Goal: Task Accomplishment & Management: Manage account settings

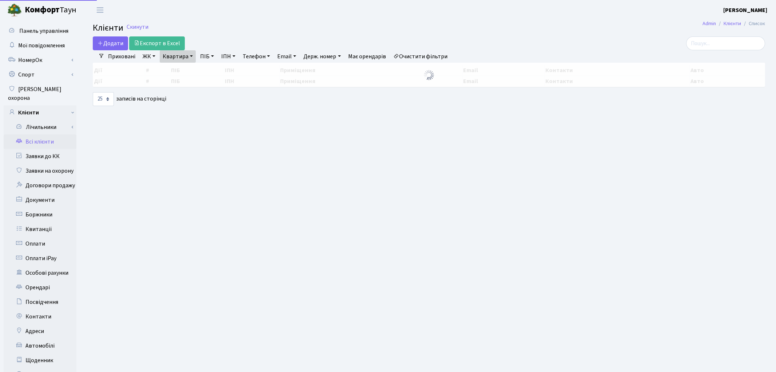
select select "25"
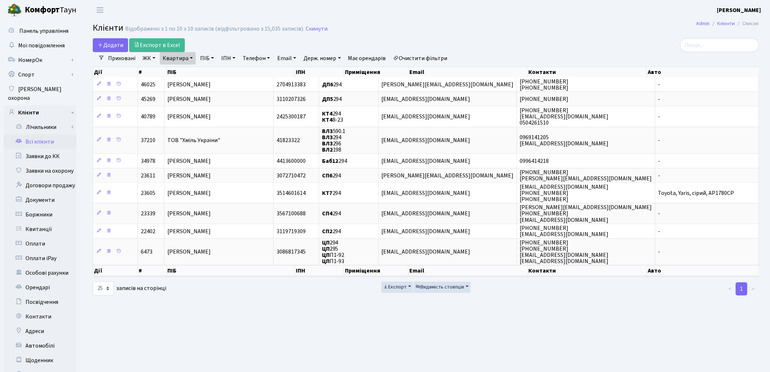
click at [185, 62] on link "Квартира" at bounding box center [178, 58] width 36 height 12
click at [184, 71] on input "294" at bounding box center [181, 73] width 43 height 14
type input "2"
type input "2-675"
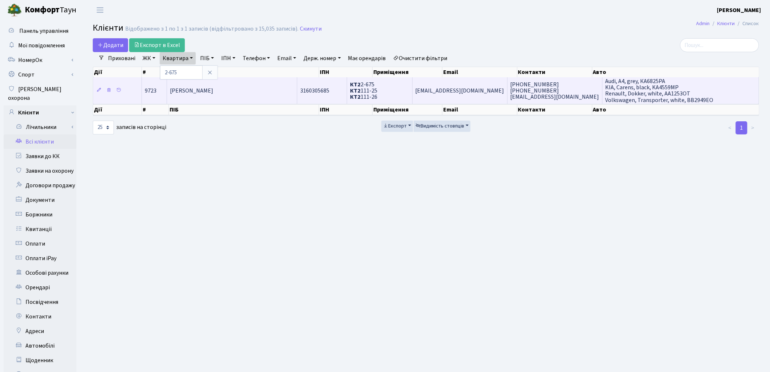
click at [213, 87] on span "Антипенко Катерина Олександрівна" at bounding box center [191, 91] width 43 height 8
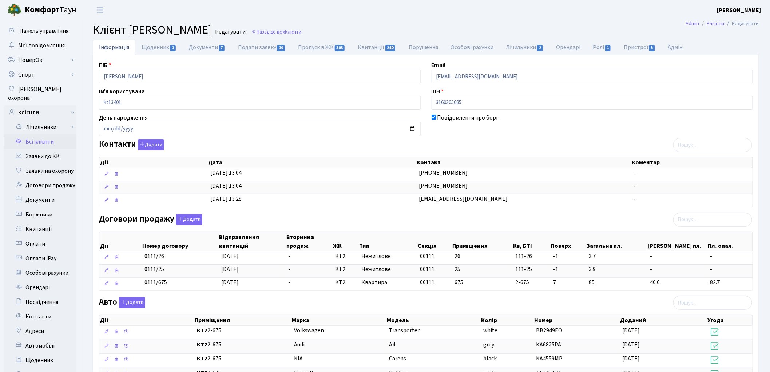
click at [672, 220] on div "Договори продажу Додати Дії Номер договору Відправлення квитанцій Вторинна прод…" at bounding box center [426, 254] width 665 height 80
drag, startPoint x: 128, startPoint y: 75, endPoint x: 100, endPoint y: 71, distance: 28.0
click at [100, 71] on input "[PERSON_NAME]" at bounding box center [260, 77] width 322 height 14
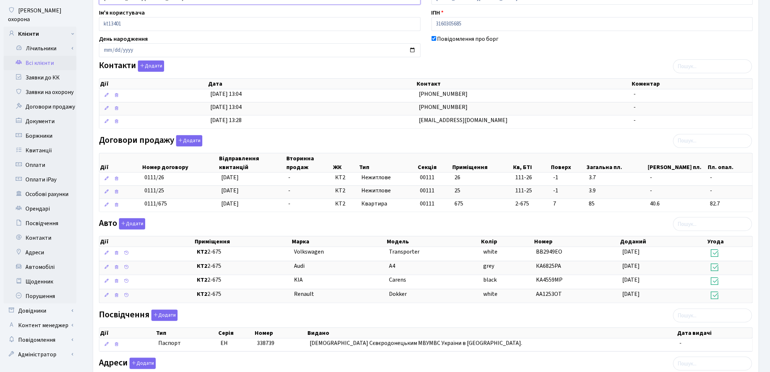
scroll to position [173, 0]
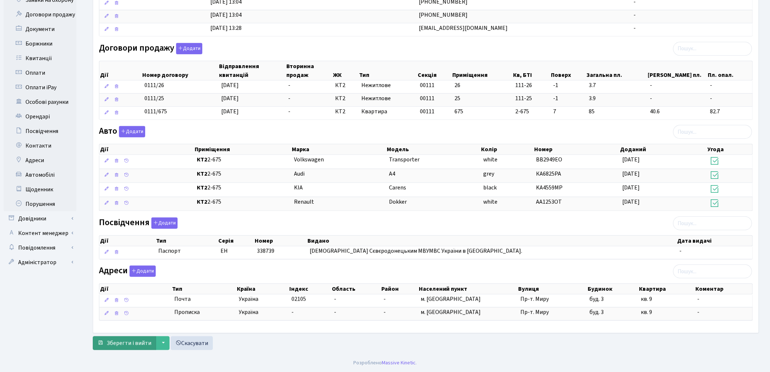
type input "Шудьгіна Катерина Олександрівна"
click at [128, 347] on span "Зберегти і вийти" at bounding box center [129, 343] width 45 height 8
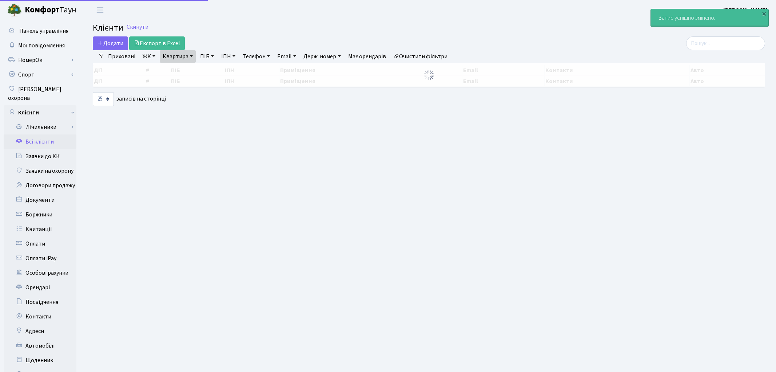
select select "25"
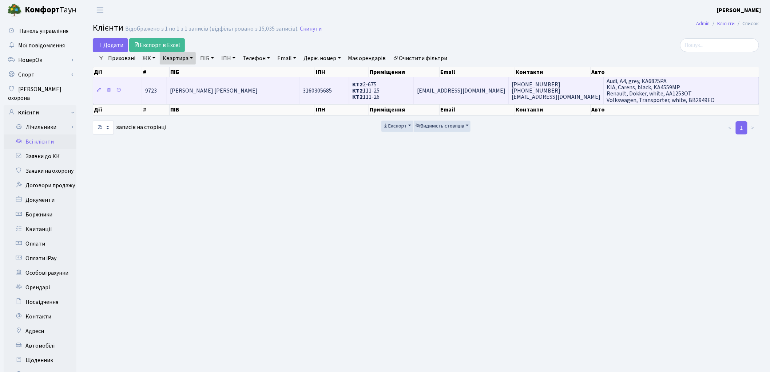
drag, startPoint x: 204, startPoint y: 95, endPoint x: 196, endPoint y: 86, distance: 12.4
click at [196, 87] on span "Шудьгіна Катерина Олександрівна" at bounding box center [214, 91] width 88 height 8
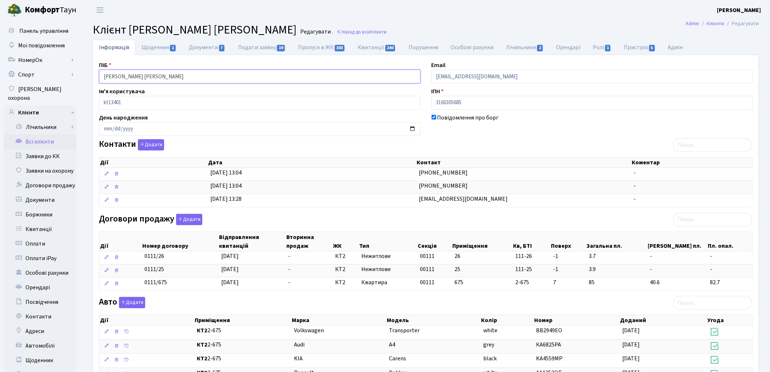
click at [114, 75] on input "[PERSON_NAME] [PERSON_NAME]" at bounding box center [260, 77] width 322 height 14
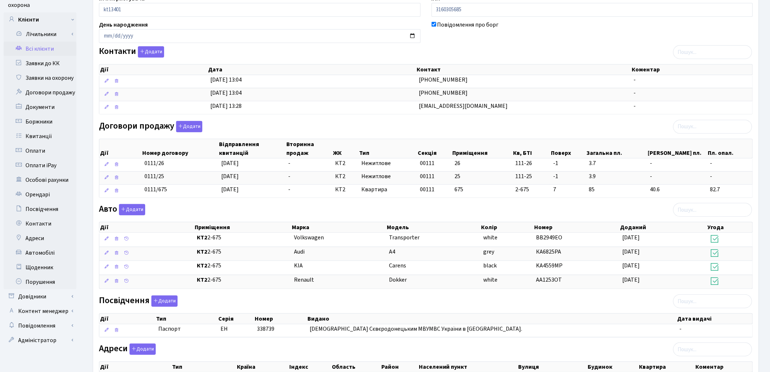
scroll to position [173, 0]
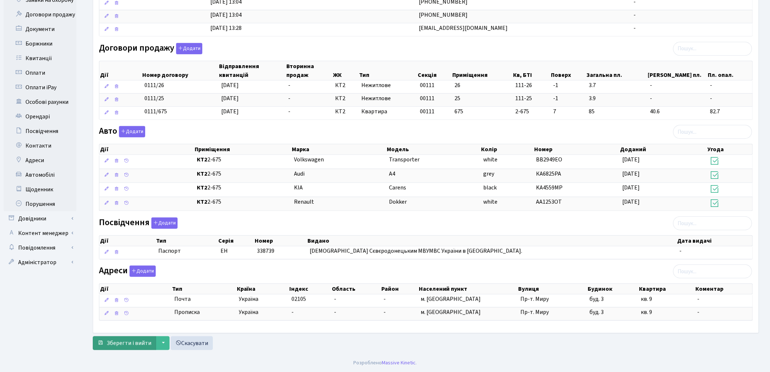
type input "Шульгіна Катерина Олександрівна"
click at [118, 344] on span "Зберегти і вийти" at bounding box center [129, 343] width 45 height 8
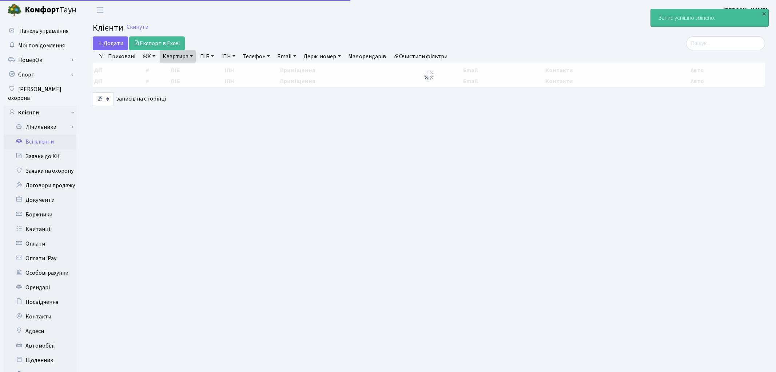
select select "25"
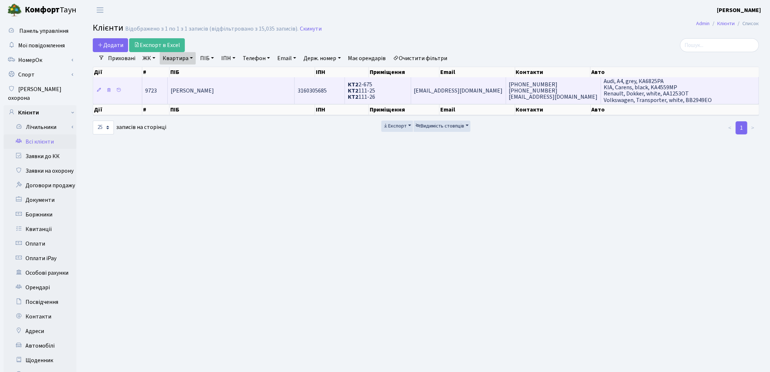
click at [272, 95] on td "[PERSON_NAME]" at bounding box center [231, 90] width 127 height 26
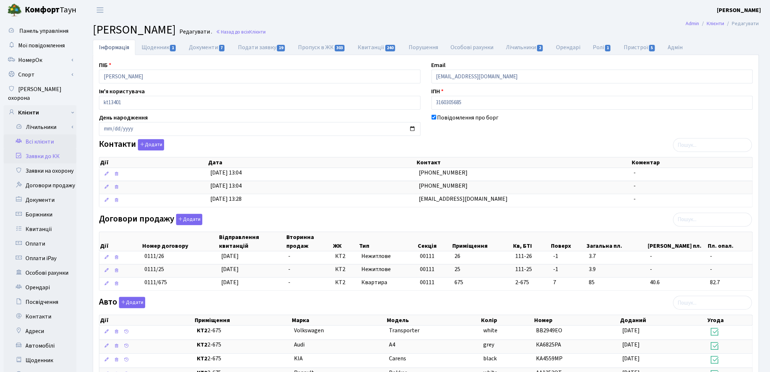
click at [41, 149] on link "Заявки до КК" at bounding box center [40, 156] width 73 height 15
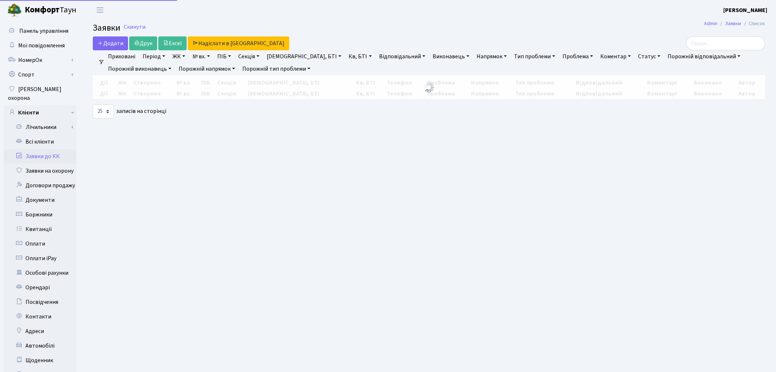
select select "25"
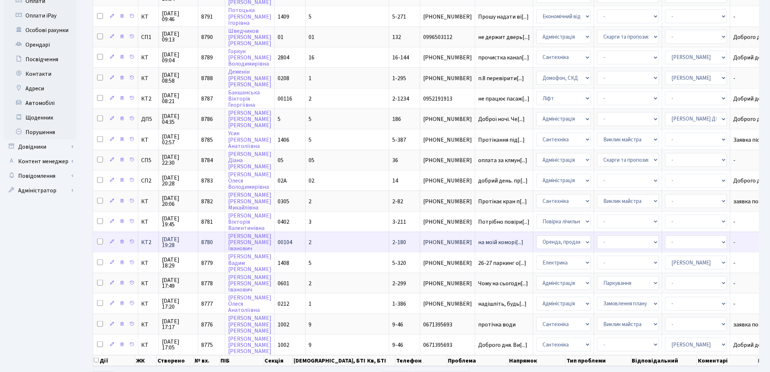
scroll to position [261, 0]
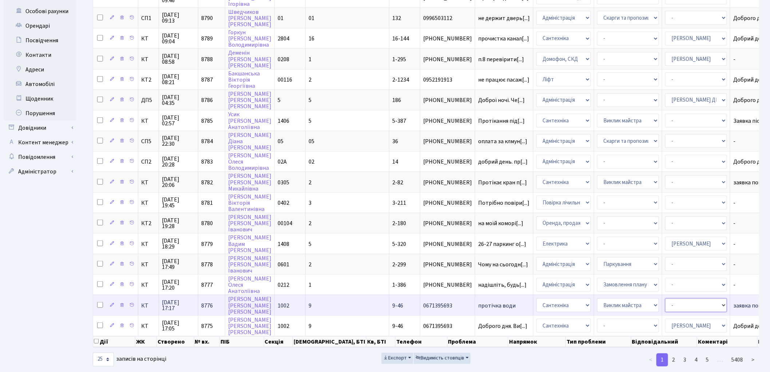
click at [665, 298] on select "- Адміністратор ЖК ДП Адміністратор ЖК КТ Адміністратор ЖК СП Вижул В. В. Горді…" at bounding box center [696, 305] width 62 height 14
select select "67"
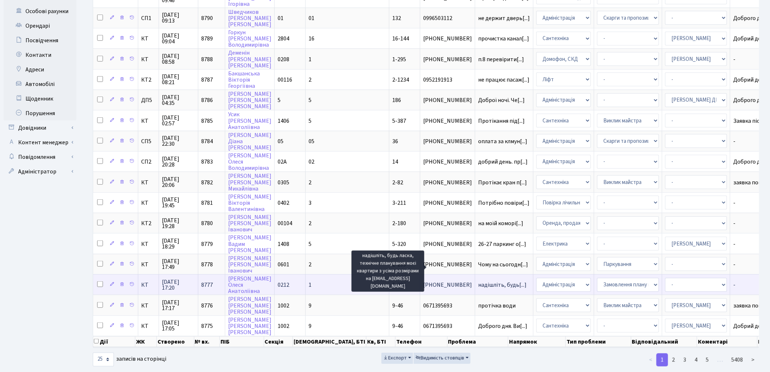
click at [478, 281] on span "надішліть, будь[...]" at bounding box center [502, 285] width 48 height 8
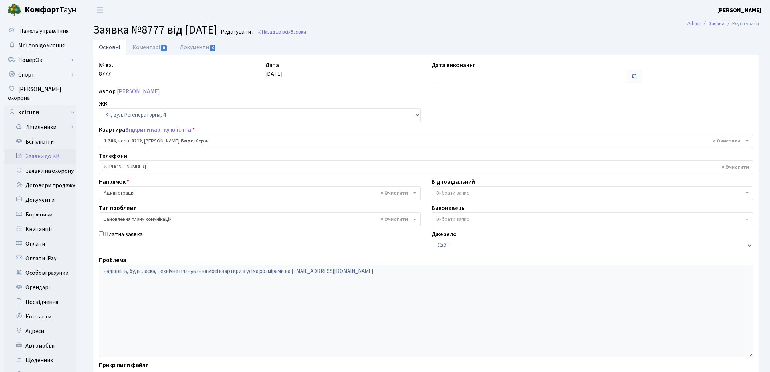
select select "438"
select select "10"
click at [159, 132] on link "Відкрити картку клієнта" at bounding box center [158, 130] width 66 height 8
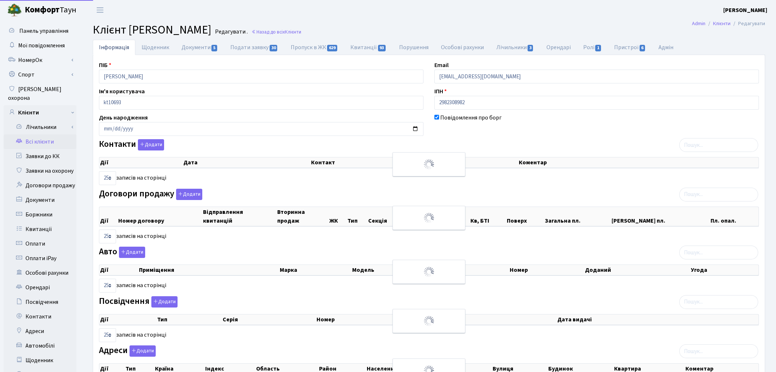
select select "25"
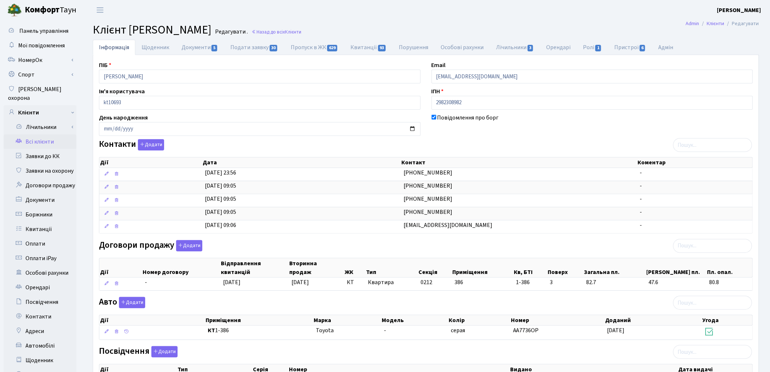
click at [49, 134] on link "Всі клієнти" at bounding box center [40, 141] width 73 height 15
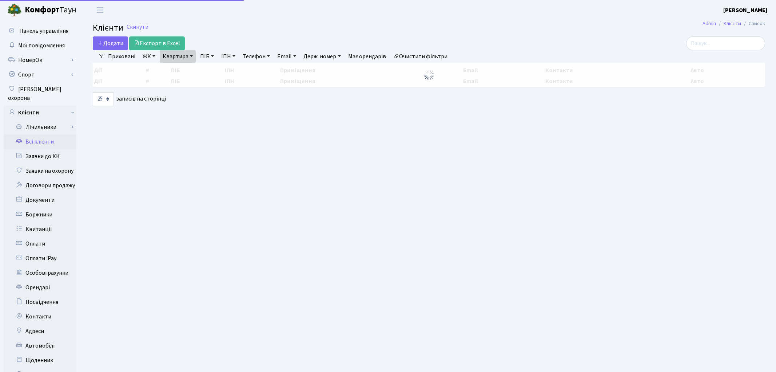
select select "25"
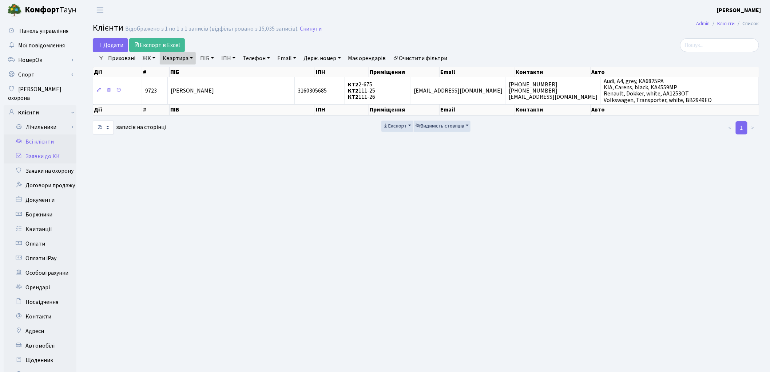
click at [47, 149] on link "Заявки до КК" at bounding box center [40, 156] width 73 height 15
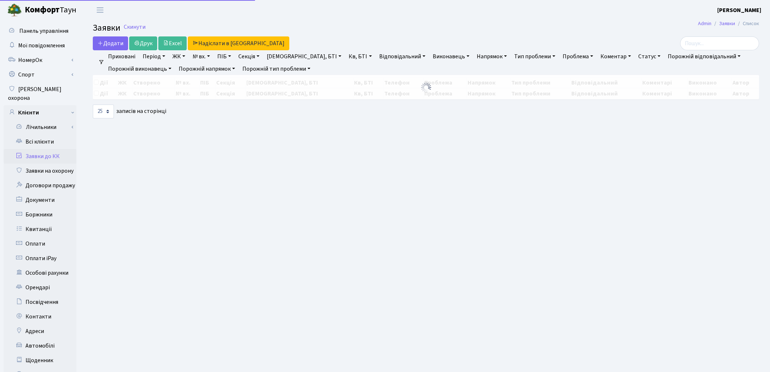
select select "25"
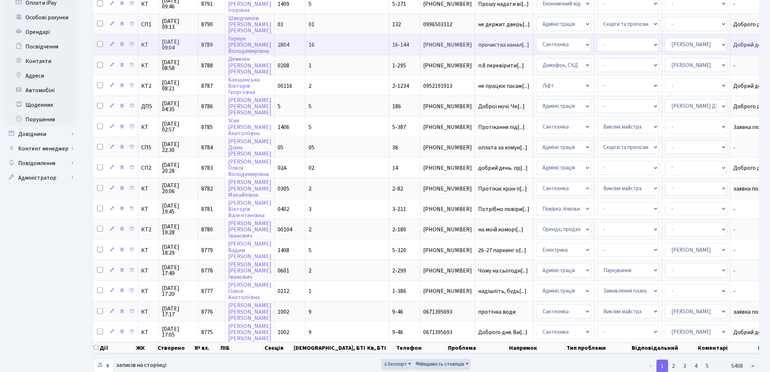
scroll to position [261, 0]
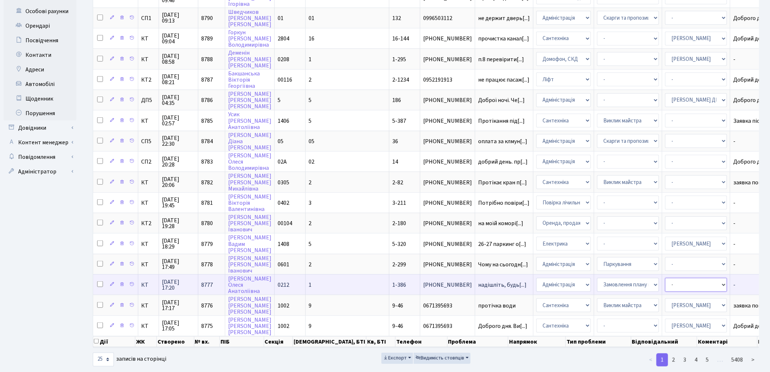
click at [665, 278] on select "- Адміністратор ЖК ДП Адміністратор ЖК КТ Адміністратор ЖК СП Вижул В. В. Горді…" at bounding box center [696, 285] width 62 height 14
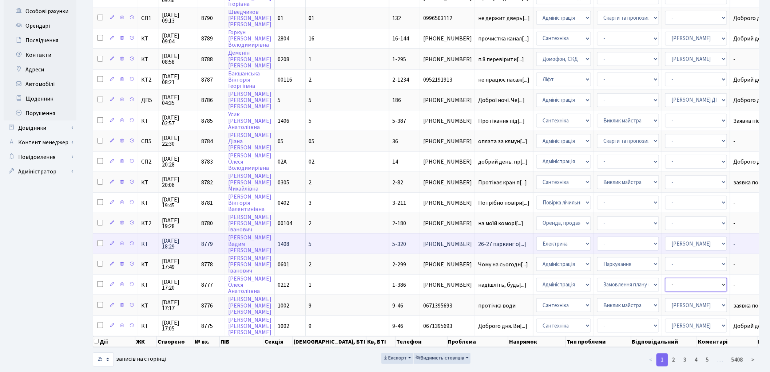
select select "14"
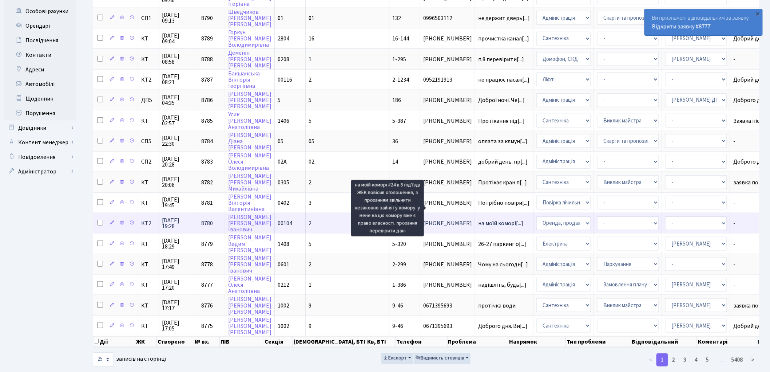
click at [478, 219] on span "на моїй коморі[...]" at bounding box center [500, 223] width 45 height 8
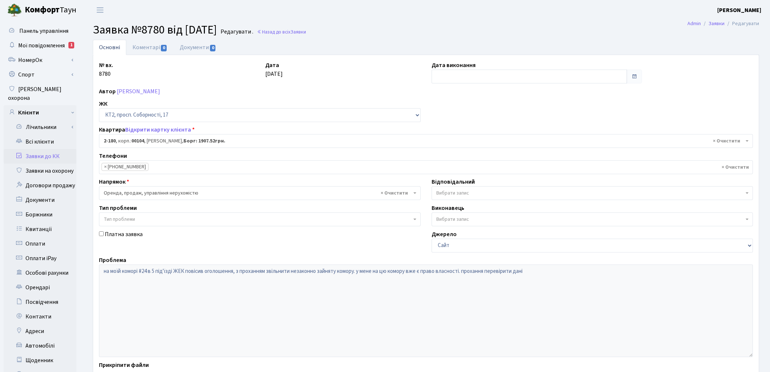
select select "15229"
click at [140, 131] on link "Відкрити картку клієнта" at bounding box center [158, 130] width 66 height 8
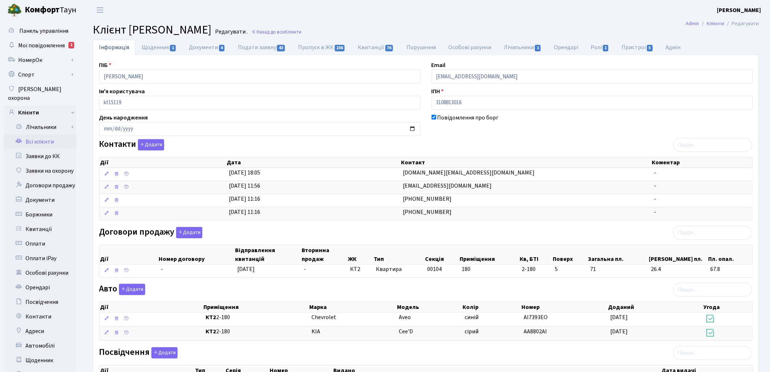
click at [46, 134] on link "Всі клієнти" at bounding box center [40, 141] width 73 height 15
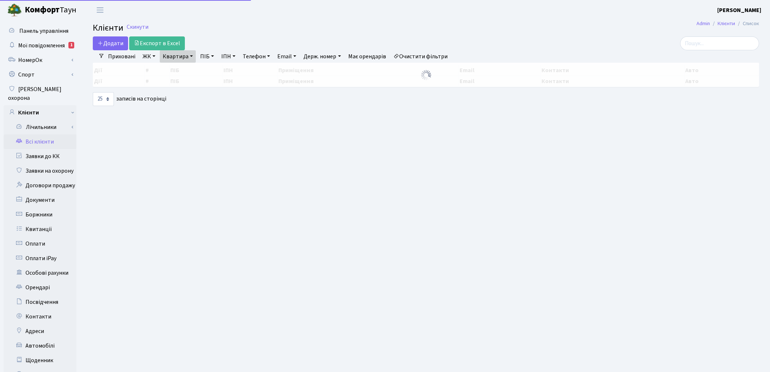
select select "25"
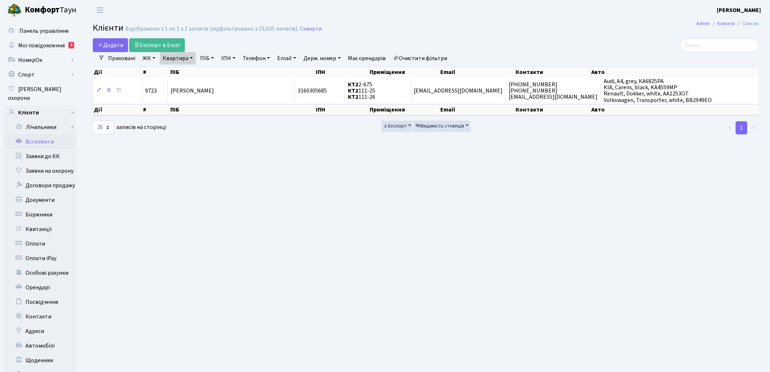
click at [437, 59] on link "Очистити фільтри" at bounding box center [421, 58] width 60 height 12
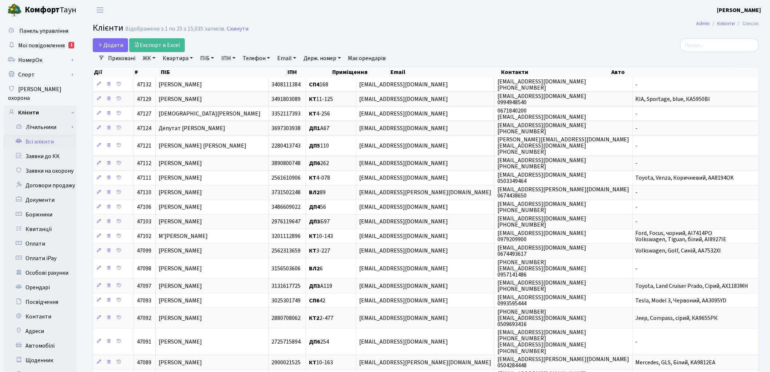
click at [31, 135] on link "Всі клієнти" at bounding box center [40, 141] width 73 height 15
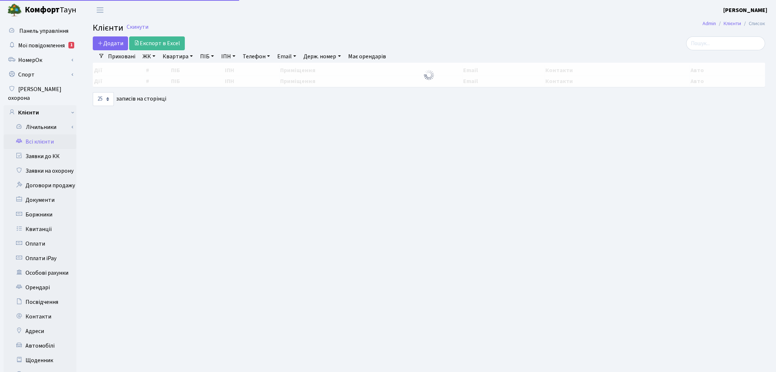
select select "25"
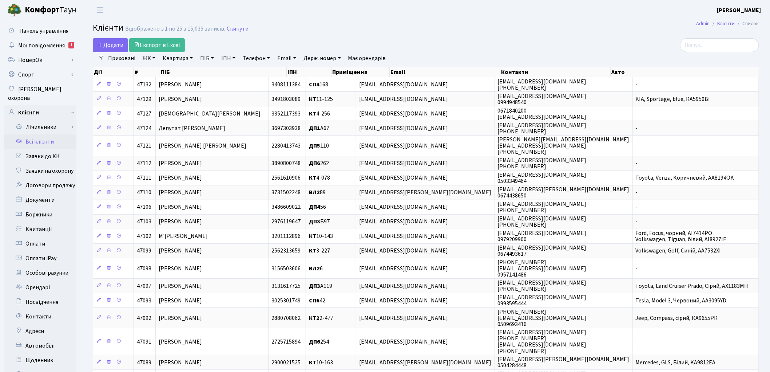
click at [202, 56] on link "ПІБ" at bounding box center [207, 58] width 20 height 12
type input "гапонюк"
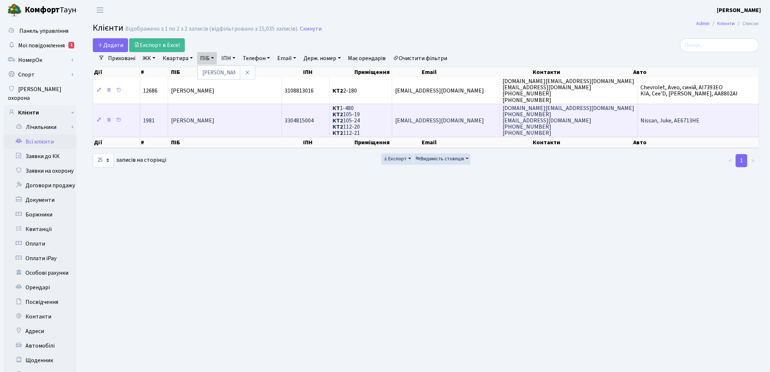
click at [393, 122] on td "КТ 1-480 КТ2 105-19 КТ2 105-24 КТ2 112-20 КТ2 112-21" at bounding box center [361, 120] width 63 height 33
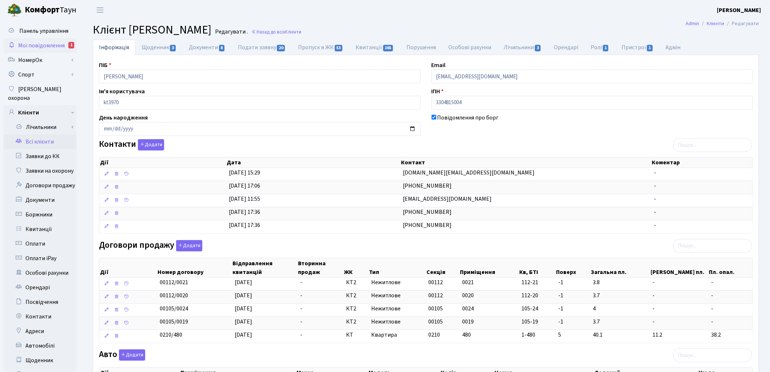
click at [39, 44] on span "Мої повідомлення" at bounding box center [41, 45] width 47 height 8
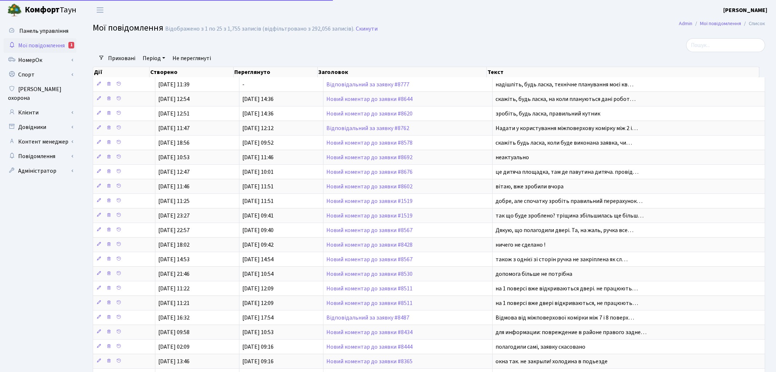
select select "25"
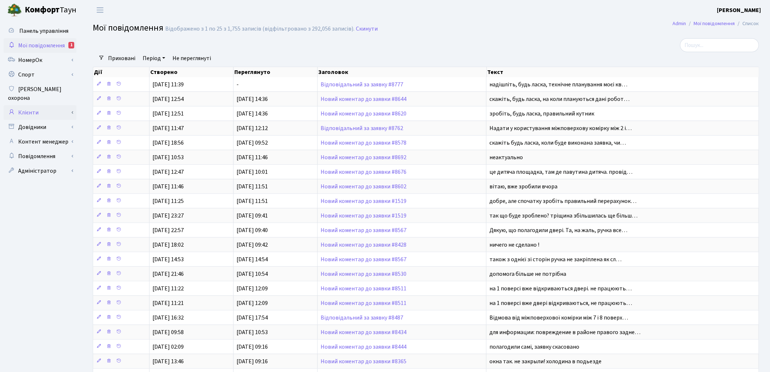
click at [33, 105] on link "Клієнти" at bounding box center [40, 112] width 73 height 15
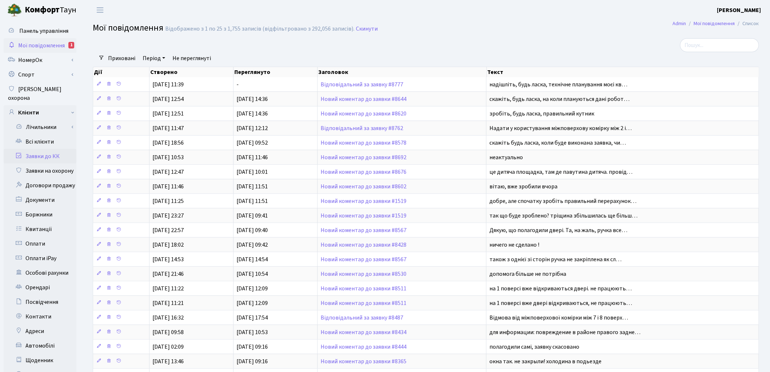
click at [53, 149] on link "Заявки до КК" at bounding box center [40, 156] width 73 height 15
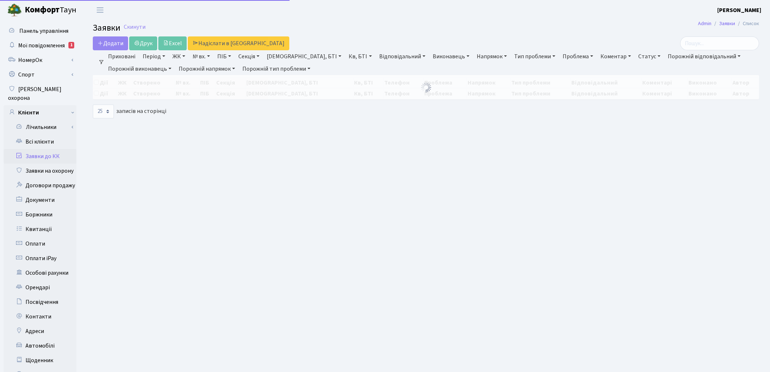
select select "25"
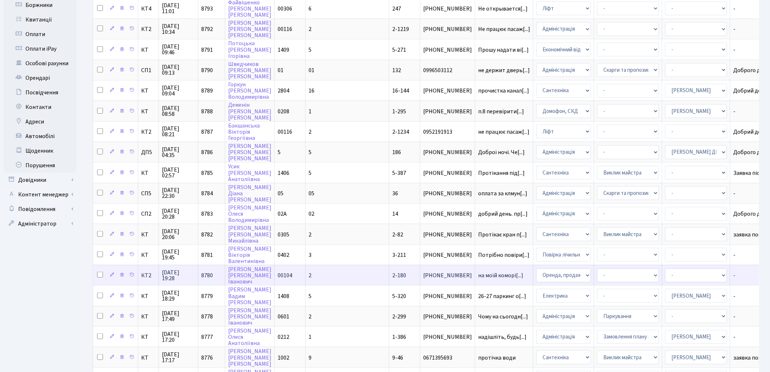
scroll to position [261, 0]
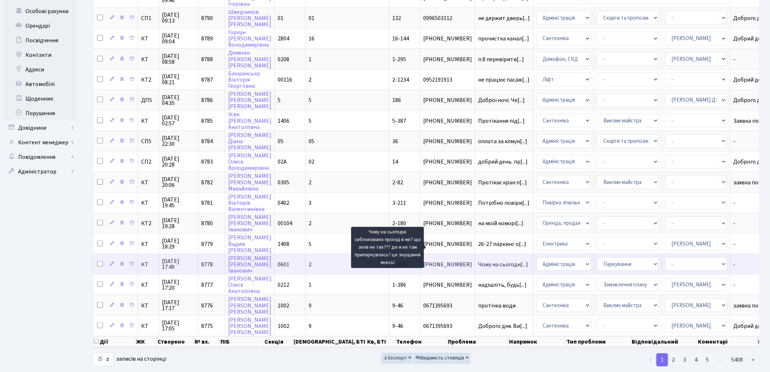
click at [478, 260] on span "Чому на сьогодн[...]" at bounding box center [503, 264] width 50 height 8
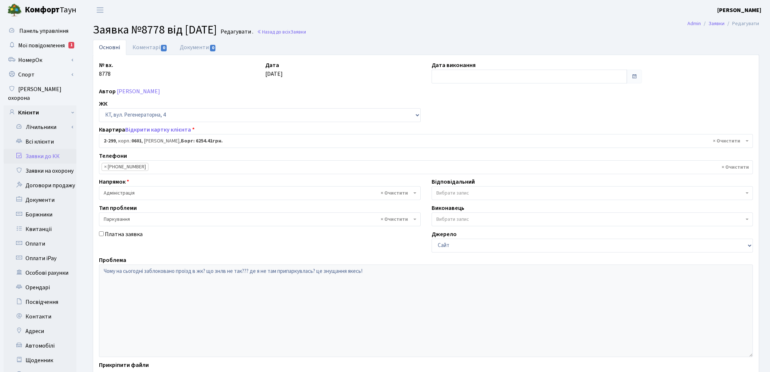
select select "1313"
select select "66"
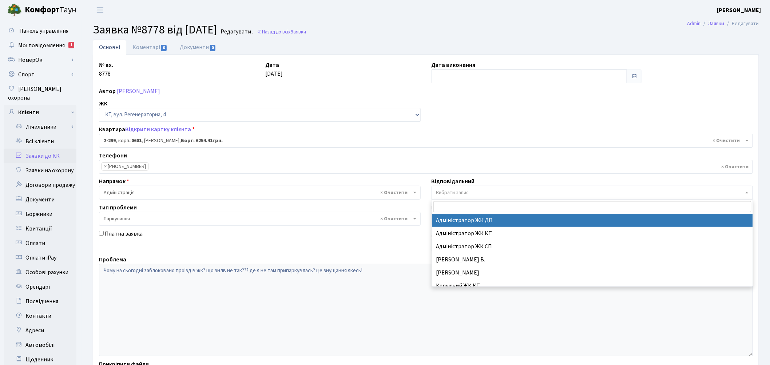
click at [446, 190] on span "Вибрати запис" at bounding box center [452, 192] width 33 height 7
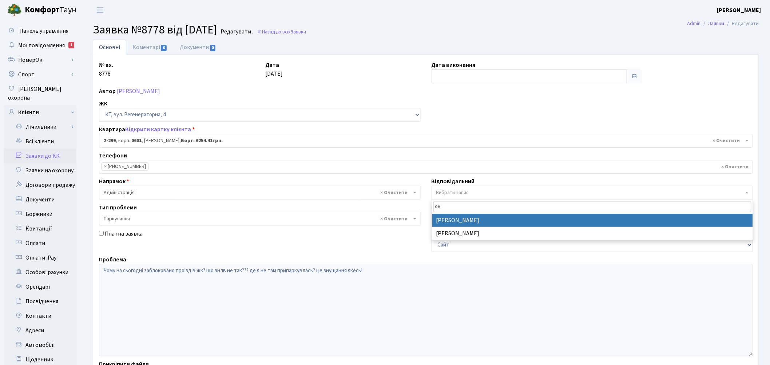
type input "он"
select select "82"
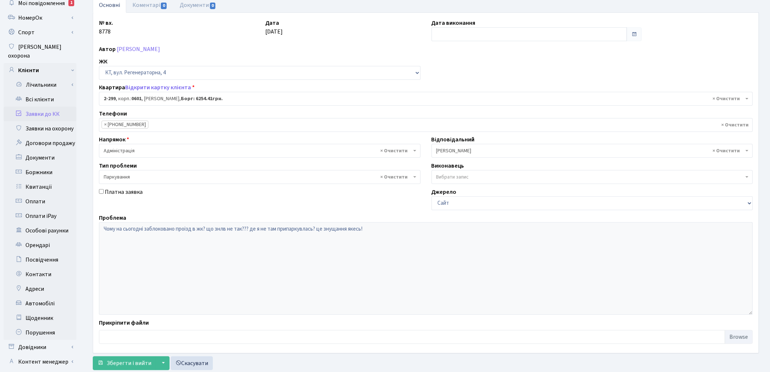
scroll to position [81, 0]
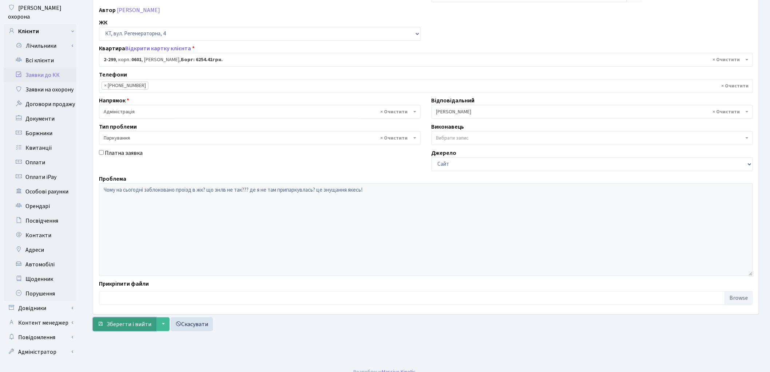
click at [135, 327] on span "Зберегти і вийти" at bounding box center [129, 324] width 45 height 8
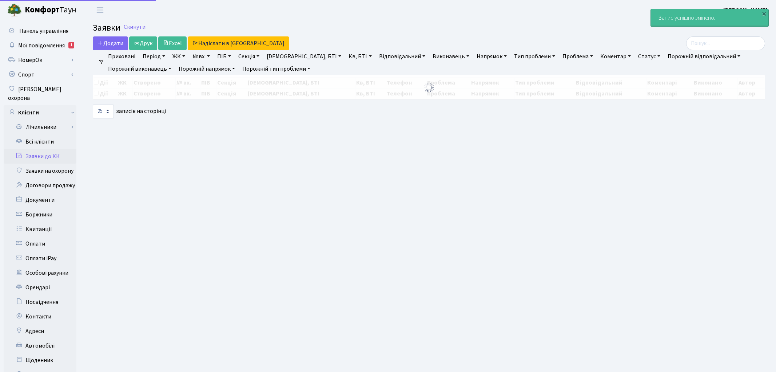
select select "25"
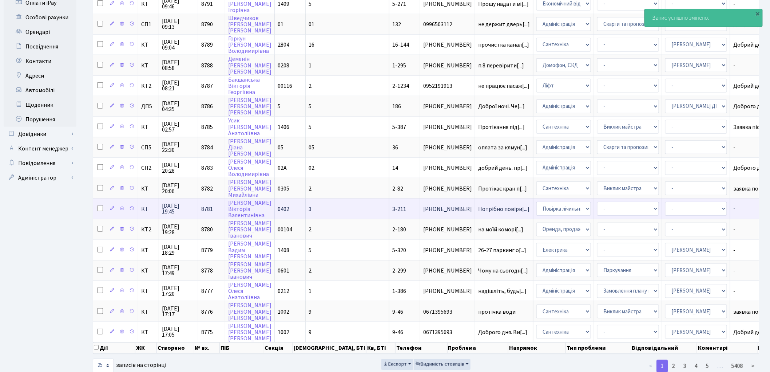
scroll to position [261, 0]
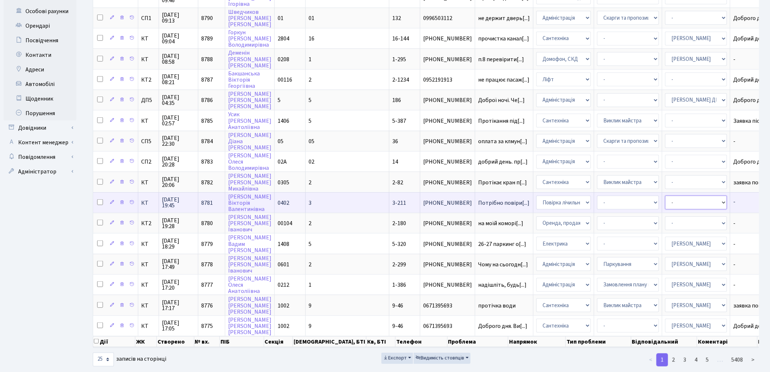
click at [665, 195] on select "- Адміністратор ЖК ДП Адміністратор ЖК КТ Адміністратор ЖК СП [PERSON_NAME] [PE…" at bounding box center [696, 202] width 62 height 14
select select "113"
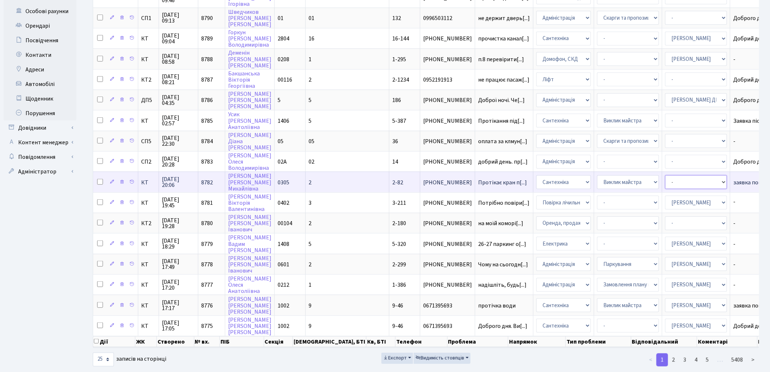
click at [665, 175] on select "- Адміністратор ЖК ДП Адміністратор ЖК КТ Адміністратор ЖК СП Вижул В. В. Горді…" at bounding box center [696, 182] width 62 height 14
select select "67"
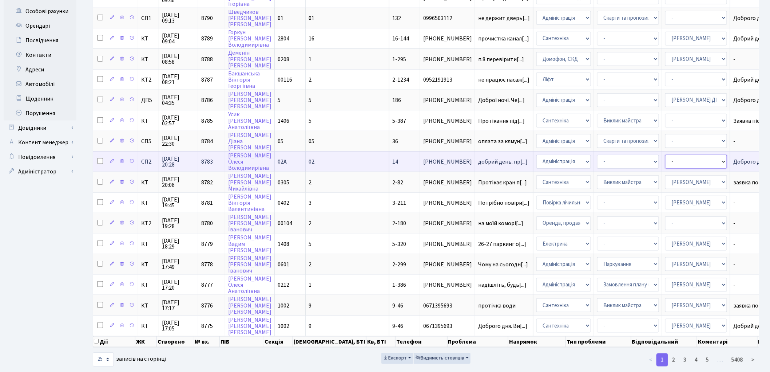
click at [665, 155] on select "- Адміністратор ЖК ДП Адміністратор ЖК КТ Адміністратор ЖК СП Вижул В. В. Горді…" at bounding box center [696, 162] width 62 height 14
select select "85"
click at [665, 155] on select "- Адміністратор ЖК ДП Адміністратор ЖК КТ Адміністратор ЖК СП [PERSON_NAME] [PE…" at bounding box center [696, 162] width 62 height 14
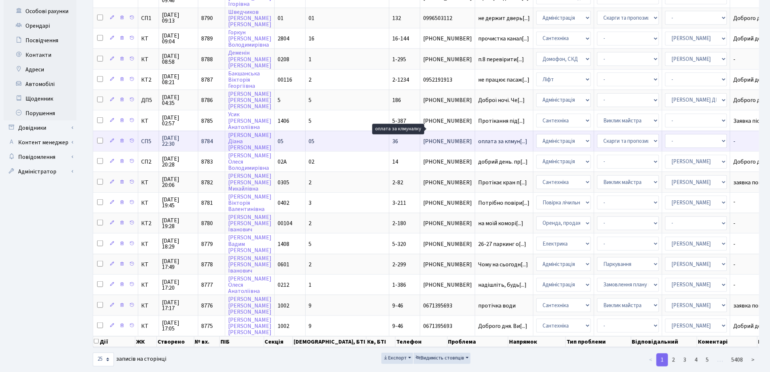
click at [478, 137] on span "оплата за клмун[...]" at bounding box center [502, 141] width 49 height 8
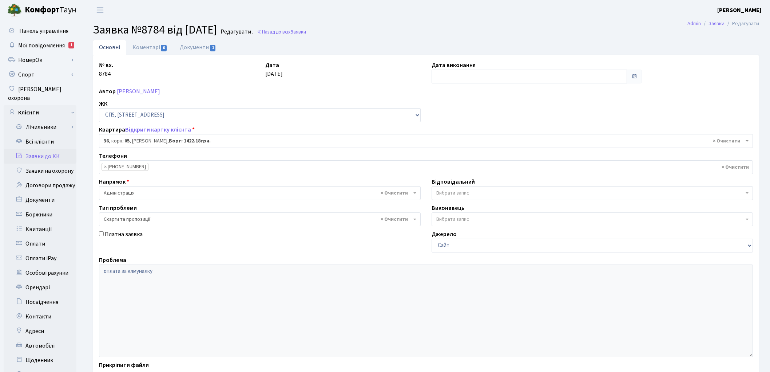
select select "21445"
select select "55"
click at [191, 45] on link "Документи 1" at bounding box center [198, 47] width 49 height 15
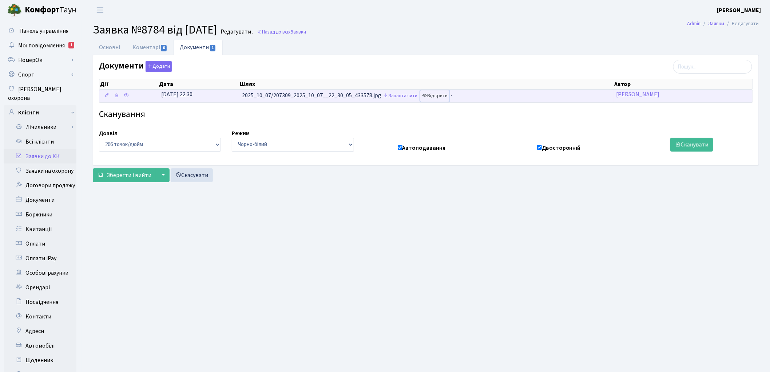
click at [442, 97] on link "Відкрити" at bounding box center [434, 95] width 29 height 11
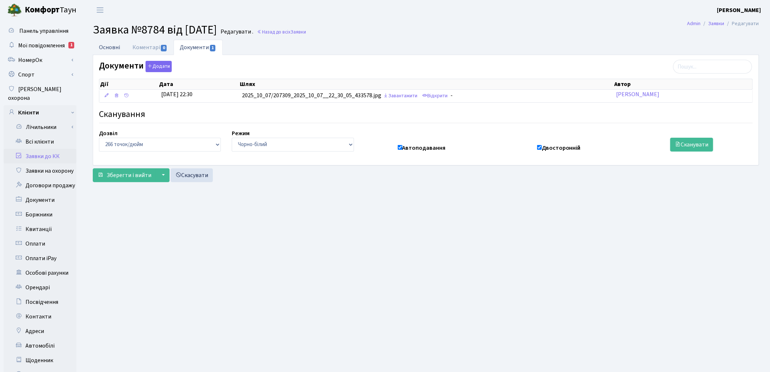
click at [108, 48] on link "Основні" at bounding box center [109, 47] width 33 height 15
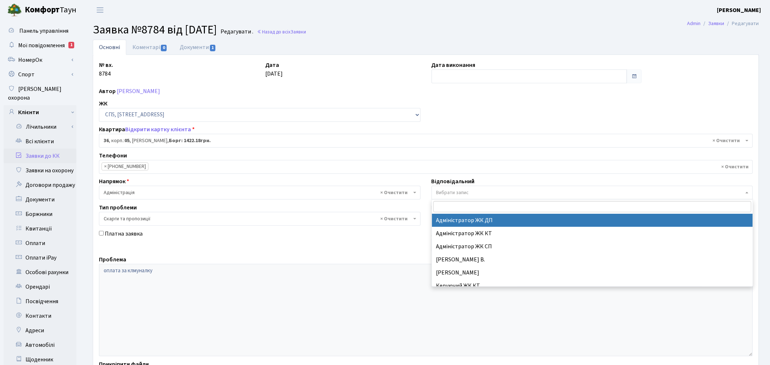
click at [471, 195] on span "Вибрати запис" at bounding box center [590, 192] width 308 height 7
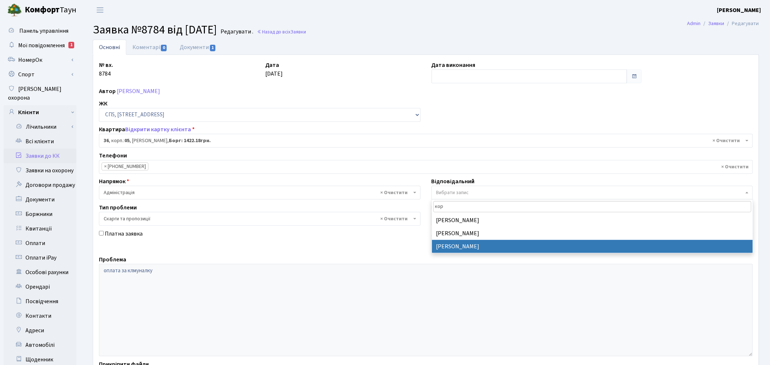
type input "кор"
select select "33"
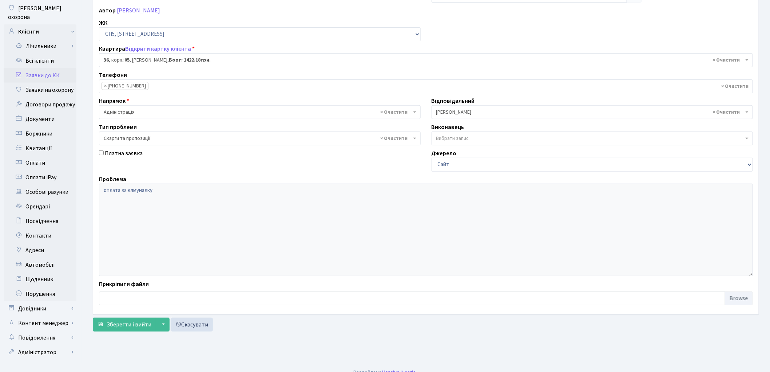
scroll to position [81, 0]
drag, startPoint x: 139, startPoint y: 317, endPoint x: 135, endPoint y: 321, distance: 5.7
click at [138, 319] on form "Основні Коментарі 0 Документи 1 № вх. 8784 Дата 07.10.2025 Дата виконання Автор…" at bounding box center [426, 145] width 666 height 372
click at [135, 321] on span "Зберегти і вийти" at bounding box center [129, 324] width 45 height 8
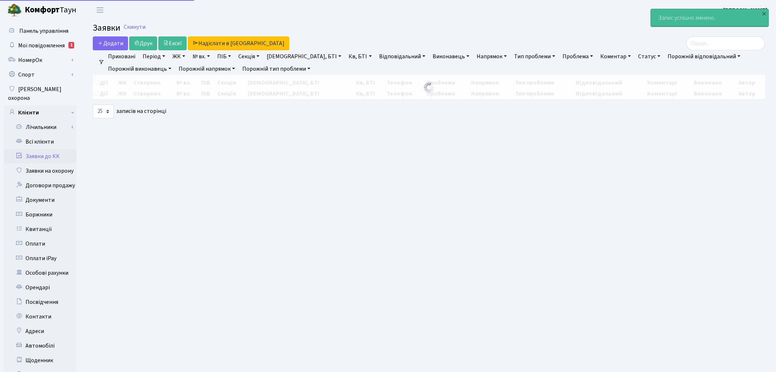
select select "25"
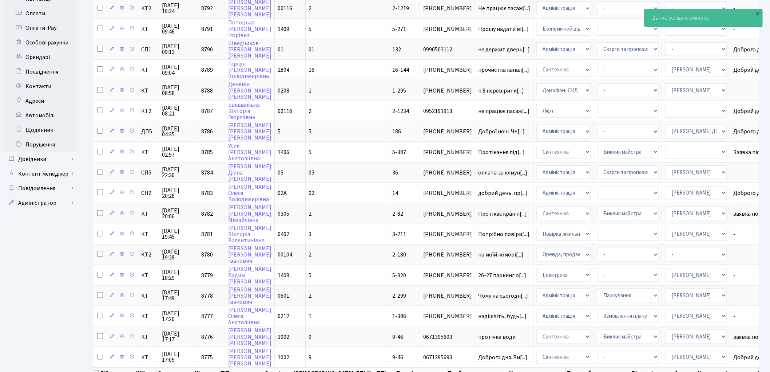
scroll to position [261, 0]
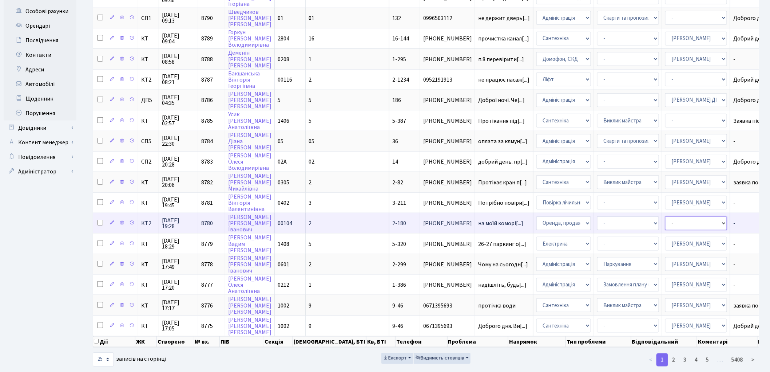
click at [665, 216] on select "- Адміністратор ЖК ДП Адміністратор ЖК КТ Адміністратор ЖК СП [PERSON_NAME] [PE…" at bounding box center [696, 223] width 62 height 14
select select "42"
click at [665, 216] on select "- Адміністратор ЖК ДП Адміністратор ЖК КТ Адміністратор ЖК СП [PERSON_NAME] [PE…" at bounding box center [696, 223] width 62 height 14
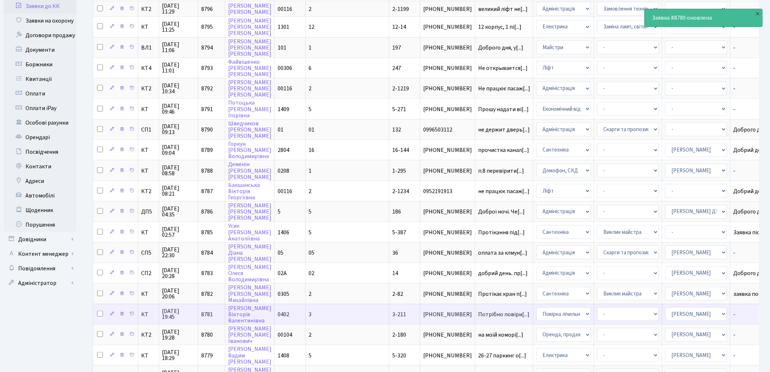
scroll to position [140, 0]
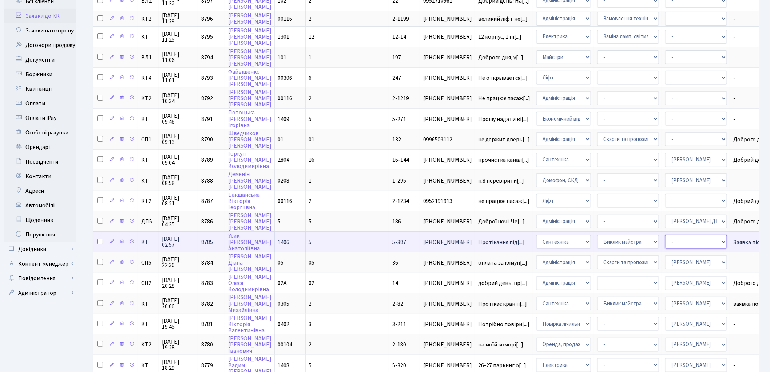
click at [665, 235] on select "- Адміністратор ЖК ДП Адміністратор ЖК КТ Адміністратор ЖК СП Вижул В. В. Горді…" at bounding box center [696, 242] width 62 height 14
select select "67"
click at [665, 235] on select "- Адміністратор ЖК ДП Адміністратор ЖК КТ Адміністратор ЖК СП Вижул В. В. Горді…" at bounding box center [696, 242] width 62 height 14
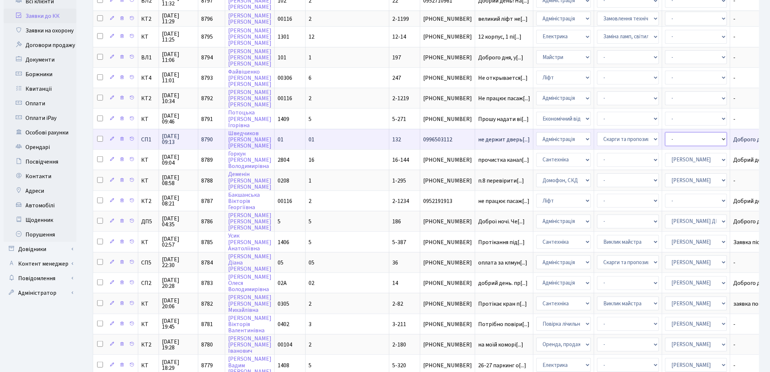
click at [665, 133] on select "- Адміністратор ЖК ДП Адміністратор ЖК КТ Адміністратор ЖК СП Вижул В. В. Горді…" at bounding box center [696, 139] width 62 height 14
select select "85"
click at [665, 133] on select "- Адміністратор ЖК ДП Адміністратор ЖК КТ Адміністратор ЖК СП Вижул В. В. Горді…" at bounding box center [696, 139] width 62 height 14
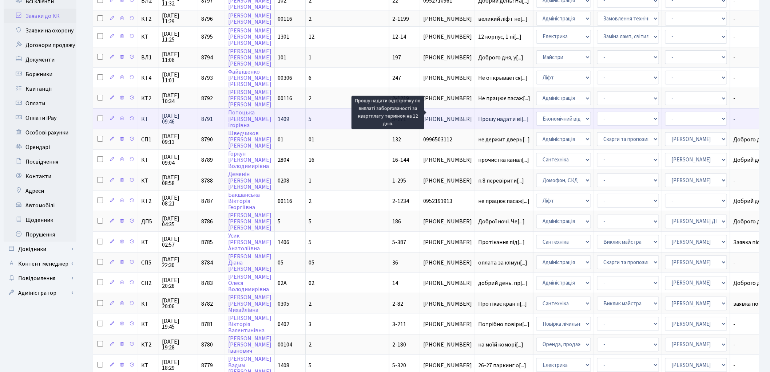
click at [478, 115] on span "Прошу надати ві[...]" at bounding box center [503, 119] width 51 height 8
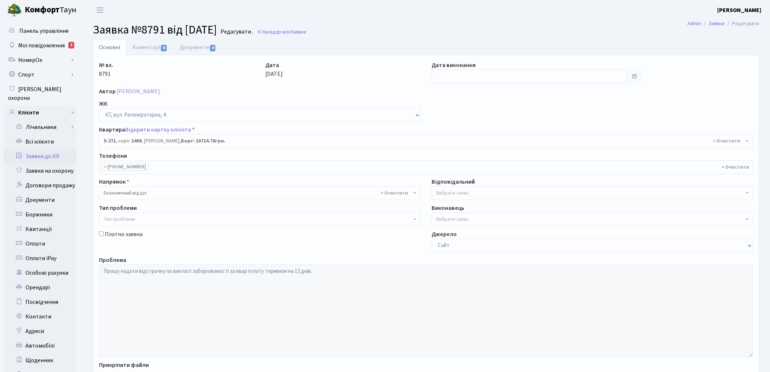
select select "2282"
click at [451, 196] on span "Вибрати запис" at bounding box center [452, 192] width 33 height 7
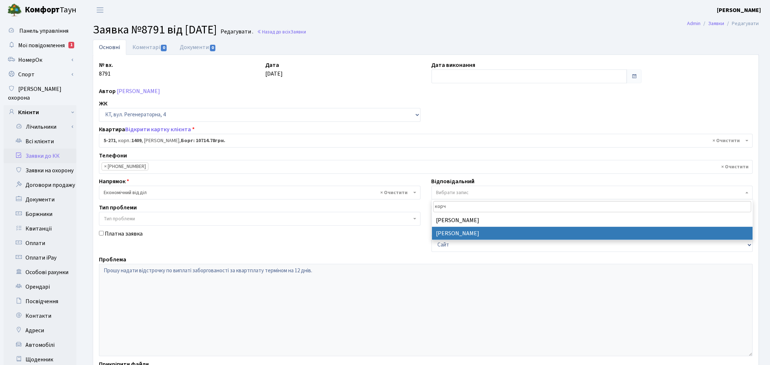
type input "корч"
select select "33"
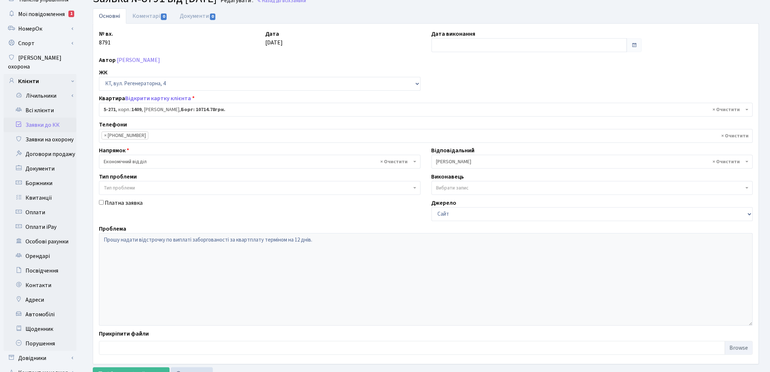
scroll to position [81, 0]
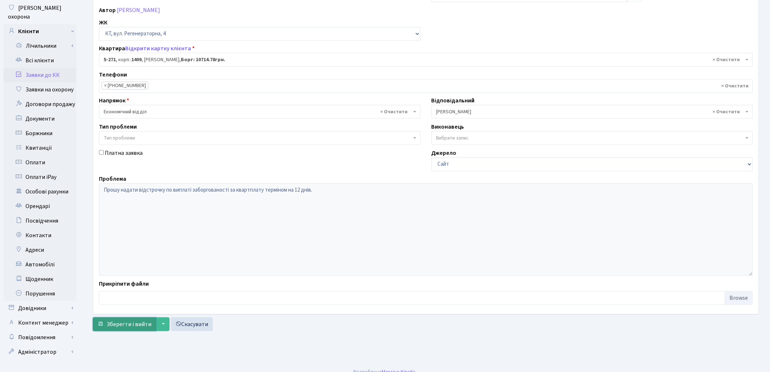
click at [108, 321] on span "Зберегти і вийти" at bounding box center [129, 324] width 45 height 8
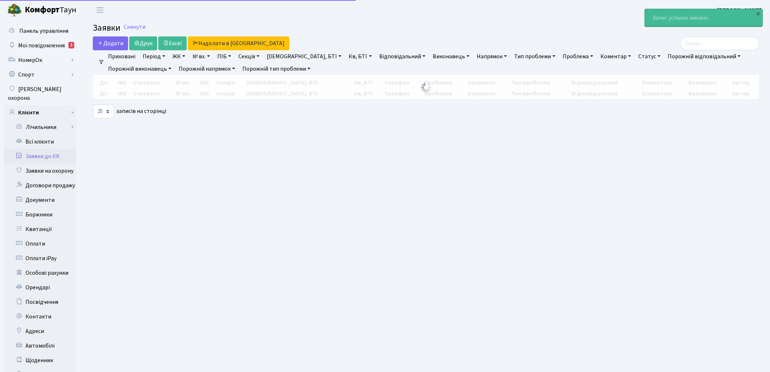
select select "25"
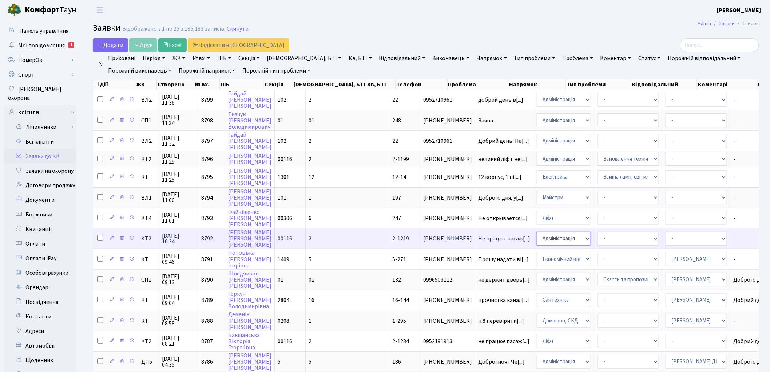
click at [537, 233] on select "- Адміністрація Домофон, СКД Ліфт Майстри Сантехніка Економічний відділ Електри…" at bounding box center [564, 238] width 55 height 14
select select "16"
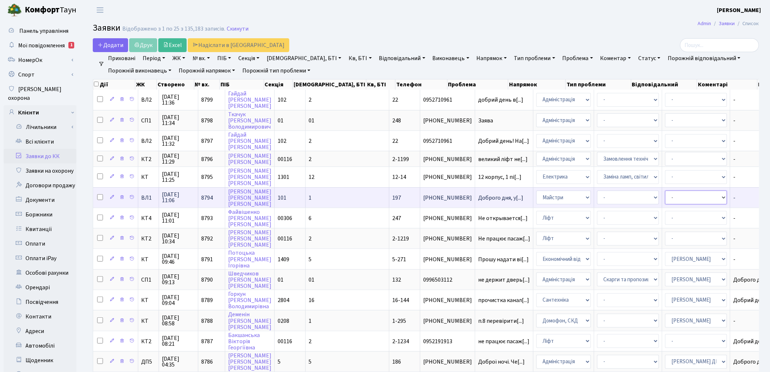
click at [665, 196] on select "- Адміністратор ЖК ДП Адміністратор ЖК КТ Адміністратор ЖК СП Вижул В. В. Горді…" at bounding box center [696, 197] width 62 height 14
select select "88"
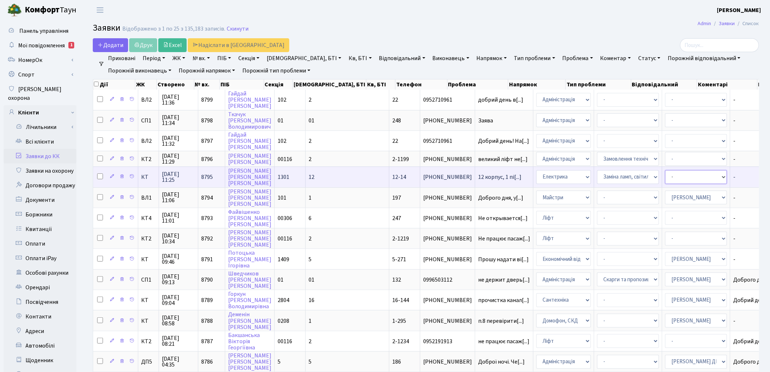
click at [665, 174] on select "- Адміністратор ЖК ДП Адміністратор ЖК КТ Адміністратор ЖК СП Вижул В. В. Горді…" at bounding box center [696, 177] width 62 height 14
select select "22"
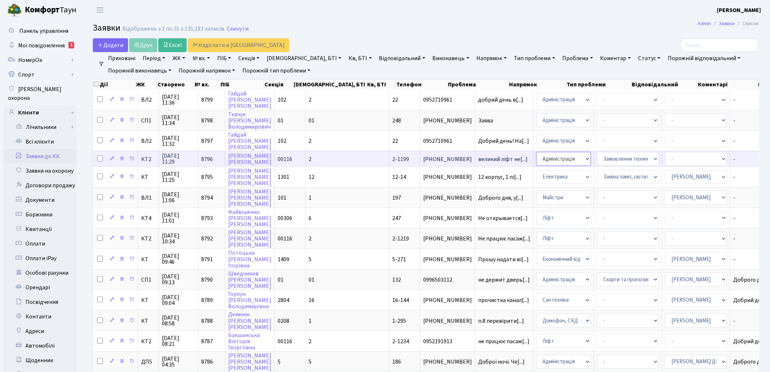
click at [537, 158] on select "- Адміністрація Домофон, СКД Ліфт Майстри Сантехніка Економічний відділ Електри…" at bounding box center [564, 159] width 55 height 14
select select "16"
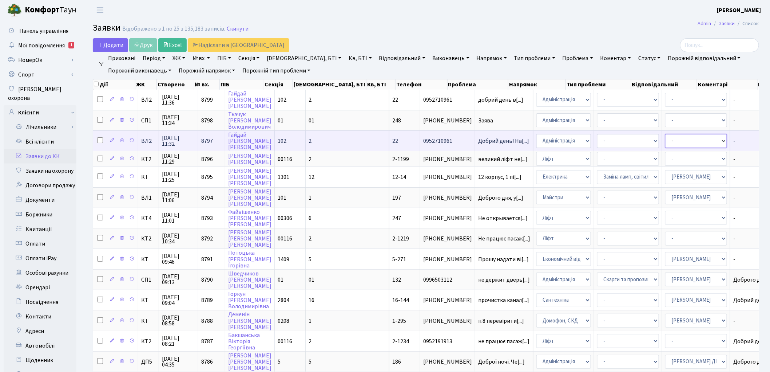
click at [665, 140] on select "- Адміністратор ЖК ДП Адміністратор ЖК КТ Адміністратор ЖК СП Вижул В. В. Горді…" at bounding box center [696, 141] width 62 height 14
select select "88"
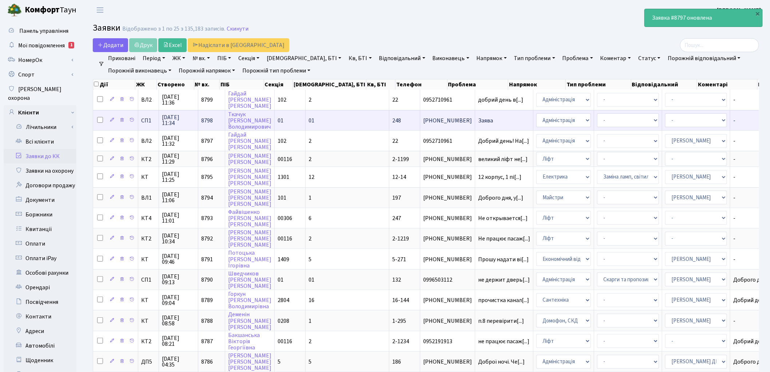
click at [475, 122] on td "Заява" at bounding box center [504, 120] width 58 height 20
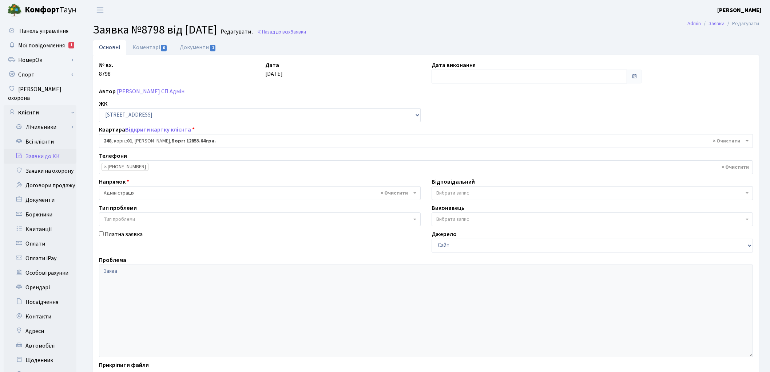
select select "20173"
click at [189, 47] on link "Документи 1" at bounding box center [198, 47] width 49 height 15
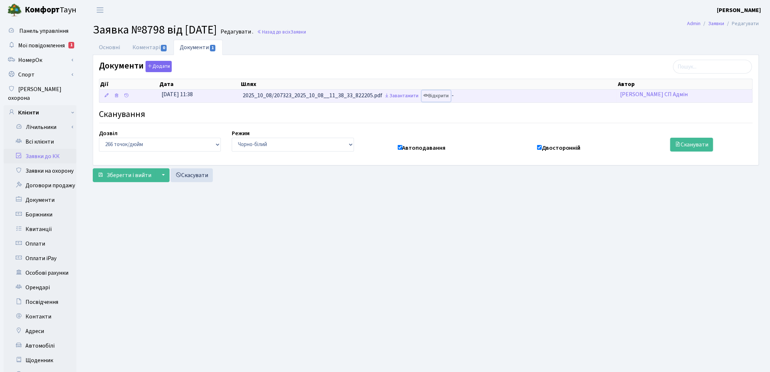
click at [446, 95] on link "Відкрити" at bounding box center [436, 95] width 29 height 11
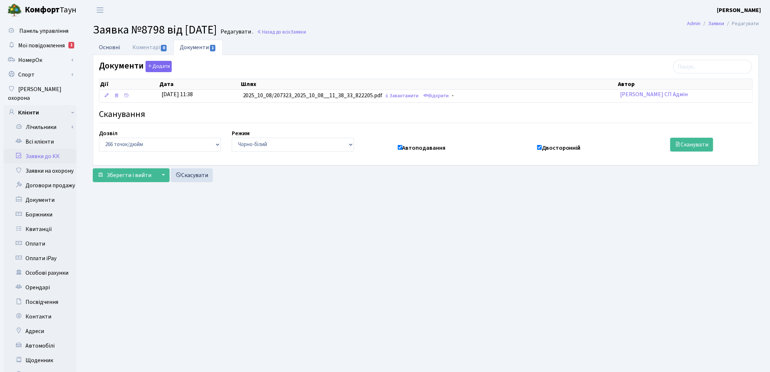
click at [111, 48] on link "Основні" at bounding box center [109, 47] width 33 height 15
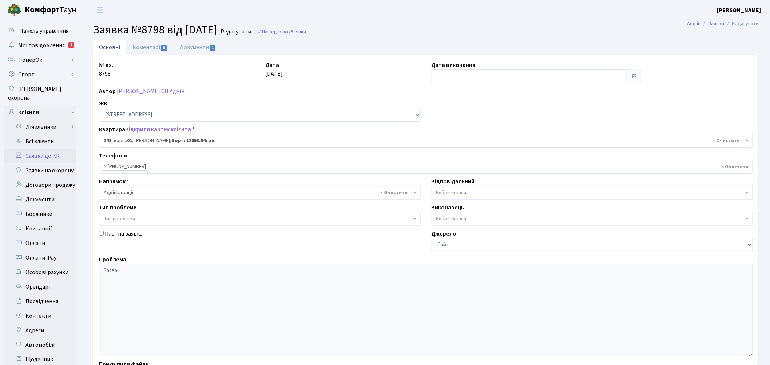
click at [457, 193] on span "Вибрати запис" at bounding box center [452, 192] width 33 height 7
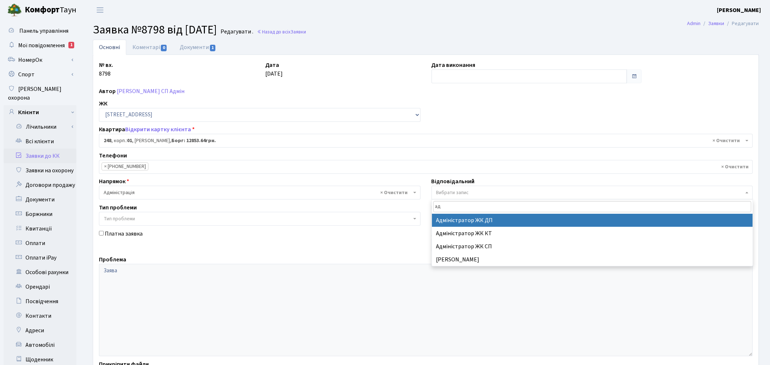
type input "[PERSON_NAME]"
type input "кол"
select select "97"
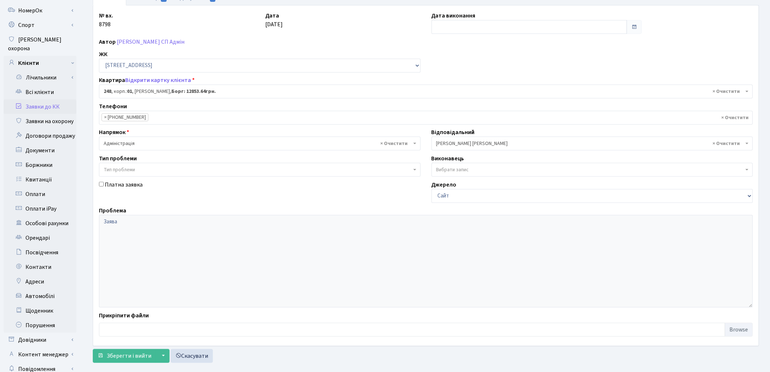
scroll to position [81, 0]
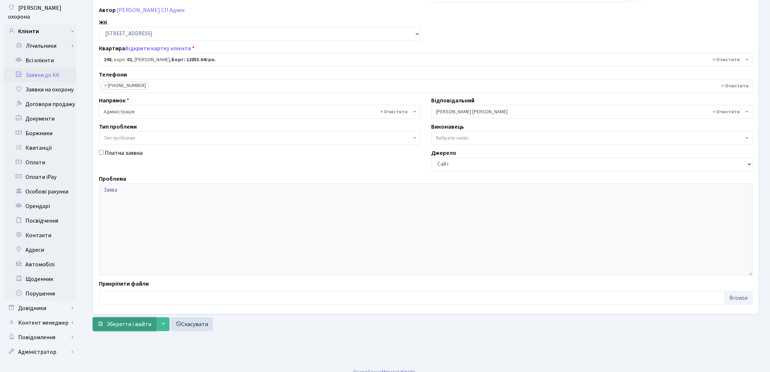
click at [135, 325] on span "Зберегти і вийти" at bounding box center [129, 324] width 45 height 8
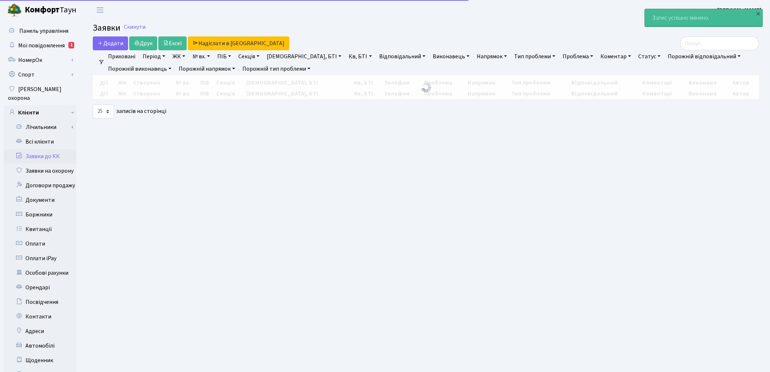
select select "25"
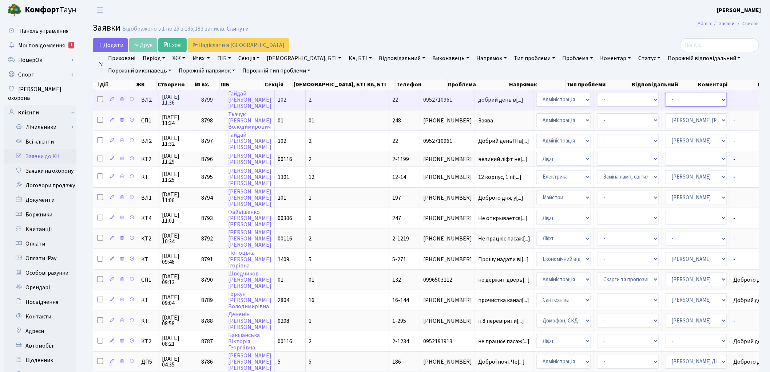
click at [665, 101] on select "- Адміністратор ЖК ДП Адміністратор ЖК КТ Адміністратор ЖК СП Вижул В. В. Горді…" at bounding box center [696, 100] width 62 height 14
select select "88"
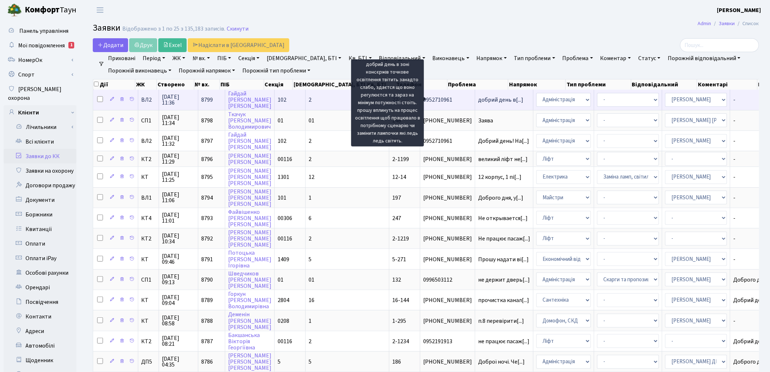
click at [478, 101] on span "добрий день в[...]" at bounding box center [500, 100] width 45 height 8
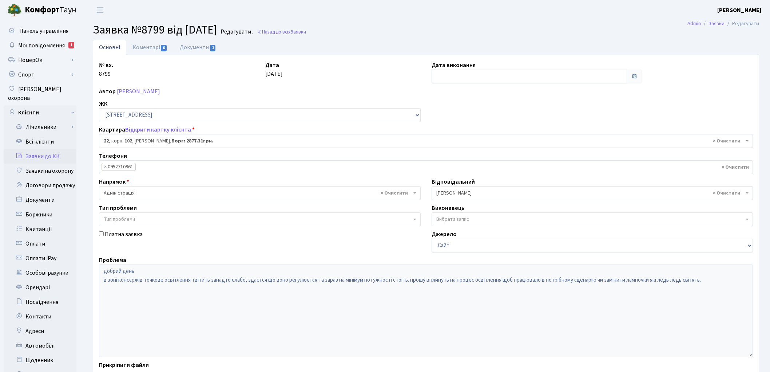
select select "38005"
click at [213, 46] on span "1" at bounding box center [213, 48] width 6 height 7
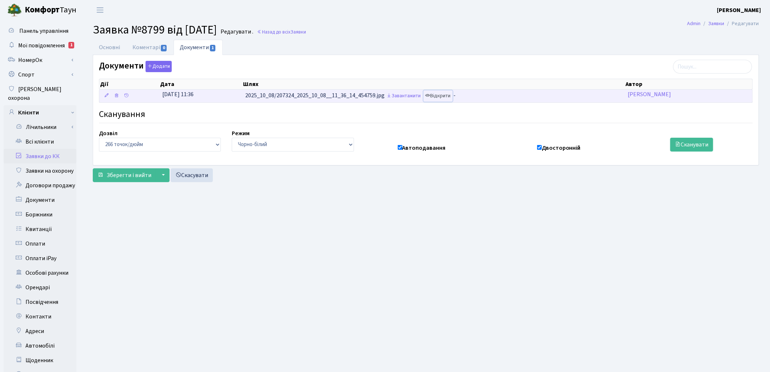
click at [444, 98] on link "Відкрити" at bounding box center [438, 95] width 29 height 11
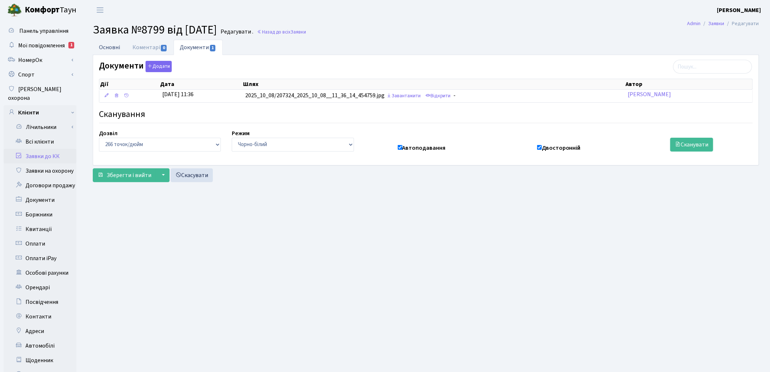
click at [108, 51] on link "Основні" at bounding box center [109, 47] width 33 height 15
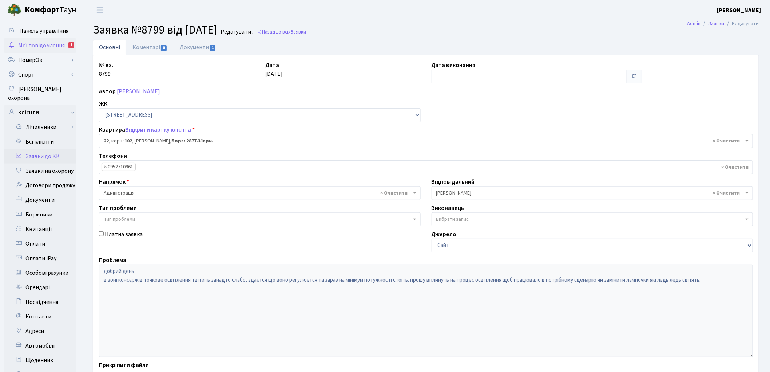
click at [35, 48] on span "Мої повідомлення" at bounding box center [41, 45] width 47 height 8
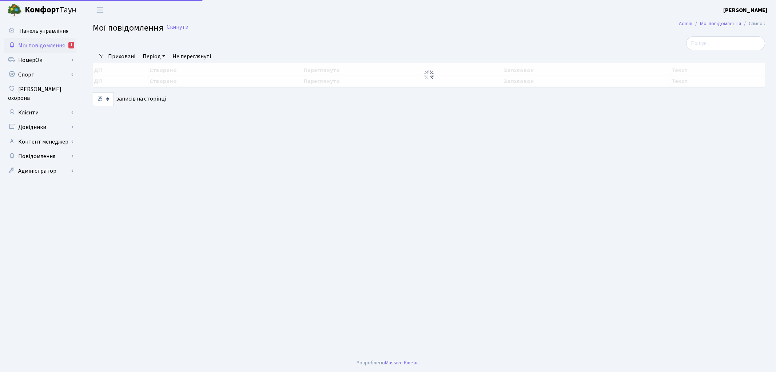
select select "25"
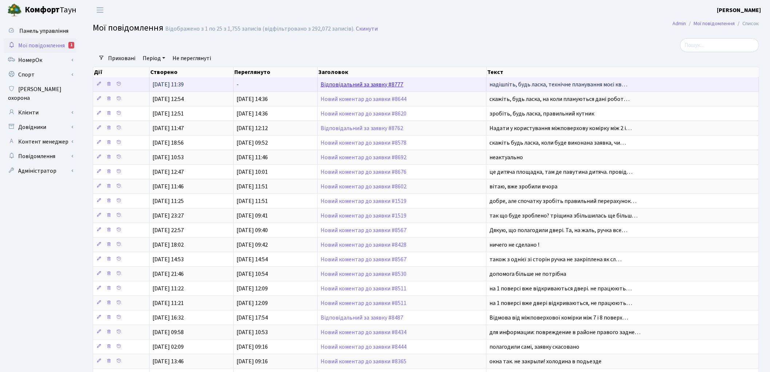
click at [350, 84] on link "Відповідальний за заявку #8777" at bounding box center [362, 84] width 83 height 8
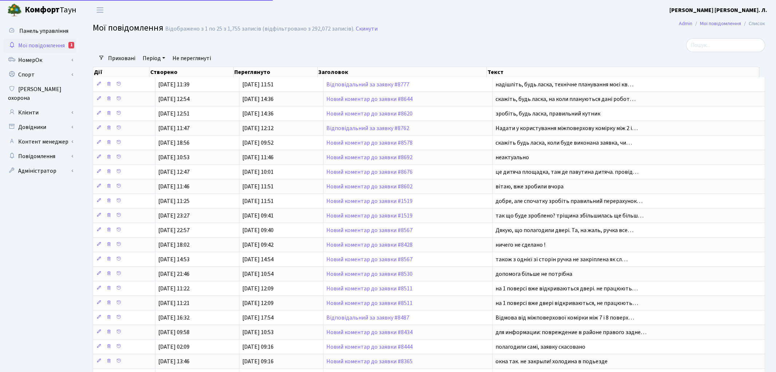
select select "25"
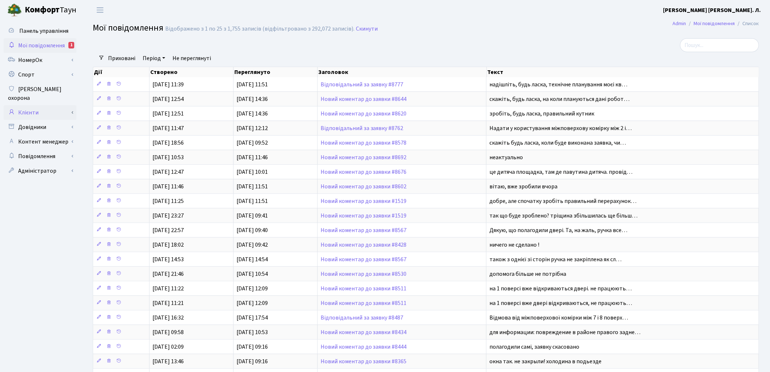
click at [25, 105] on link "Клієнти" at bounding box center [40, 112] width 73 height 15
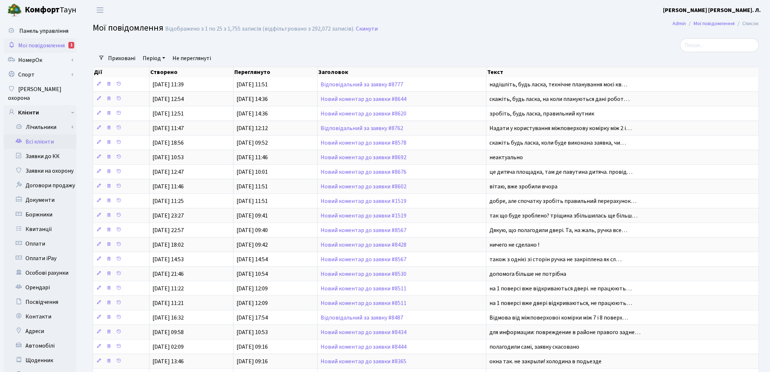
click at [35, 134] on link "Всі клієнти" at bounding box center [40, 141] width 73 height 15
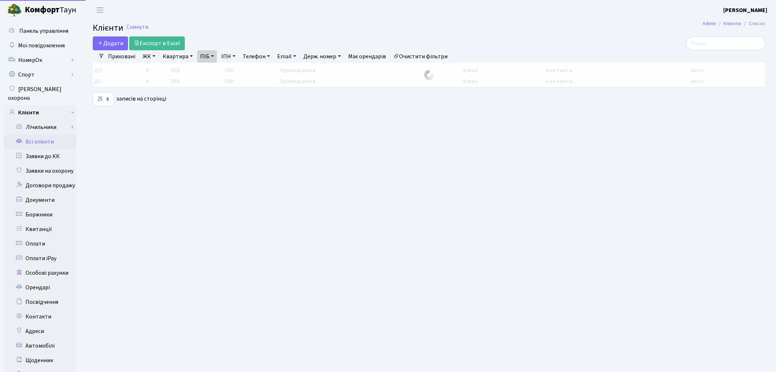
select select "25"
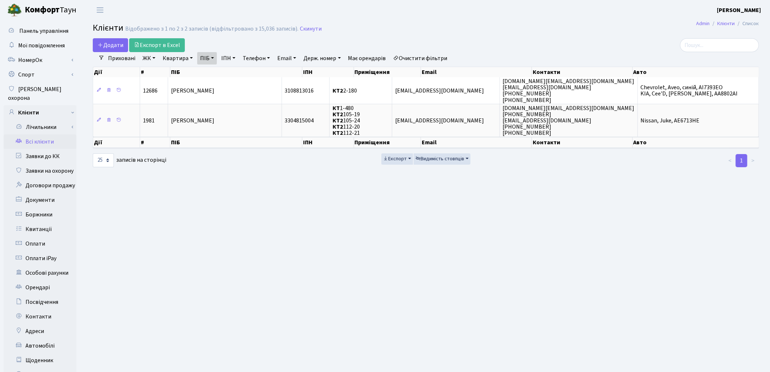
click at [439, 57] on link "Очистити фільтри" at bounding box center [421, 58] width 60 height 12
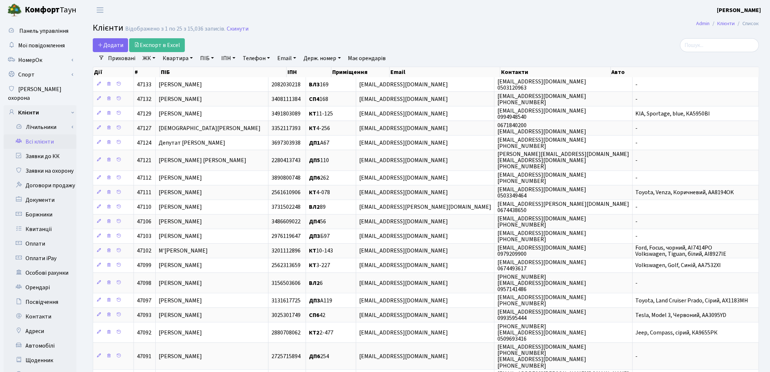
click at [204, 59] on link "ПІБ" at bounding box center [207, 58] width 20 height 12
type input "шуль"
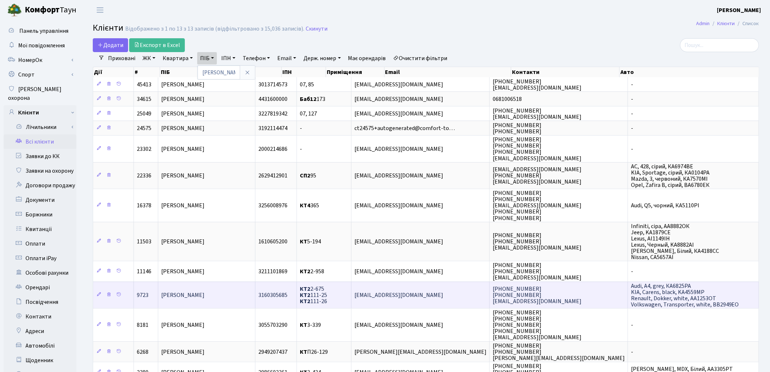
click at [193, 292] on span "Шульгіна Катерина Олександрівна" at bounding box center [182, 295] width 43 height 8
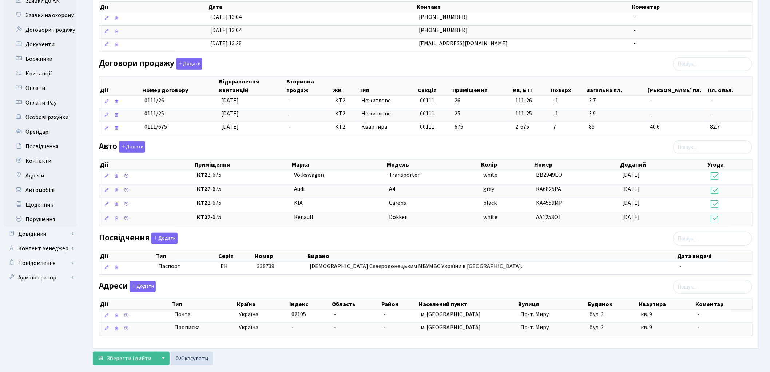
scroll to position [162, 0]
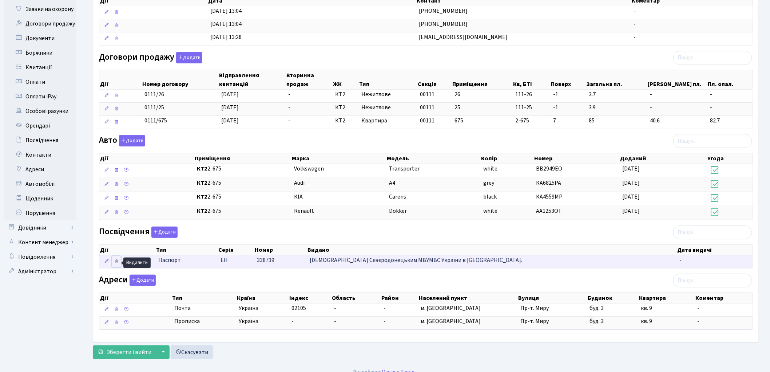
click at [115, 263] on icon at bounding box center [116, 260] width 5 height 5
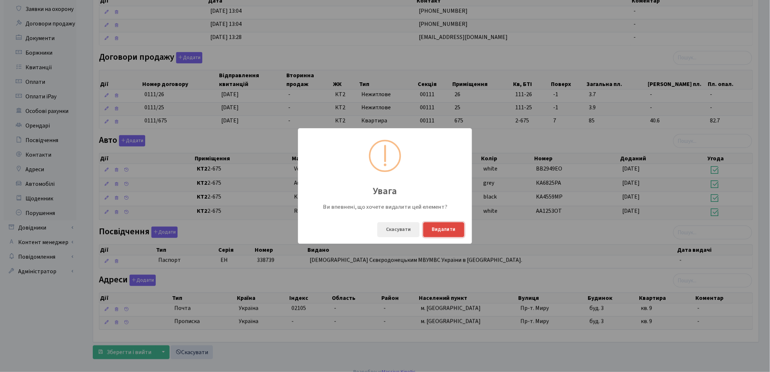
drag, startPoint x: 460, startPoint y: 225, endPoint x: 453, endPoint y: 226, distance: 6.7
click at [459, 225] on button "Видалити" at bounding box center [443, 229] width 41 height 15
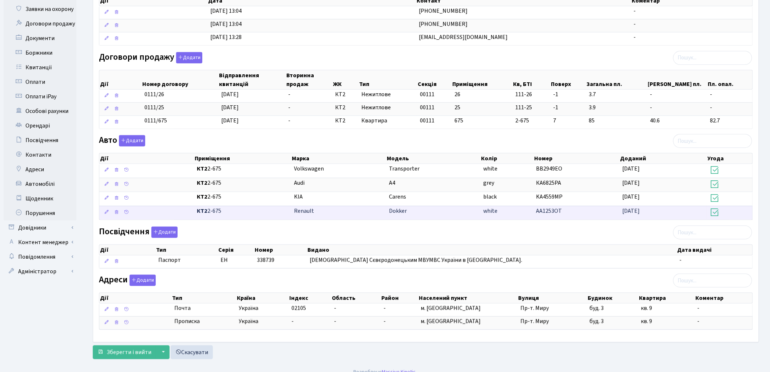
scroll to position [159, 0]
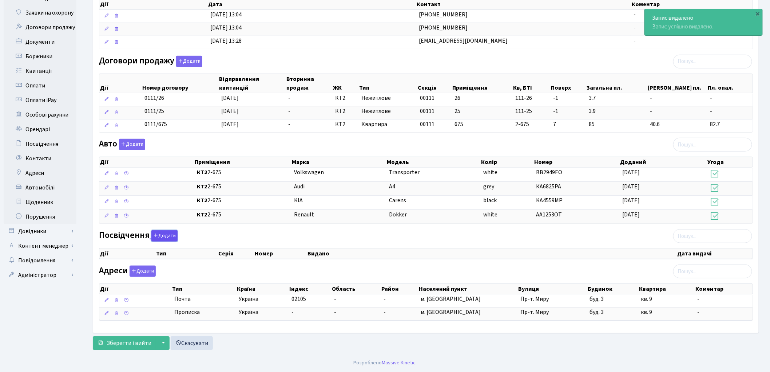
click at [159, 233] on button "Додати" at bounding box center [164, 235] width 26 height 11
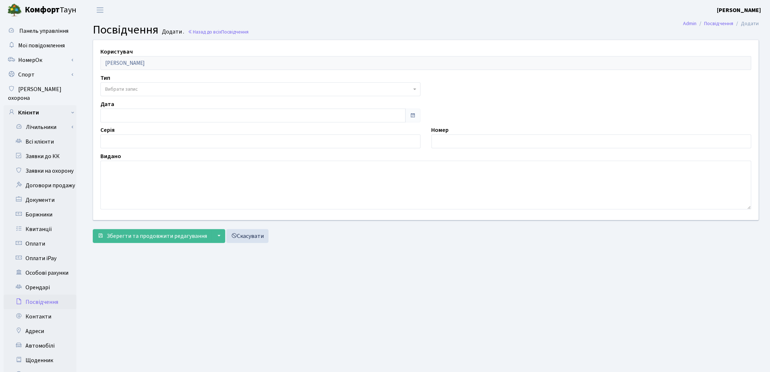
click at [134, 89] on span "Вибрати запис" at bounding box center [121, 89] width 33 height 7
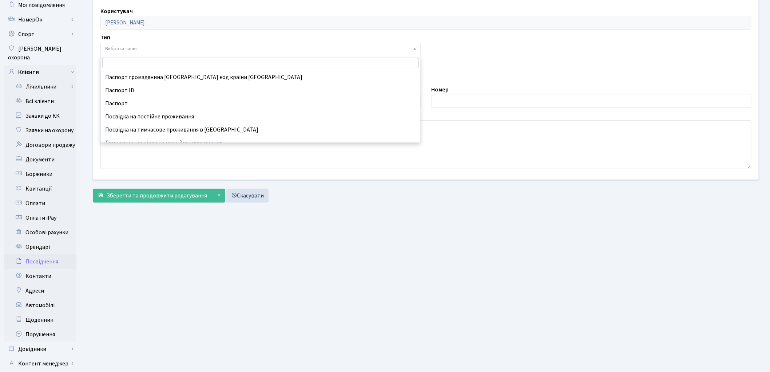
scroll to position [81, 0]
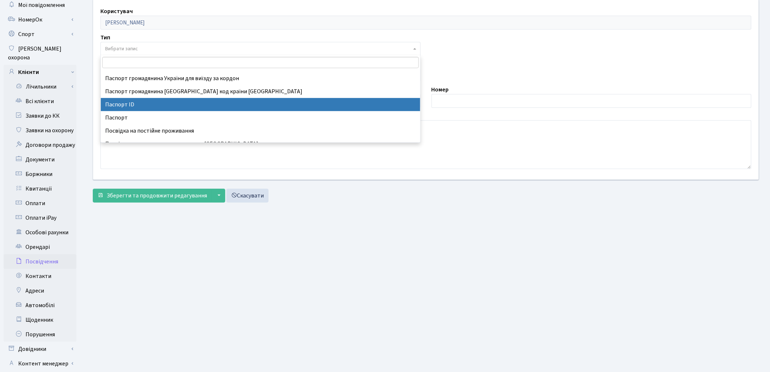
select select "34"
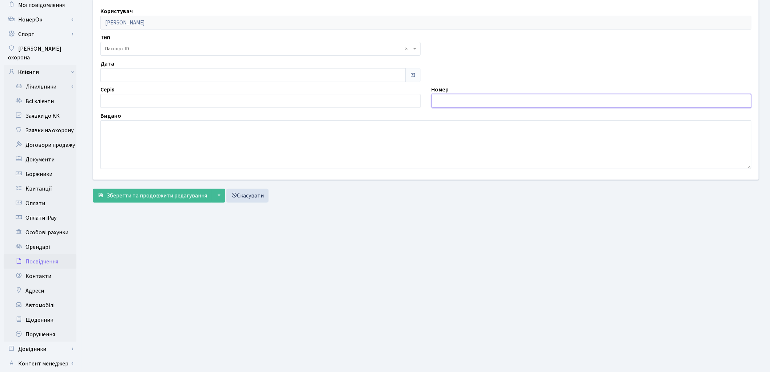
click at [446, 102] on input "text" at bounding box center [592, 101] width 320 height 14
type input "010832603"
click at [299, 148] on textarea at bounding box center [425, 144] width 651 height 49
type textarea "8012"
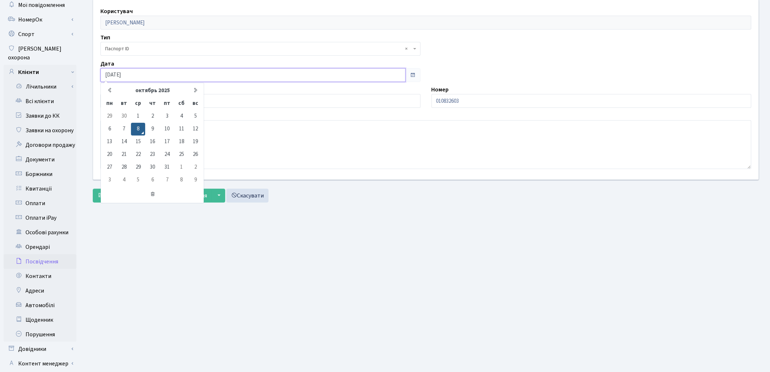
click at [160, 70] on input "08.10.2025" at bounding box center [252, 75] width 305 height 14
type input "0"
type input "19.07.2025"
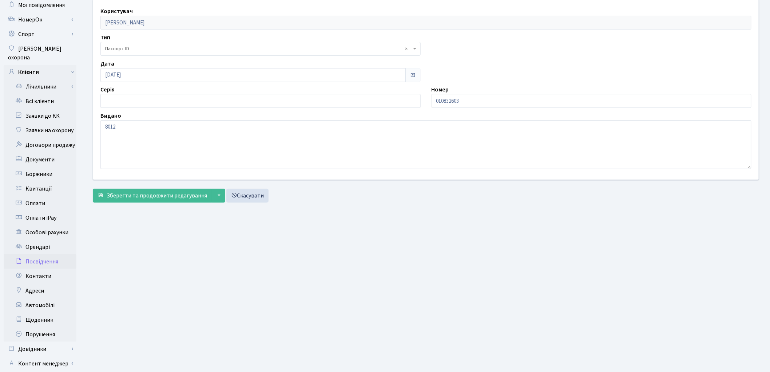
drag, startPoint x: 422, startPoint y: 296, endPoint x: 388, endPoint y: 246, distance: 60.7
click at [420, 285] on main "Admin Посвідчення Додати Посвідчення Додати . Назад до всіх Посвідчення Користу…" at bounding box center [426, 192] width 688 height 424
click at [159, 193] on span "Зберегти та продовжити редагування" at bounding box center [157, 195] width 100 height 8
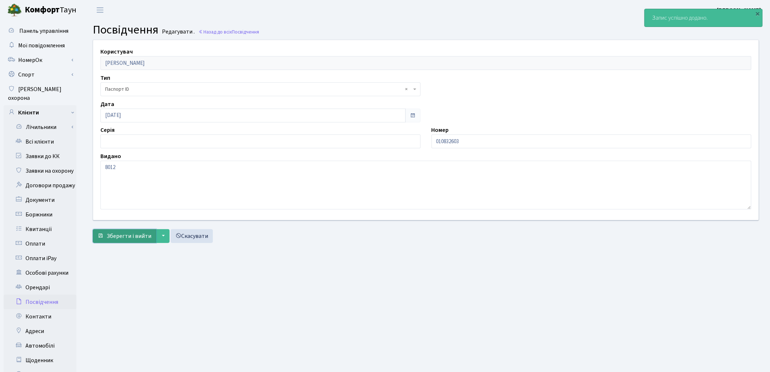
click at [141, 238] on span "Зберегти і вийти" at bounding box center [129, 236] width 45 height 8
click at [47, 134] on link "Всі клієнти" at bounding box center [40, 141] width 73 height 15
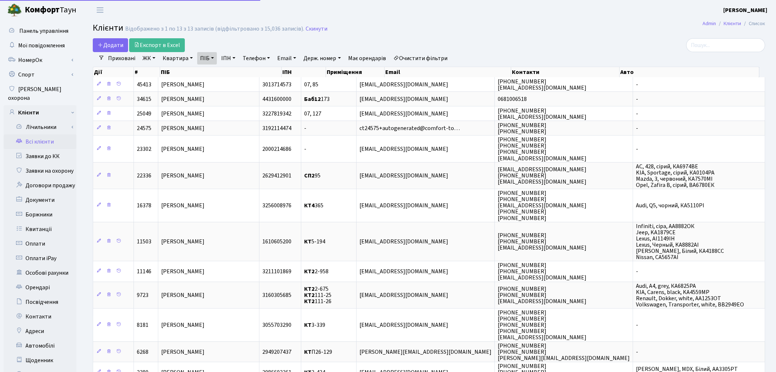
select select "25"
click at [440, 57] on link "Очистити фільтри" at bounding box center [421, 58] width 60 height 12
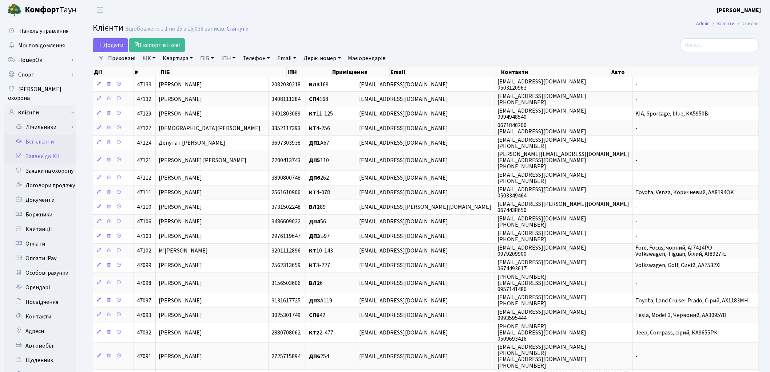
click at [49, 150] on link "Заявки до КК" at bounding box center [40, 156] width 73 height 15
click at [44, 149] on link "Заявки до КК" at bounding box center [40, 156] width 73 height 15
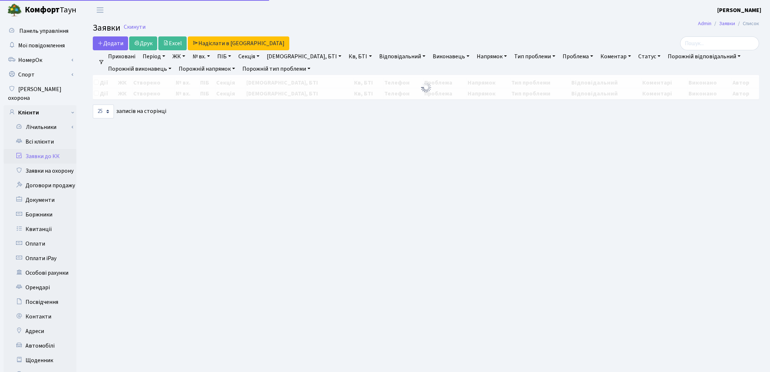
select select "25"
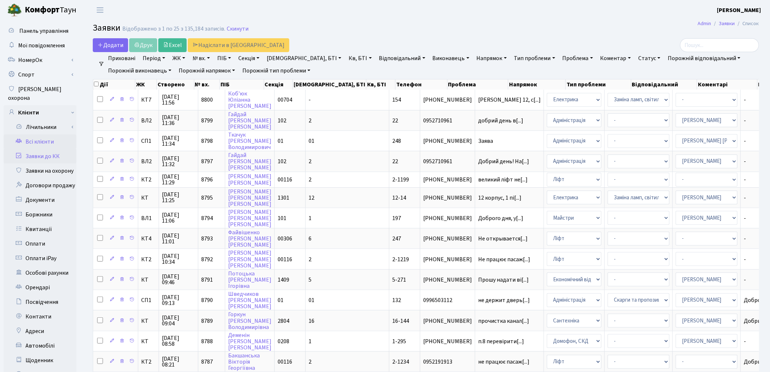
click at [40, 134] on link "Всі клієнти" at bounding box center [40, 141] width 73 height 15
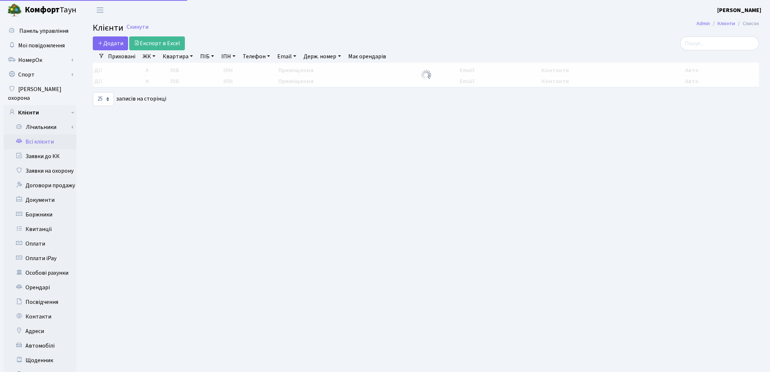
select select "25"
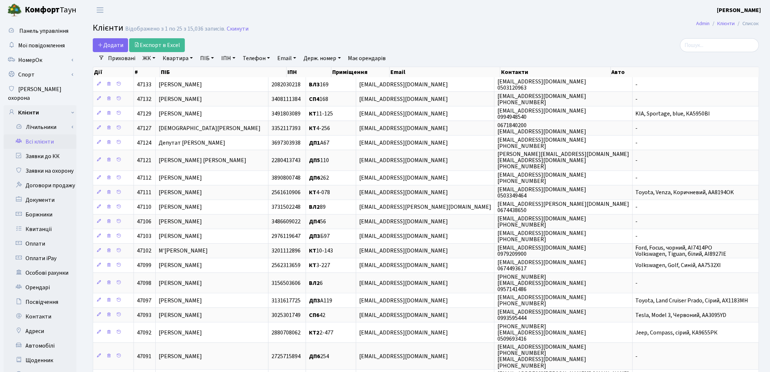
click at [211, 59] on link "ПІБ" at bounding box center [207, 58] width 20 height 12
type input "[PERSON_NAME]"
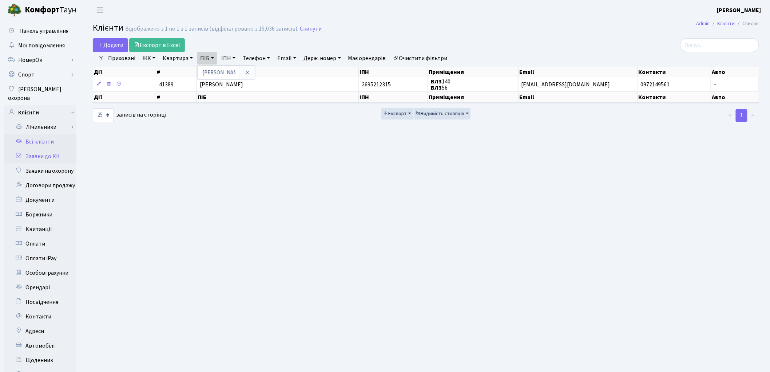
click at [32, 149] on link "Заявки до КК" at bounding box center [40, 156] width 73 height 15
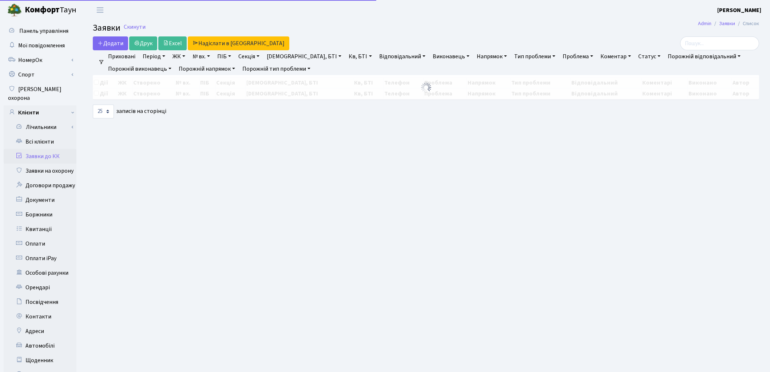
select select "25"
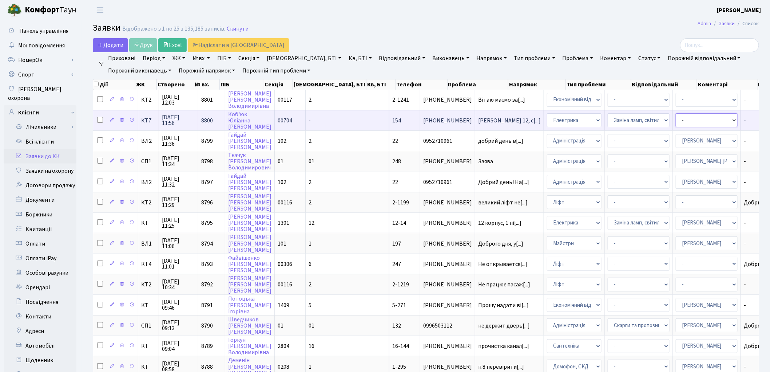
click at [676, 120] on select "- Адміністратор ЖК ДП Адміністратор ЖК КТ Адміністратор ЖК СП Вижул В. В. Горді…" at bounding box center [707, 120] width 62 height 14
select select "22"
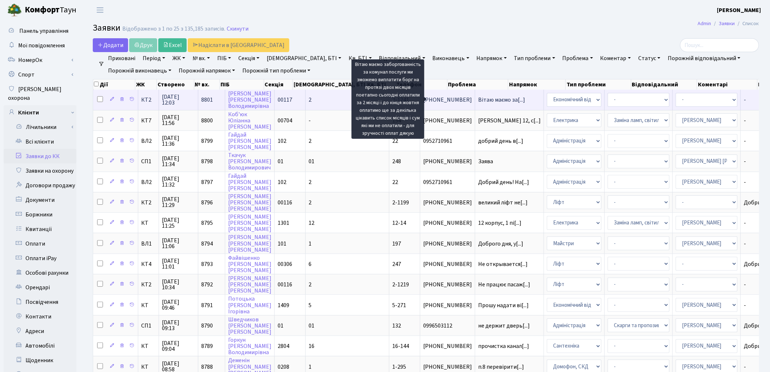
click at [478, 99] on span "Вітаю маємо за[...]" at bounding box center [501, 100] width 47 height 8
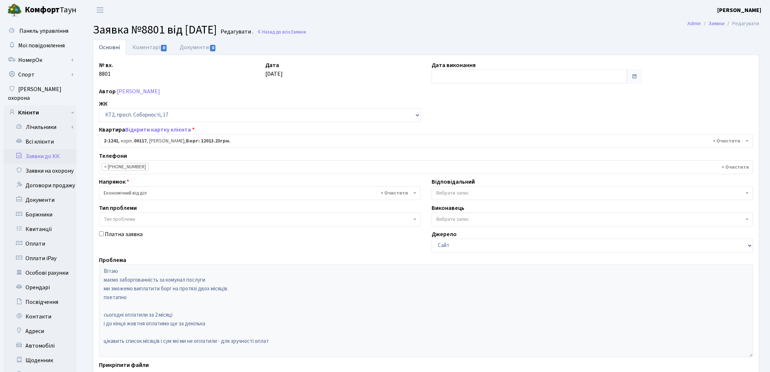
select select "12856"
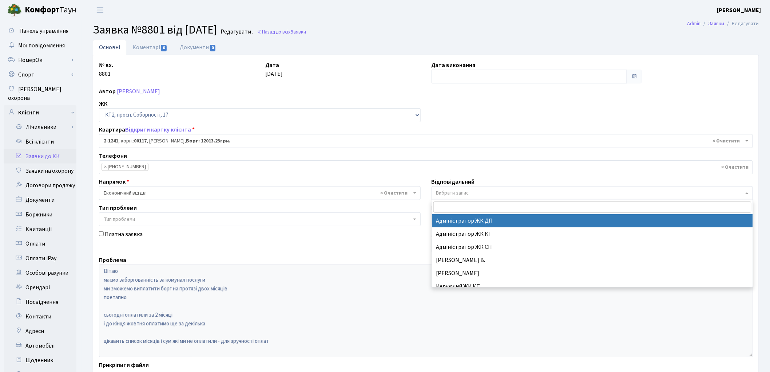
click at [452, 197] on span "Вибрати запис" at bounding box center [593, 193] width 322 height 14
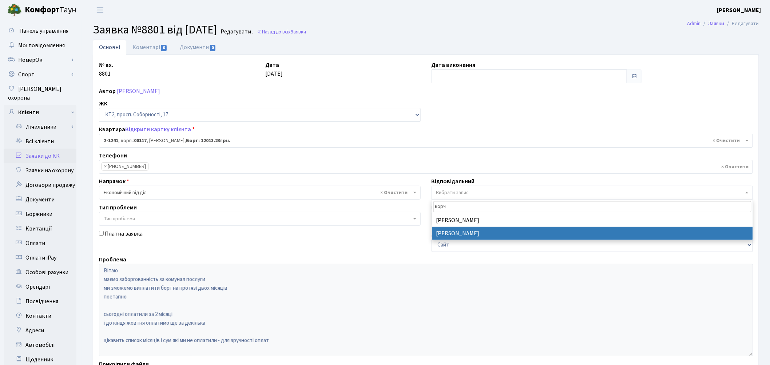
type input "корч"
select select "33"
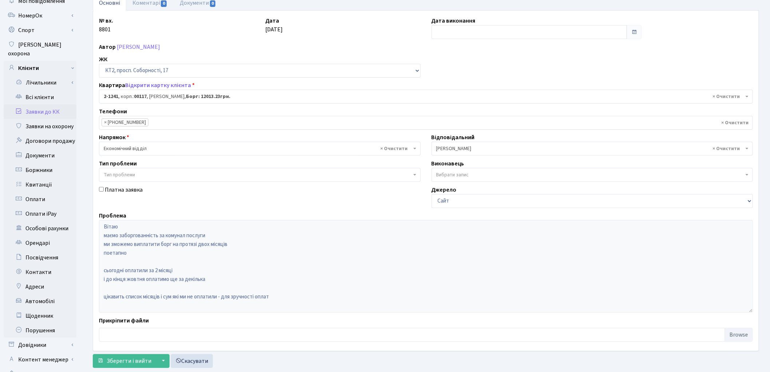
scroll to position [81, 0]
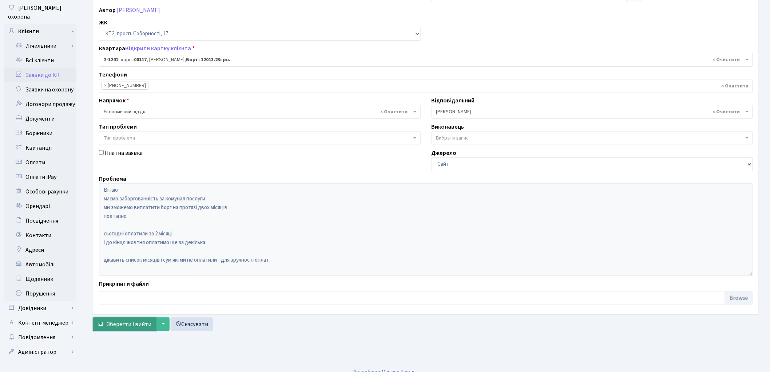
click at [126, 328] on span "Зберегти і вийти" at bounding box center [129, 324] width 45 height 8
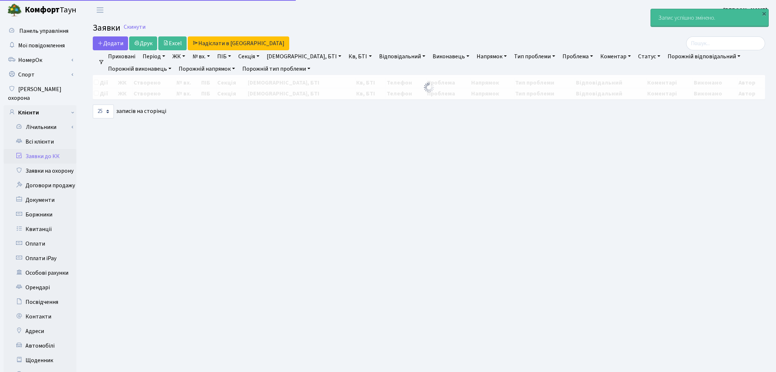
select select "25"
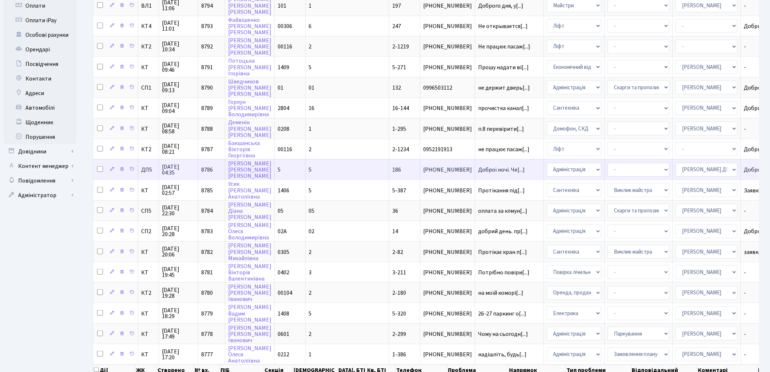
scroll to position [242, 0]
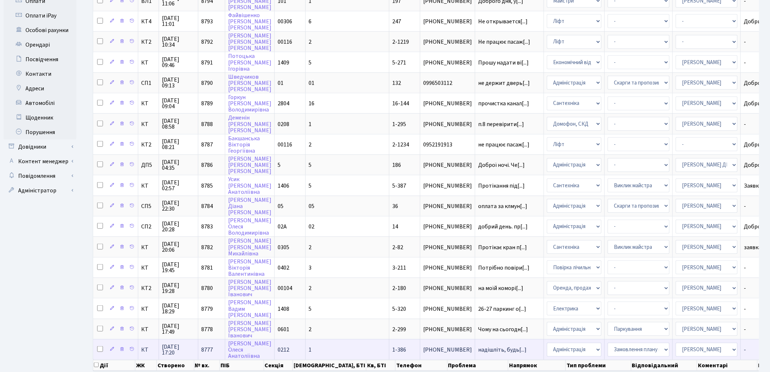
click at [475, 339] on td "надішліть, будь[...]" at bounding box center [509, 349] width 69 height 20
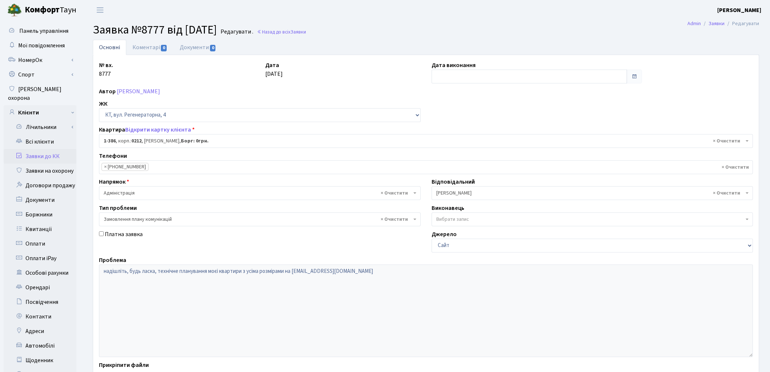
select select "438"
select select "10"
click at [133, 130] on link "Відкрити картку клієнта" at bounding box center [158, 130] width 66 height 8
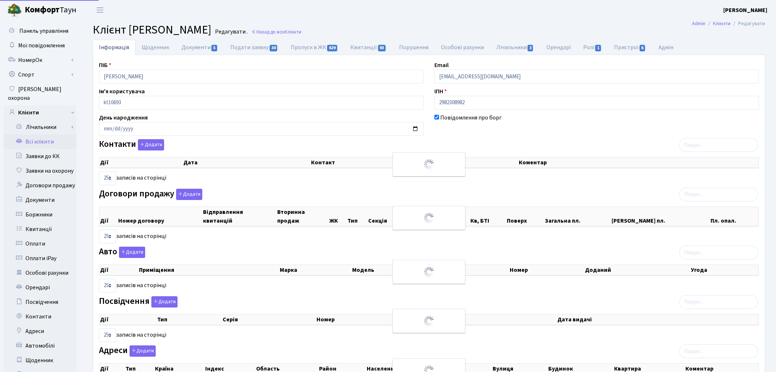
select select "25"
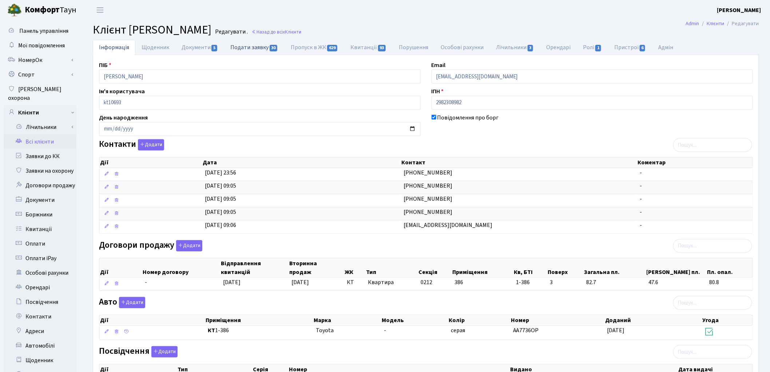
click at [251, 50] on link "Подати заявку 30" at bounding box center [254, 47] width 60 height 15
select select "25"
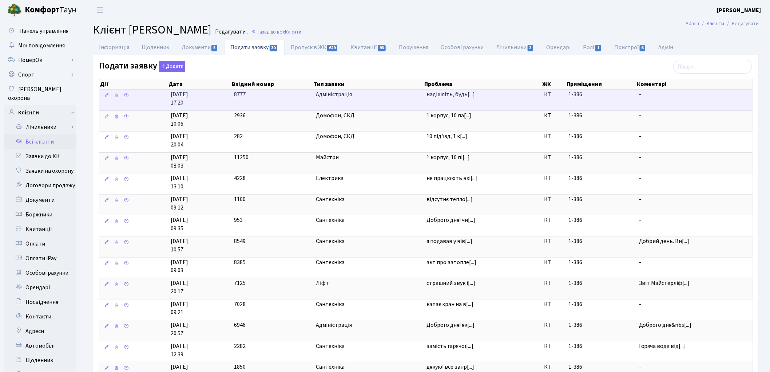
click at [486, 104] on td "надішліть, будь[...]" at bounding box center [483, 100] width 118 height 21
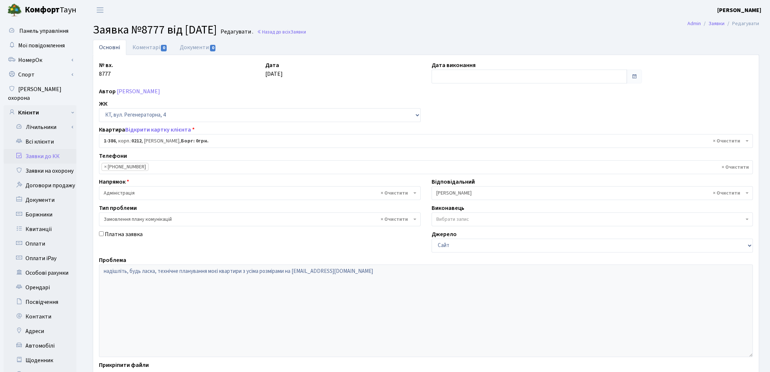
select select "438"
select select "10"
click at [458, 73] on input "text" at bounding box center [530, 77] width 196 height 14
click at [463, 119] on td "8" at bounding box center [460, 124] width 11 height 11
type input "08.10.2025"
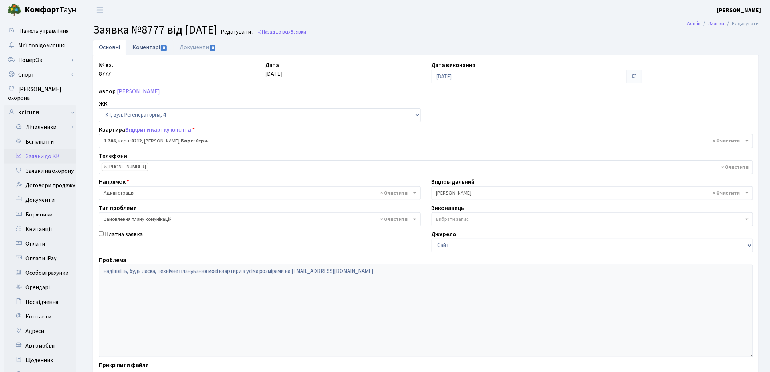
click at [150, 48] on link "Коментарі 0" at bounding box center [149, 47] width 47 height 15
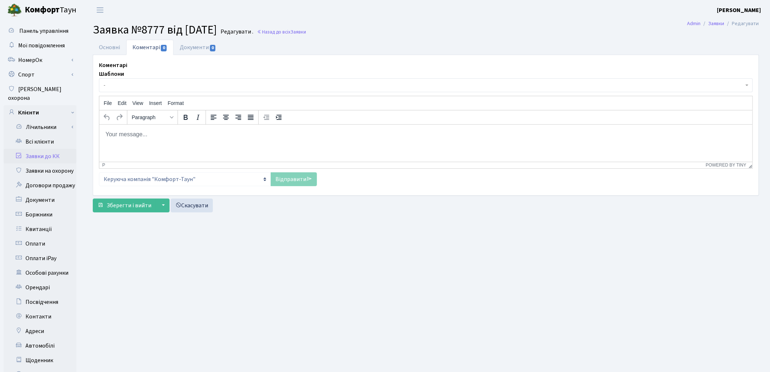
click at [141, 138] on html at bounding box center [425, 134] width 653 height 20
click at [294, 180] on link "Відправити" at bounding box center [294, 179] width 46 height 14
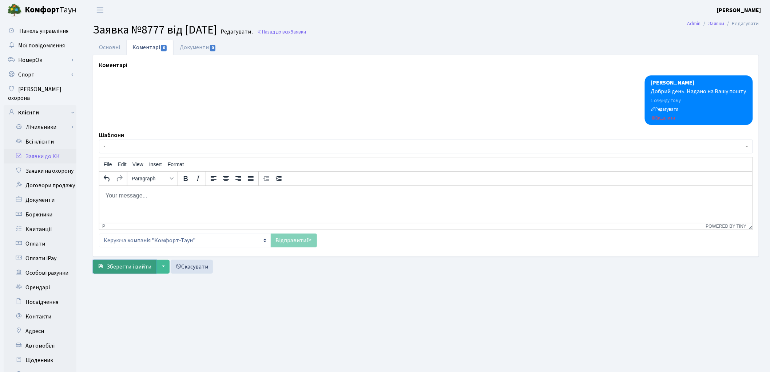
click at [133, 265] on span "Зберегти і вийти" at bounding box center [129, 266] width 45 height 8
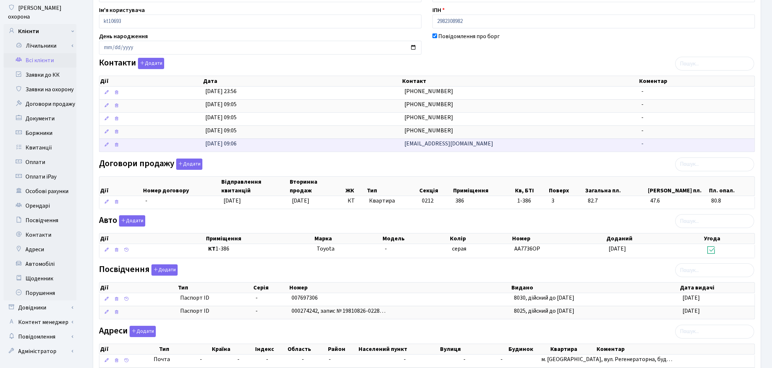
scroll to position [121, 0]
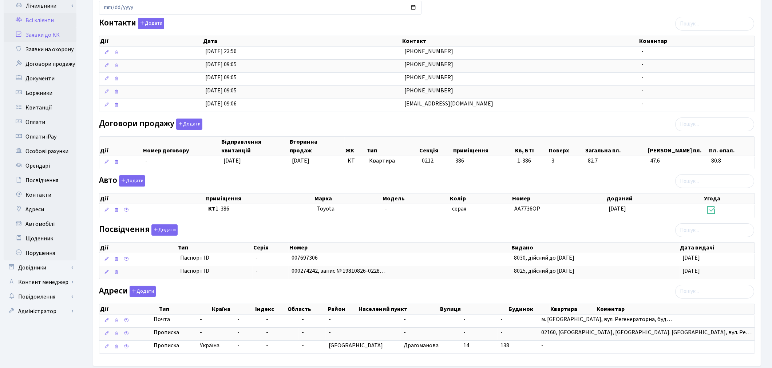
click at [53, 28] on link "Заявки до КК" at bounding box center [40, 35] width 73 height 15
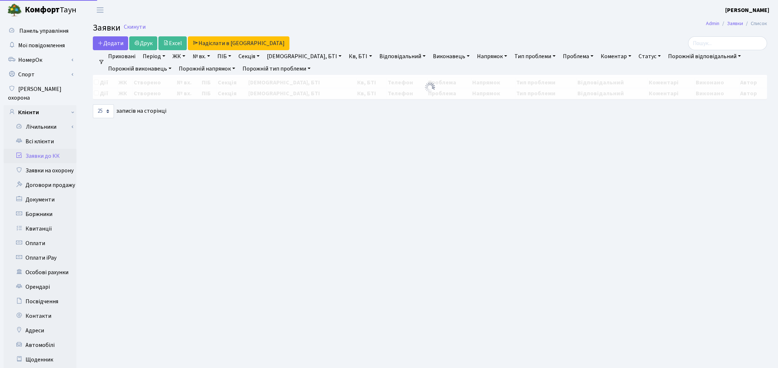
select select "25"
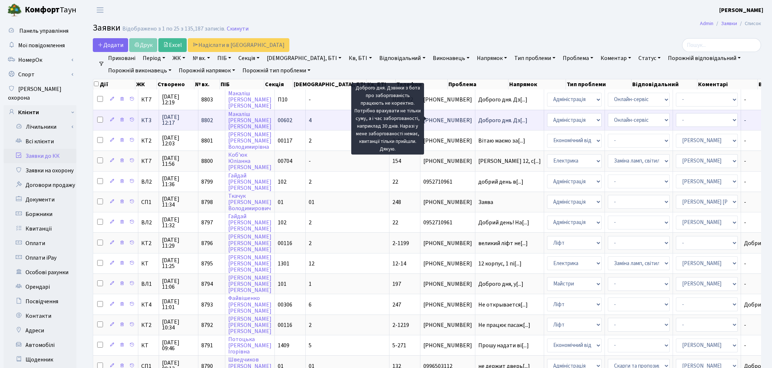
click at [478, 119] on span "Доброго дня. Дз[...]" at bounding box center [502, 120] width 49 height 8
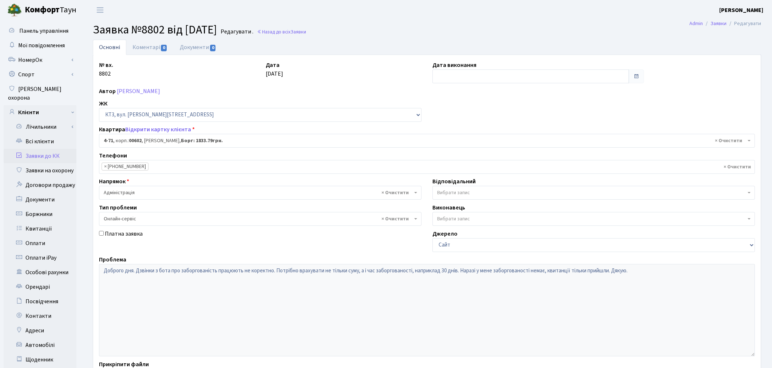
select select "16530"
select select "68"
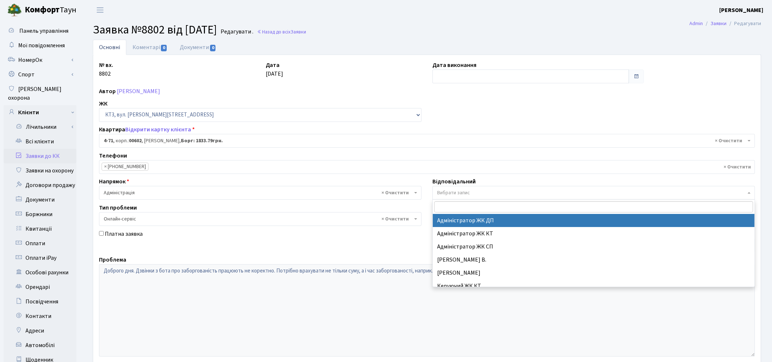
click at [474, 190] on span "Вибрати запис" at bounding box center [591, 192] width 309 height 7
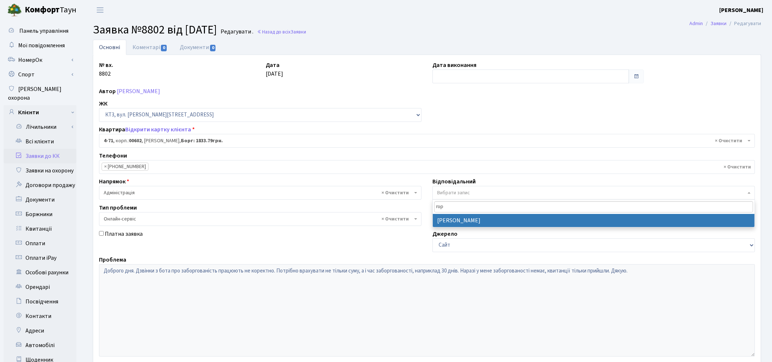
type input "гор"
select select "77"
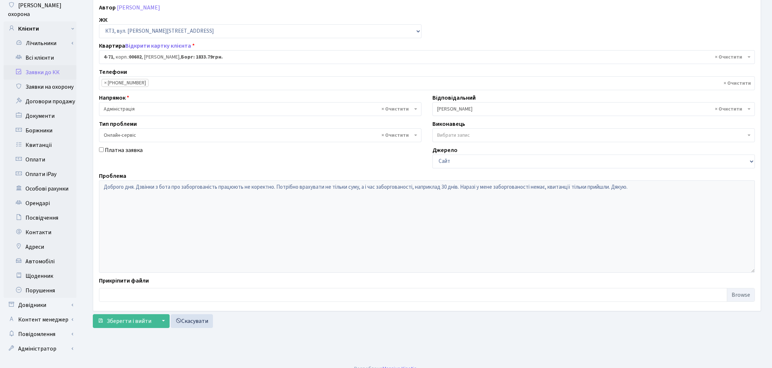
scroll to position [84, 0]
click at [121, 314] on button "Зберегти і вийти" at bounding box center [124, 321] width 63 height 14
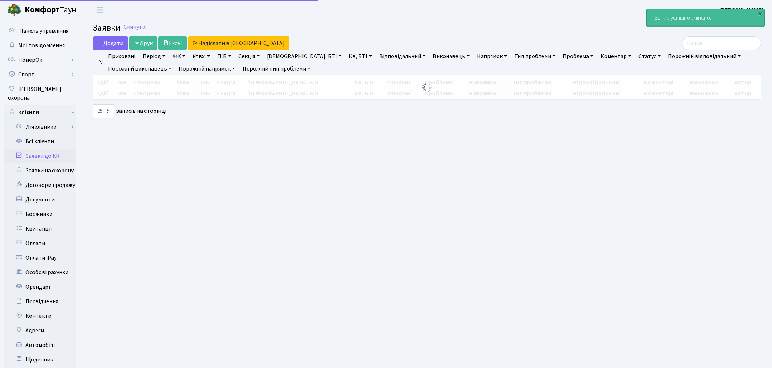
select select "25"
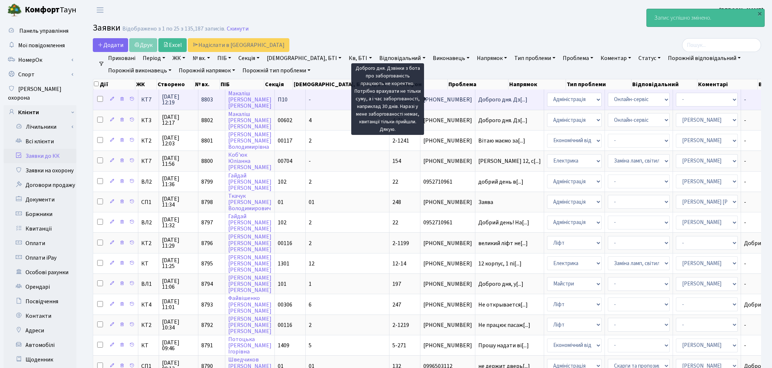
click at [478, 99] on span "Доброго дня. Дз[...]" at bounding box center [502, 100] width 49 height 8
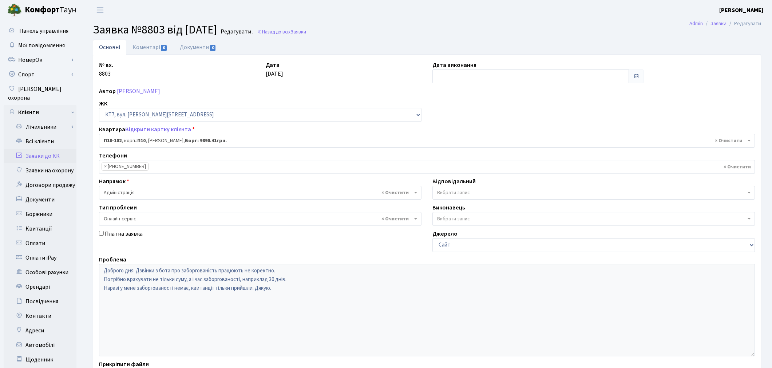
select select "19426"
select select "68"
click at [448, 193] on span "Вибрати запис" at bounding box center [453, 192] width 33 height 7
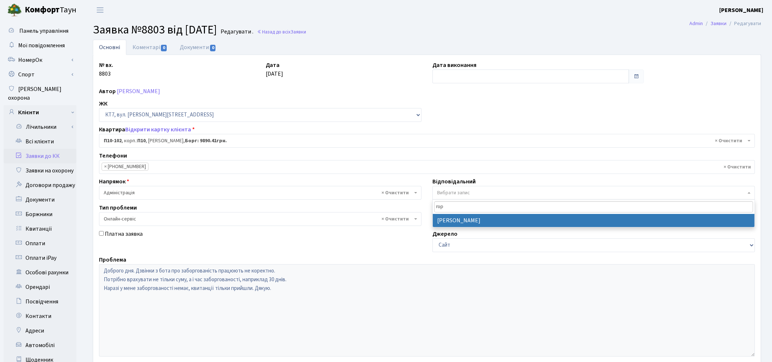
type input "гор"
select select "77"
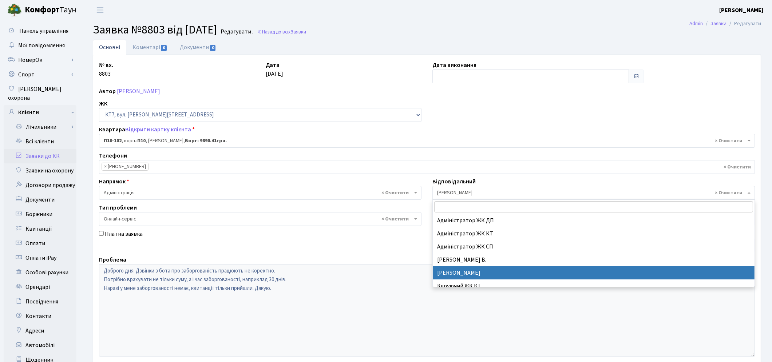
drag, startPoint x: 481, startPoint y: 193, endPoint x: 421, endPoint y: 184, distance: 60.7
click at [421, 184] on div "№ вх. 8803 Дата 08.10.2025 Дата виконання Автор Макаліш Владислав Олегович ЖК -…" at bounding box center [427, 225] width 667 height 328
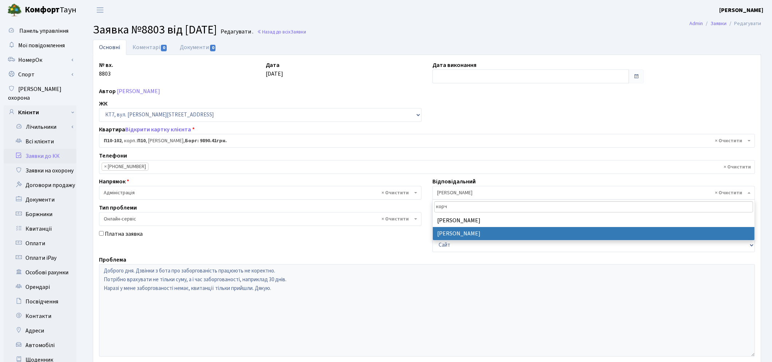
type input "корч"
select select "33"
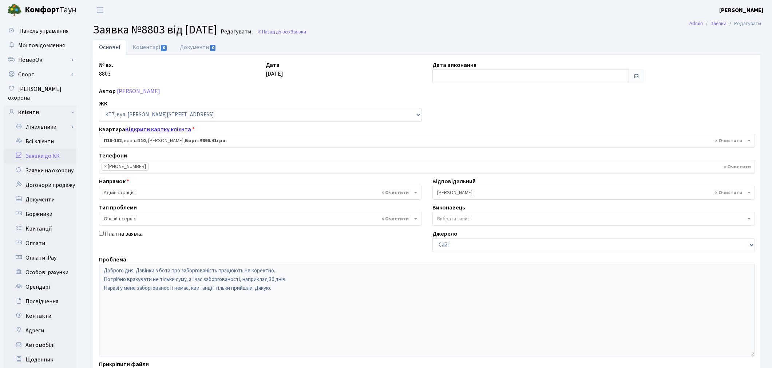
click at [149, 130] on link "Відкрити картку клієнта" at bounding box center [158, 130] width 66 height 8
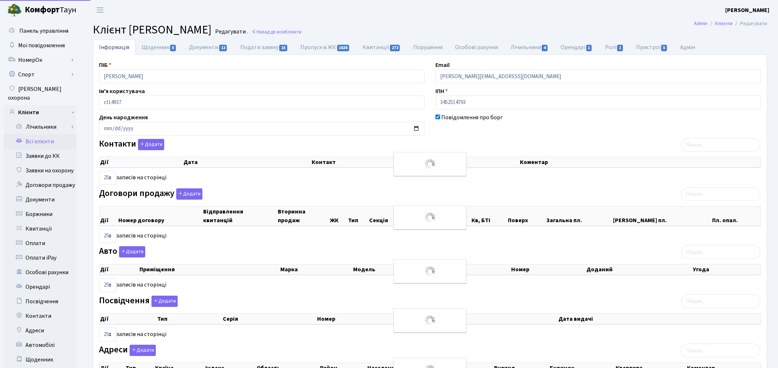
select select "25"
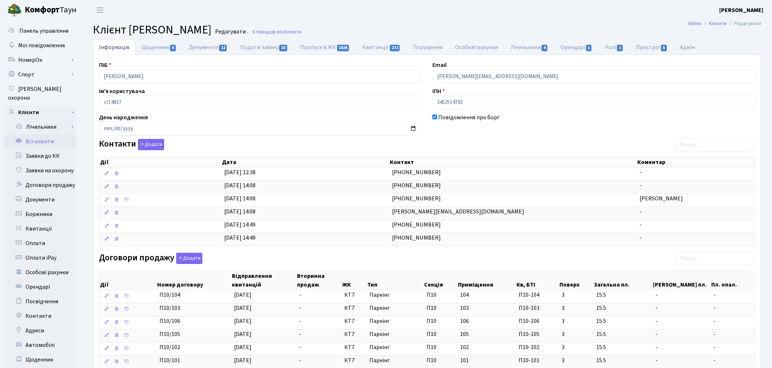
click at [520, 257] on div "Договори продажу Додати Дії Номер договору Відправлення квитанцій Вторинна прод…" at bounding box center [427, 332] width 667 height 158
click at [48, 149] on link "Заявки до КК" at bounding box center [40, 156] width 73 height 15
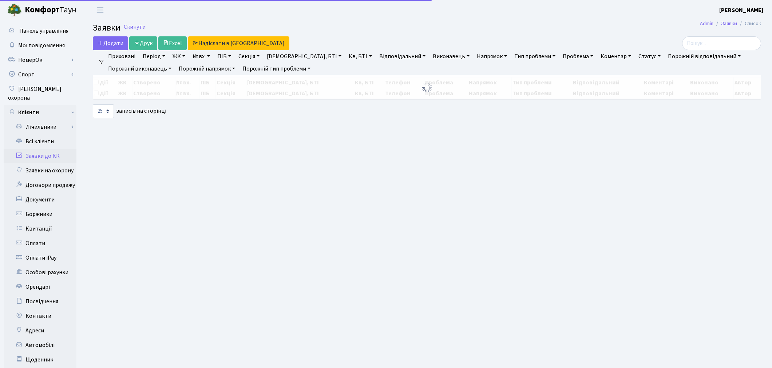
select select "25"
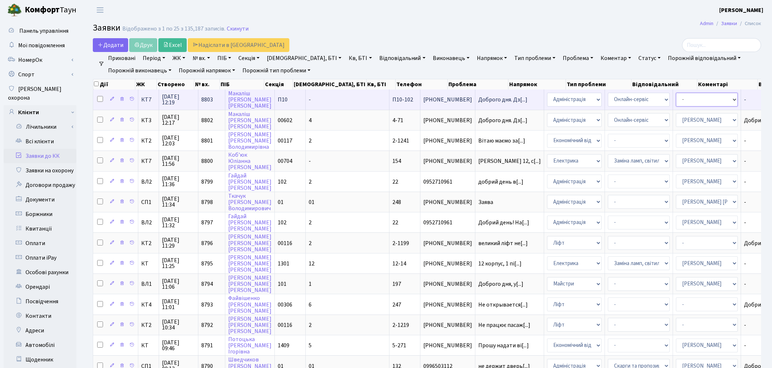
click at [676, 101] on select "- Адміністратор ЖК ДП Адміністратор ЖК КТ Адміністратор ЖК СП [PERSON_NAME] [PE…" at bounding box center [707, 100] width 62 height 14
select select "77"
click at [676, 101] on select "- Адміністратор ЖК ДП Адміністратор ЖК КТ Адміністратор ЖК СП [PERSON_NAME] [PE…" at bounding box center [707, 100] width 62 height 14
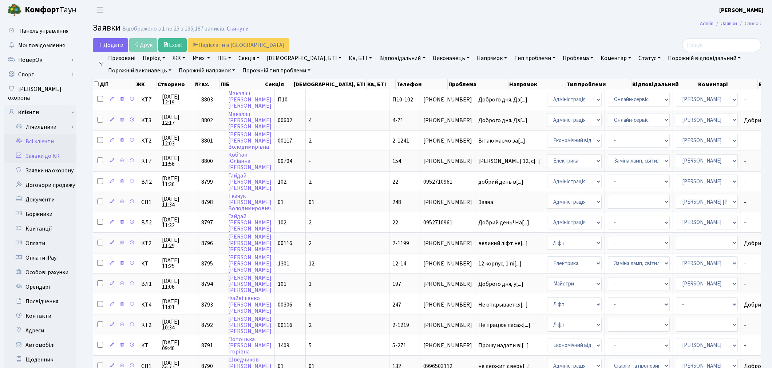
click at [34, 136] on link "Всі клієнти" at bounding box center [40, 141] width 73 height 15
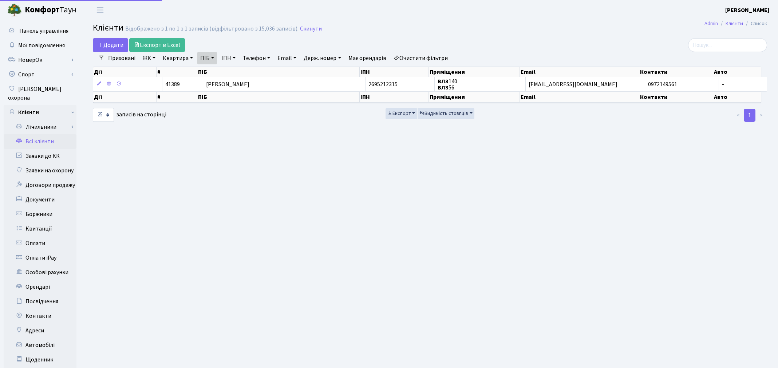
select select "25"
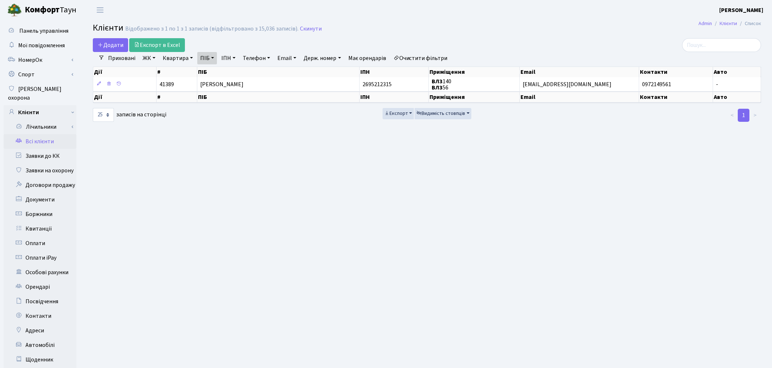
click at [444, 57] on link "Очистити фільтри" at bounding box center [421, 58] width 60 height 12
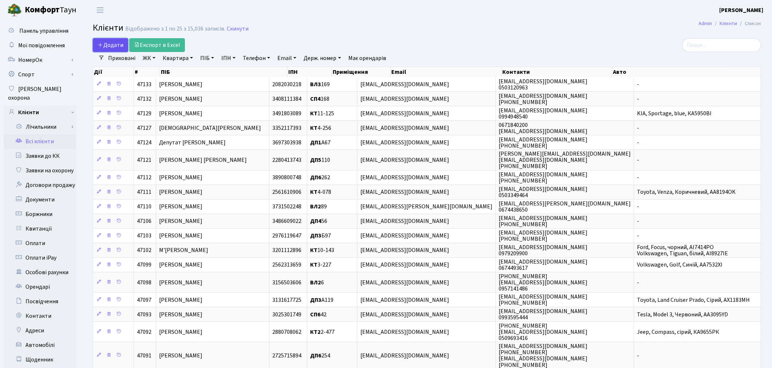
click at [106, 45] on span "Додати" at bounding box center [111, 45] width 26 height 8
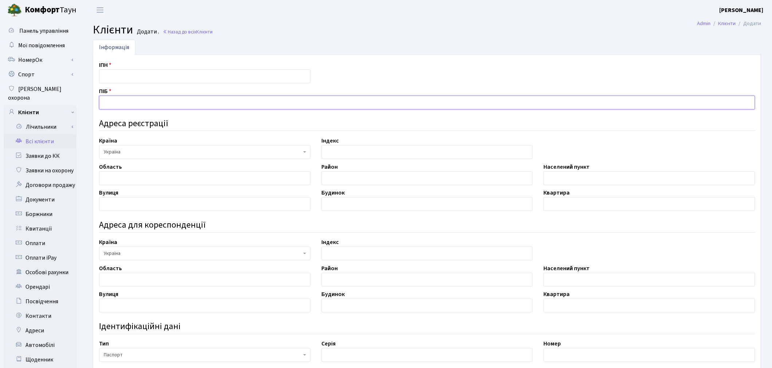
click at [115, 100] on input "text" at bounding box center [427, 103] width 656 height 14
type input "[PERSON_NAME]"
click at [119, 81] on input "text" at bounding box center [204, 77] width 211 height 14
type input "3635802276"
click at [575, 175] on input "text" at bounding box center [648, 178] width 211 height 14
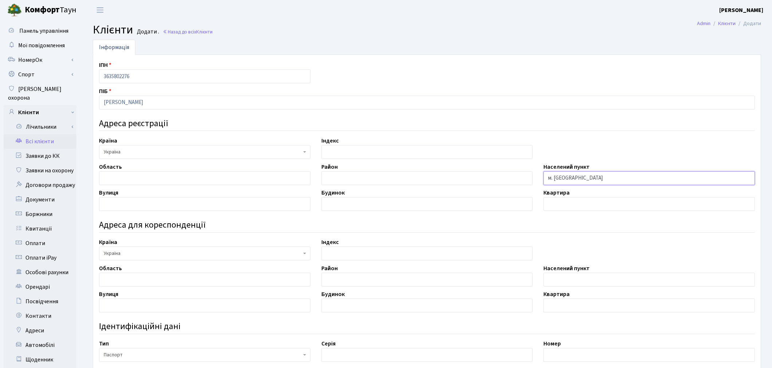
type input "м. Київ"
click at [136, 205] on input "text" at bounding box center [204, 204] width 211 height 14
type input "вул. Алматинська"
click at [333, 207] on input "text" at bounding box center [426, 204] width 211 height 14
type input "39-В"
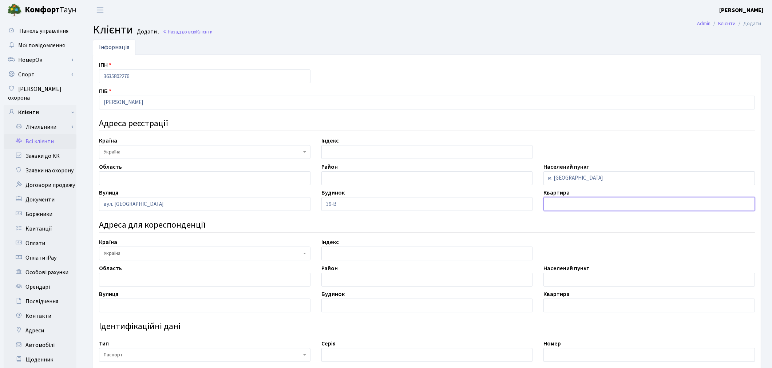
click at [554, 206] on input "text" at bounding box center [648, 204] width 211 height 14
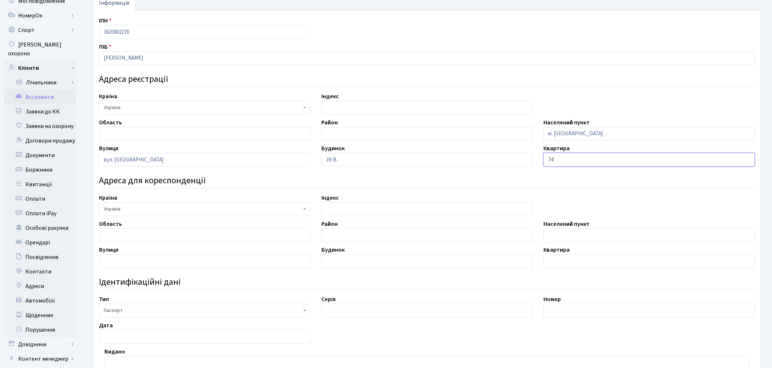
scroll to position [179, 0]
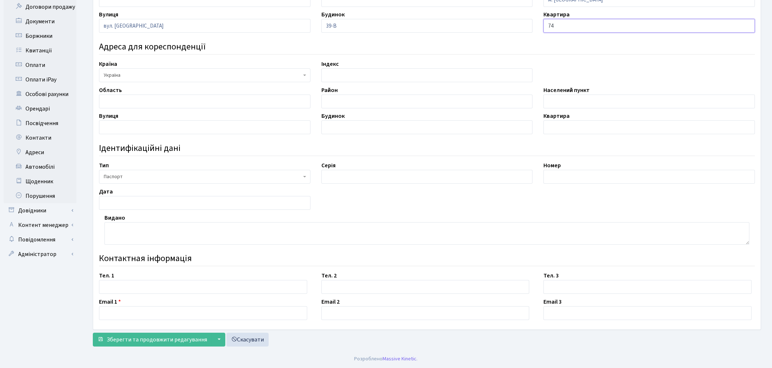
type input "74"
click at [184, 288] on input "text" at bounding box center [203, 287] width 208 height 14
type input "0684669117"
click at [169, 343] on span "Зберегти та продовжити редагування" at bounding box center [157, 340] width 100 height 8
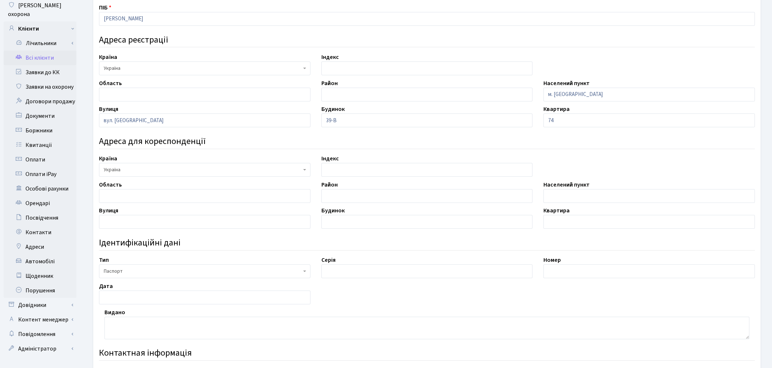
scroll to position [187, 0]
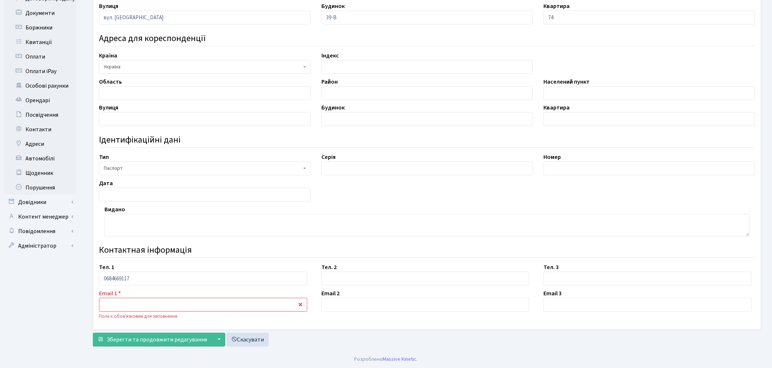
click at [178, 301] on input "text" at bounding box center [203, 305] width 208 height 14
type input "[EMAIL_ADDRESS][DOMAIN_NAME]"
click at [124, 339] on span "Зберегти та продовжити редагування" at bounding box center [157, 340] width 100 height 8
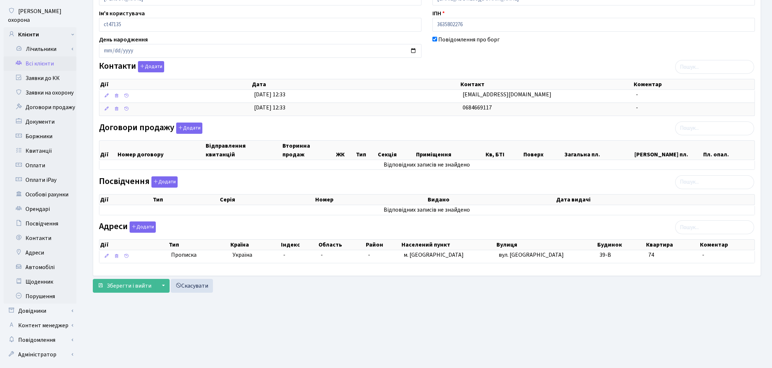
scroll to position [84, 0]
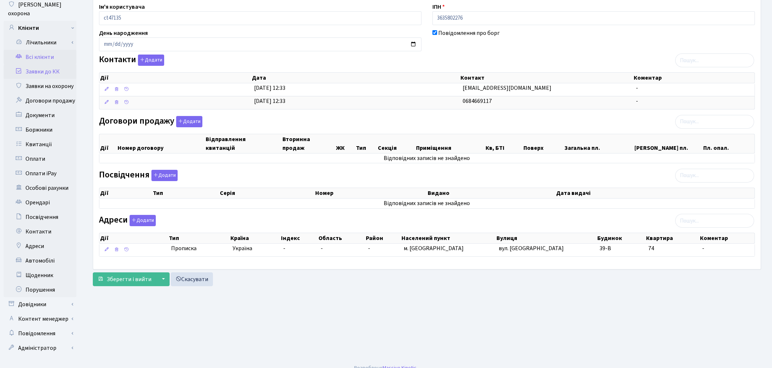
click at [47, 64] on link "Заявки до КК" at bounding box center [40, 71] width 73 height 15
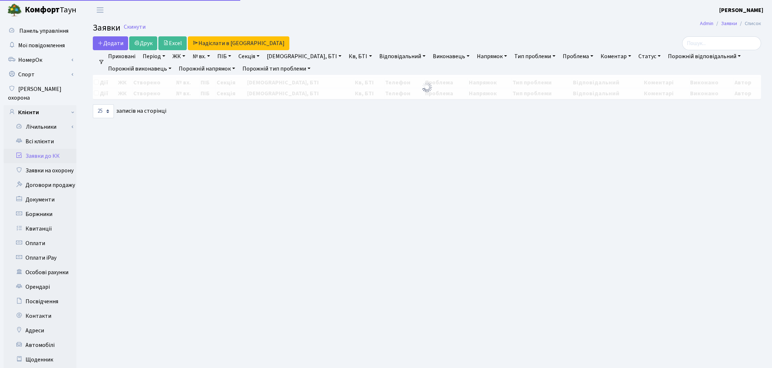
select select "25"
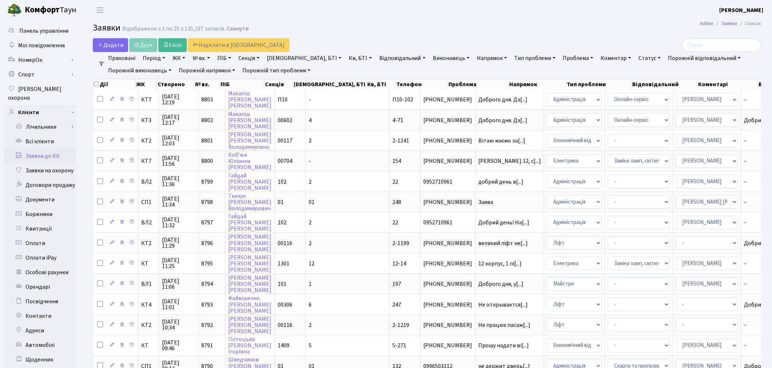
click at [49, 149] on link "Заявки до КК" at bounding box center [40, 156] width 73 height 15
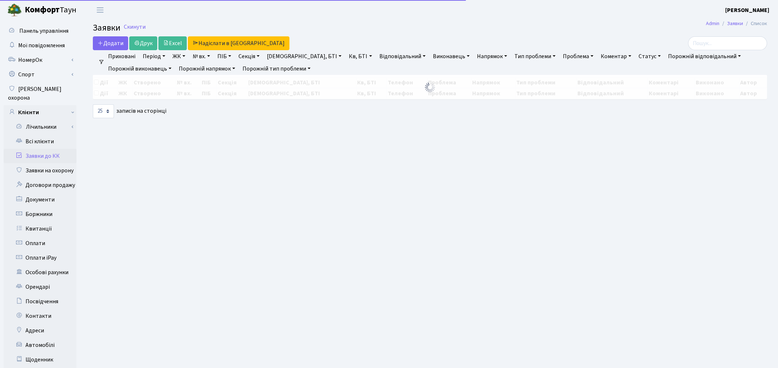
select select "25"
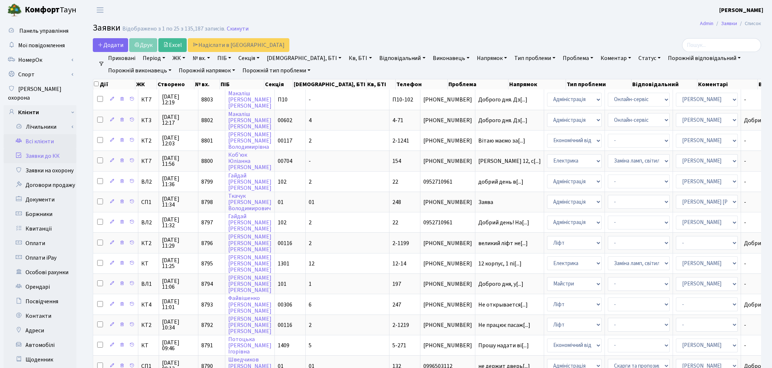
click at [47, 134] on link "Всі клієнти" at bounding box center [40, 141] width 73 height 15
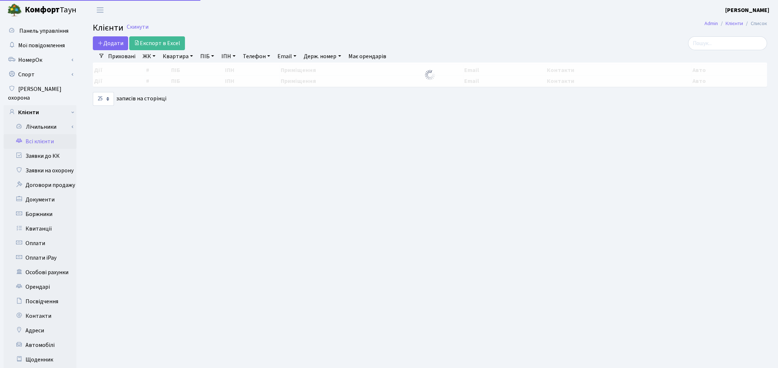
select select "25"
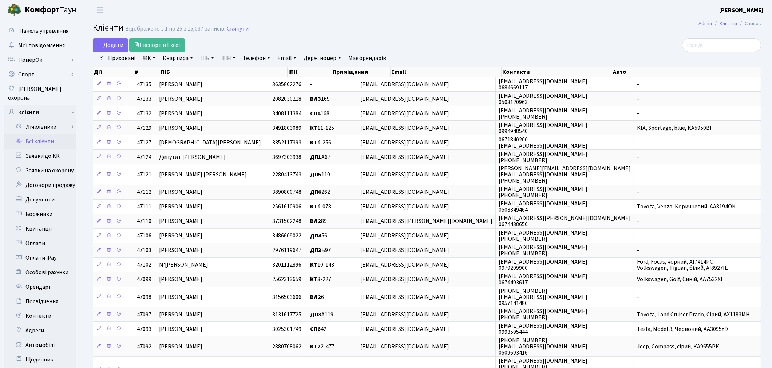
click at [44, 134] on link "Всі клієнти" at bounding box center [40, 141] width 73 height 15
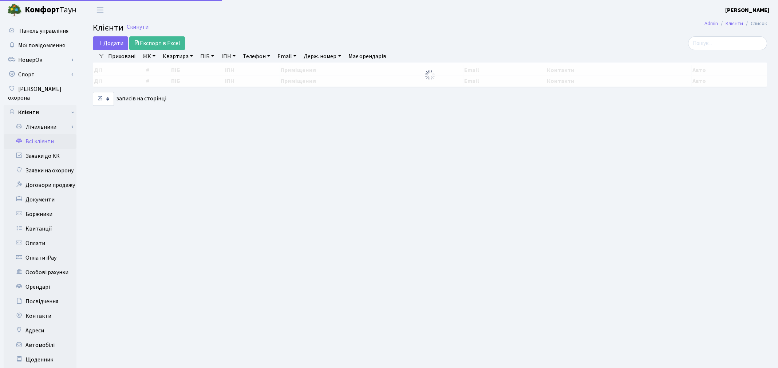
select select "25"
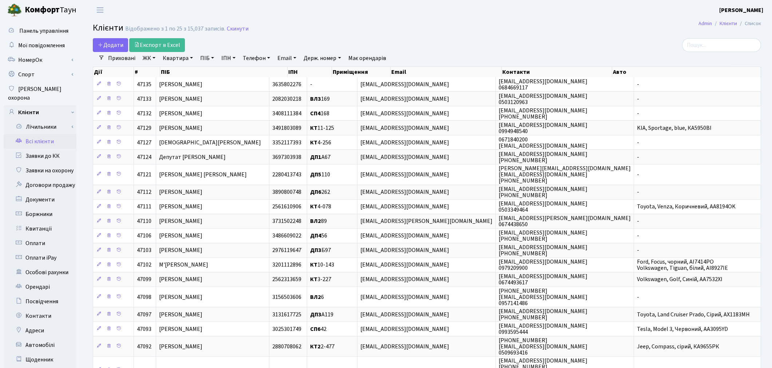
click at [165, 60] on link "Квартира" at bounding box center [178, 58] width 36 height 12
type input "297"
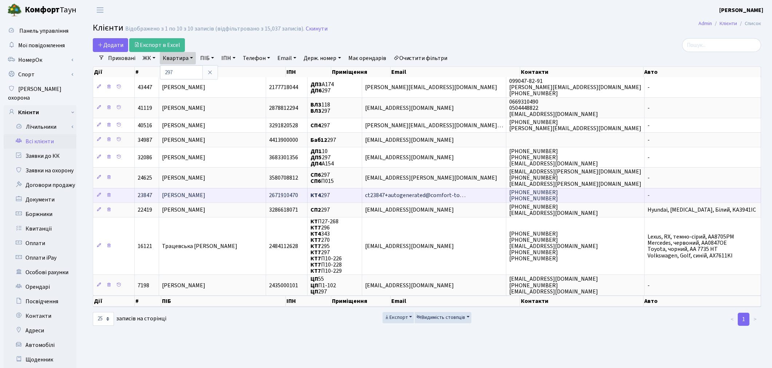
click at [205, 192] on span "[PERSON_NAME]" at bounding box center [183, 196] width 43 height 8
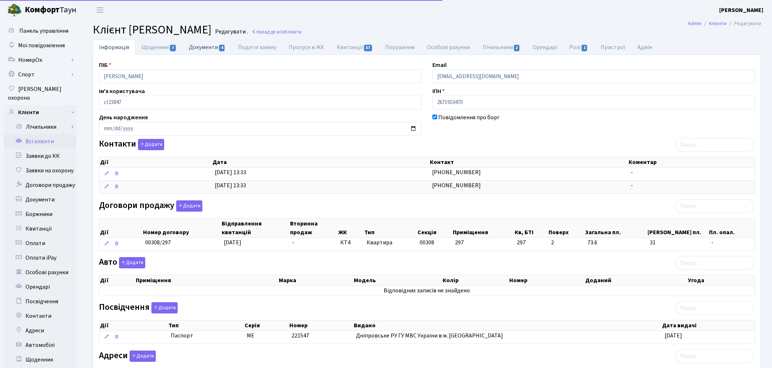
click at [206, 43] on link "Документи 4" at bounding box center [207, 47] width 49 height 15
select select "25"
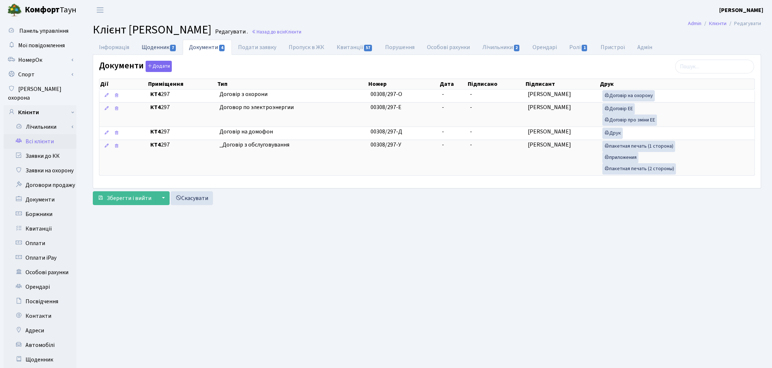
click at [162, 44] on link "Щоденник 7" at bounding box center [158, 47] width 47 height 15
select select "25"
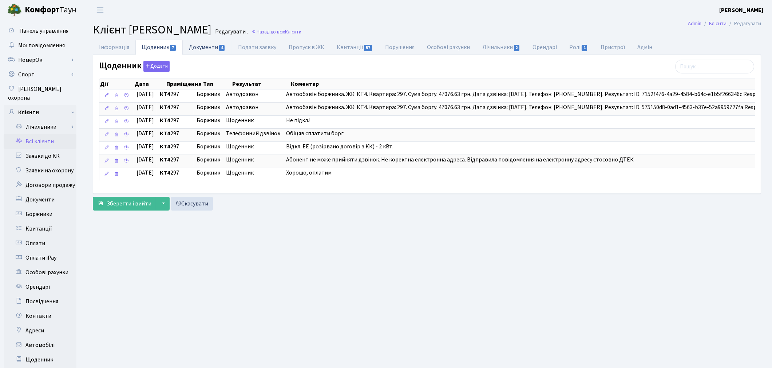
click at [214, 48] on link "Документи 4" at bounding box center [207, 47] width 49 height 15
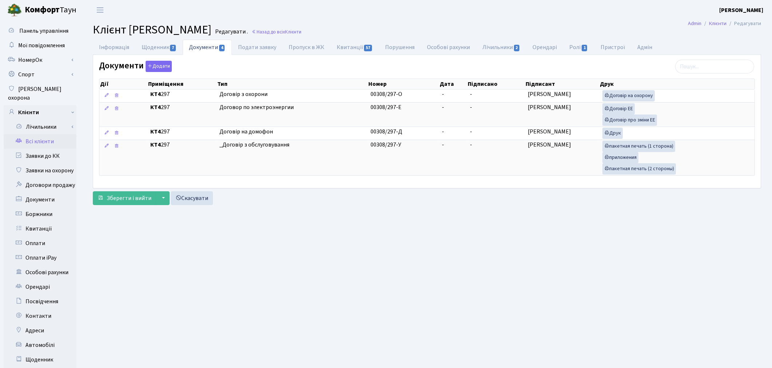
click at [35, 134] on link "Всі клієнти" at bounding box center [40, 141] width 73 height 15
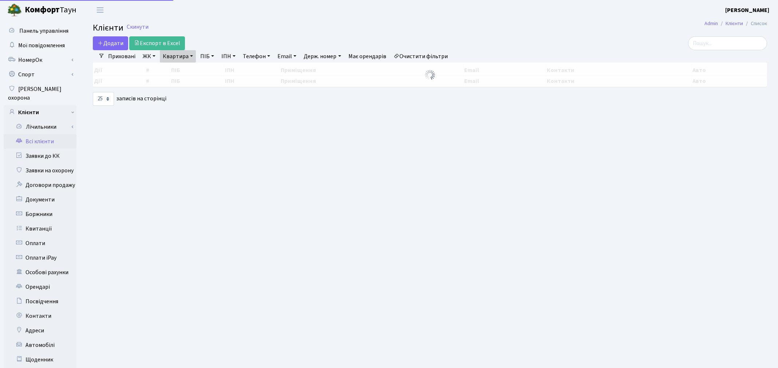
select select "25"
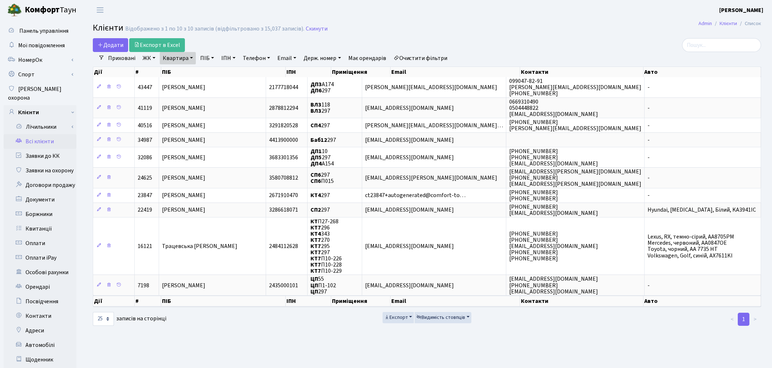
click at [443, 56] on link "Очистити фільтри" at bounding box center [421, 58] width 60 height 12
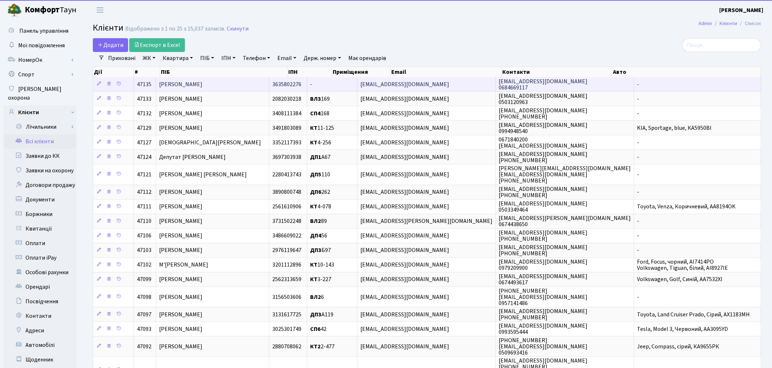
click at [180, 84] on span "[PERSON_NAME]" at bounding box center [180, 84] width 43 height 8
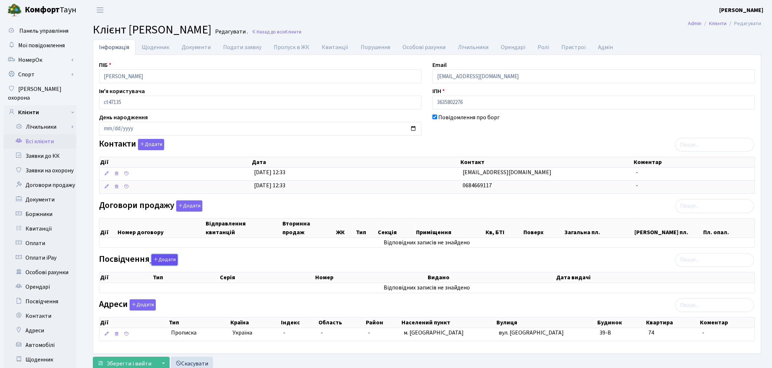
click at [170, 260] on button "Додати" at bounding box center [164, 259] width 26 height 11
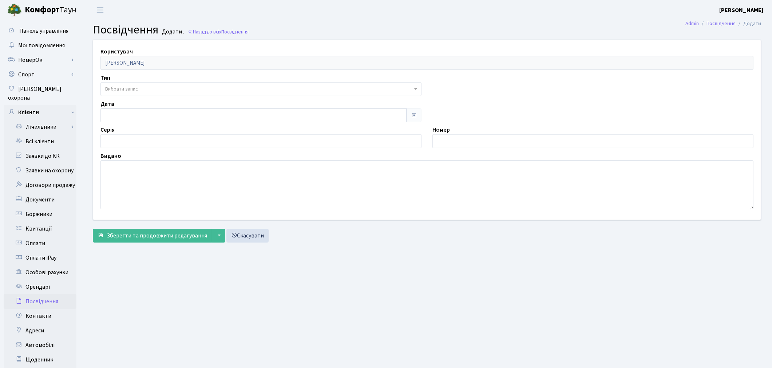
click at [128, 86] on span "Вибрати запис" at bounding box center [121, 89] width 33 height 7
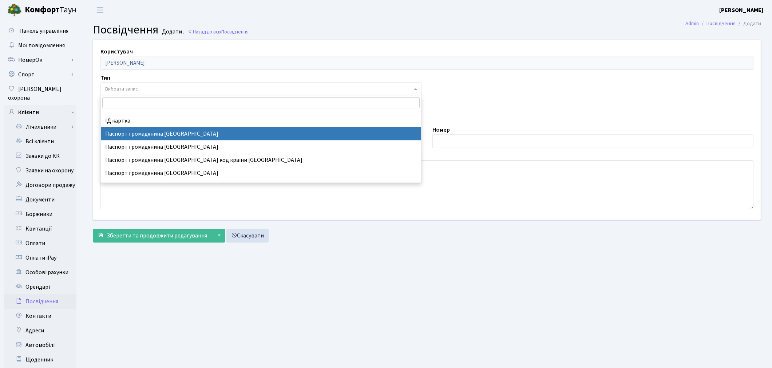
scroll to position [81, 0]
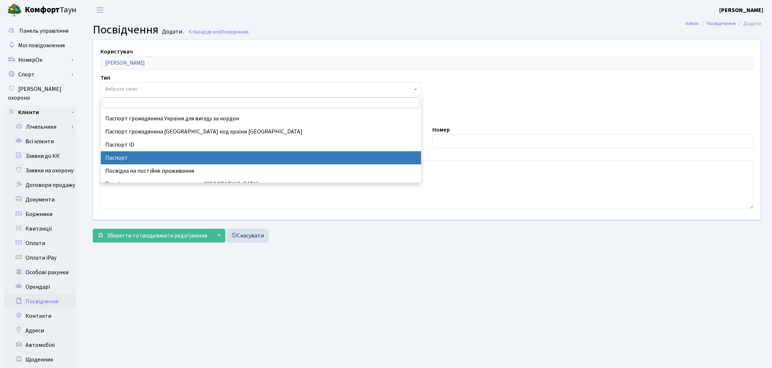
select select "1"
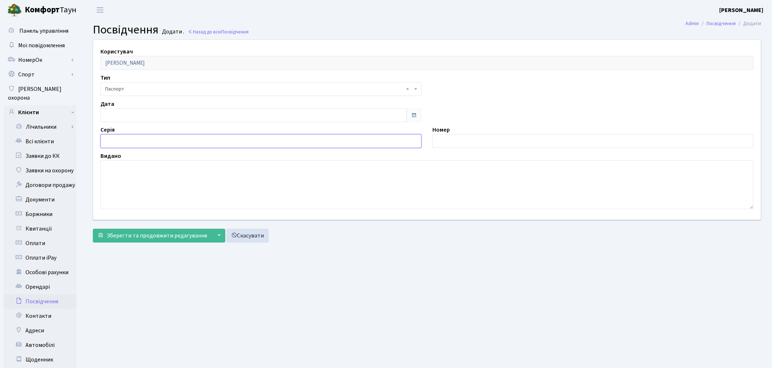
click at [194, 139] on input "text" at bounding box center [260, 141] width 321 height 14
type input "ТТ"
click at [442, 138] on input "text" at bounding box center [592, 141] width 321 height 14
type input "323120"
click at [118, 173] on textarea at bounding box center [426, 185] width 653 height 49
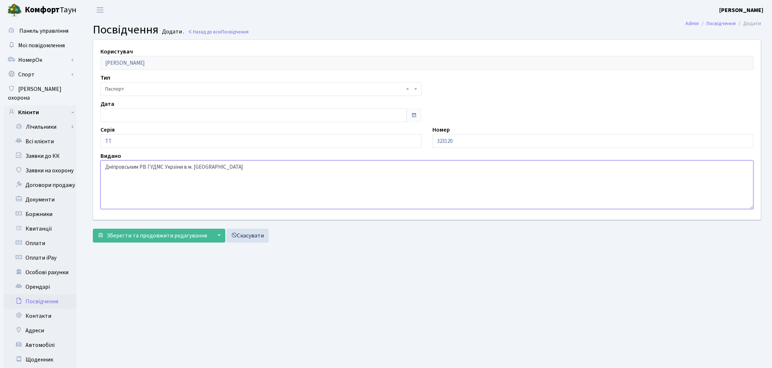
type textarea "Дніпровським РВ ГУДМС України в м. Києві"
click at [125, 110] on input "08.10.2025" at bounding box center [253, 115] width 306 height 14
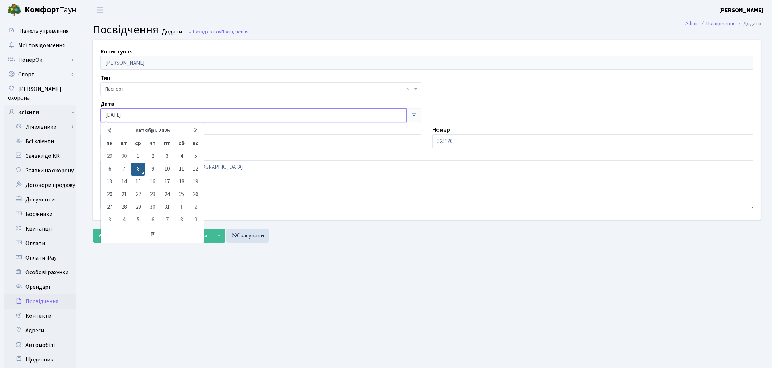
drag, startPoint x: 138, startPoint y: 114, endPoint x: 88, endPoint y: 106, distance: 49.7
click at [88, 106] on div "Користувач Позур Руслан Сергійович Тип - ІД картка Паспорт громадянина Ірану Па…" at bounding box center [427, 130] width 678 height 180
type input "06.11.2018"
click at [446, 264] on main "Admin Посвідчення Додати Посвідчення Додати . Назад до всіх Посвідчення Користу…" at bounding box center [427, 232] width 690 height 424
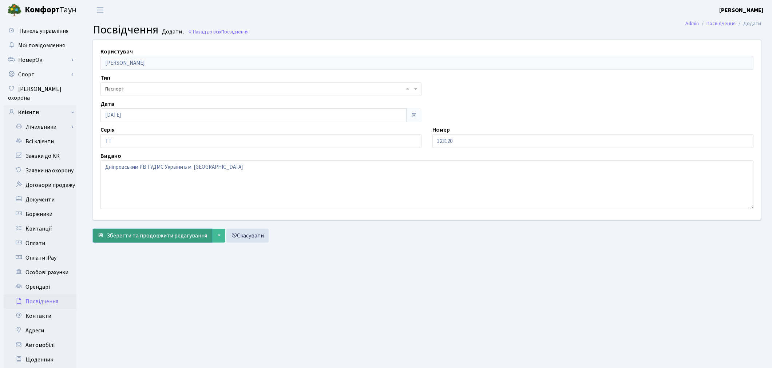
click at [160, 239] on span "Зберегти та продовжити редагування" at bounding box center [157, 236] width 100 height 8
click at [138, 241] on button "Зберегти і вийти" at bounding box center [124, 236] width 63 height 14
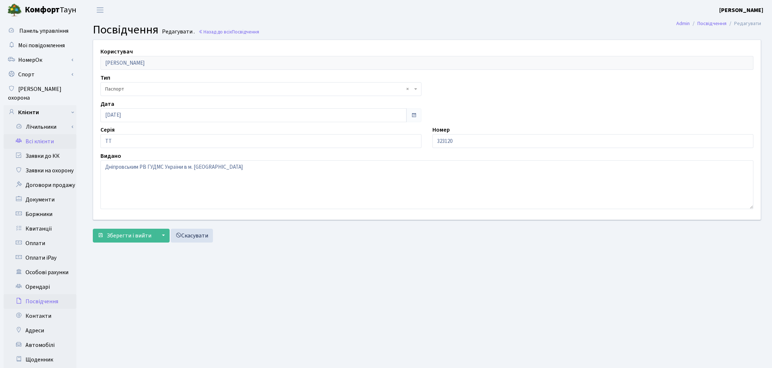
click at [48, 135] on link "Всі клієнти" at bounding box center [40, 141] width 73 height 15
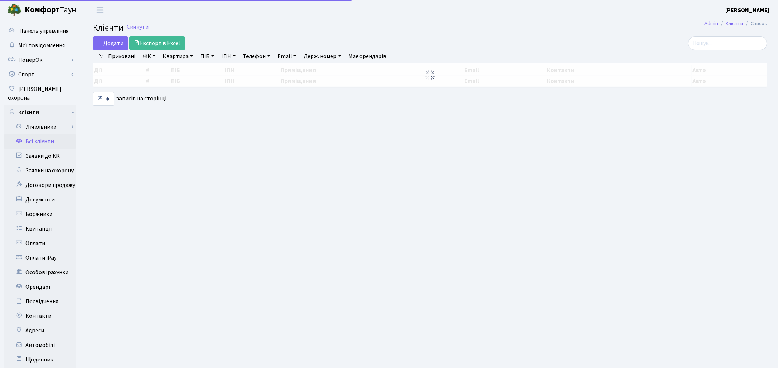
select select "25"
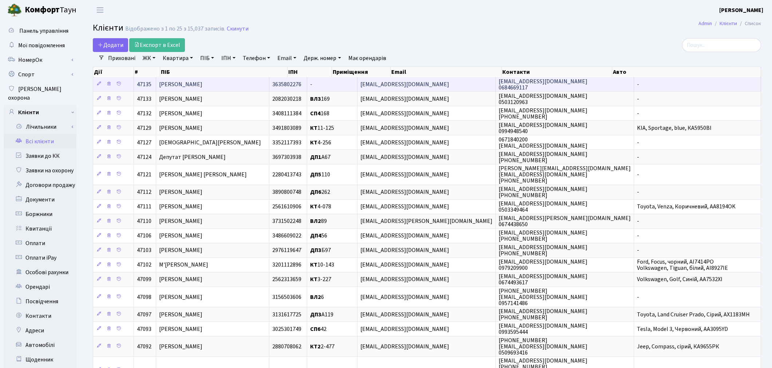
click at [202, 88] on span "[PERSON_NAME]" at bounding box center [180, 84] width 43 height 8
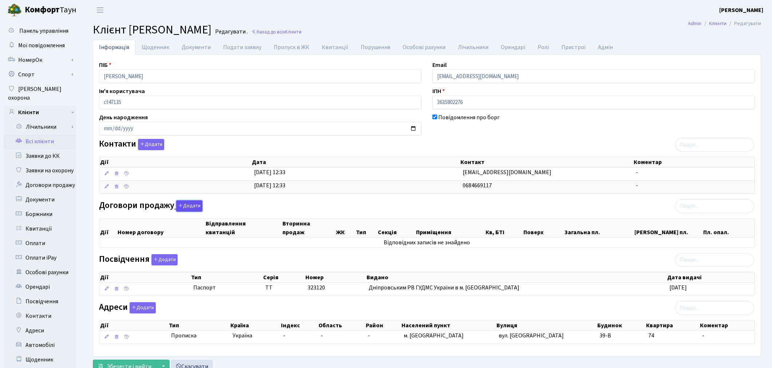
click at [185, 207] on button "Додати" at bounding box center [189, 206] width 26 height 11
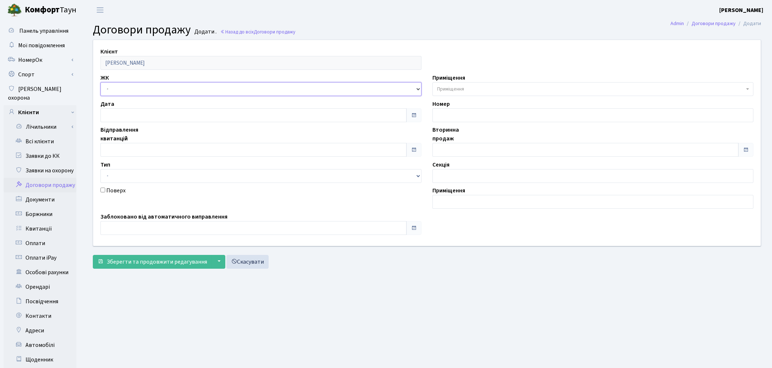
click at [146, 84] on select "- ТХ, вул. [STREET_ADDRESS] Регенераторна, 4 КТ2, просп. [STREET_ADDRESS] [STRE…" at bounding box center [260, 89] width 321 height 14
select select "322"
click at [100, 82] on select "- ТХ, вул. [STREET_ADDRESS] Регенераторна, 4 КТ2, просп. [STREET_ADDRESS] [STRE…" at bounding box center [260, 89] width 321 height 14
select select
click at [450, 92] on span "Приміщення" at bounding box center [450, 89] width 27 height 7
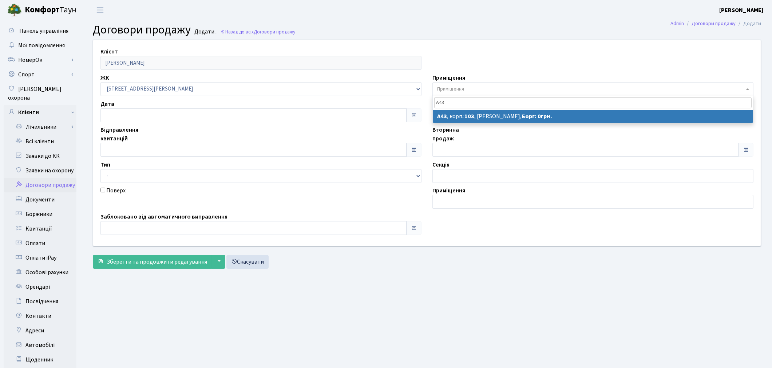
type input "А43"
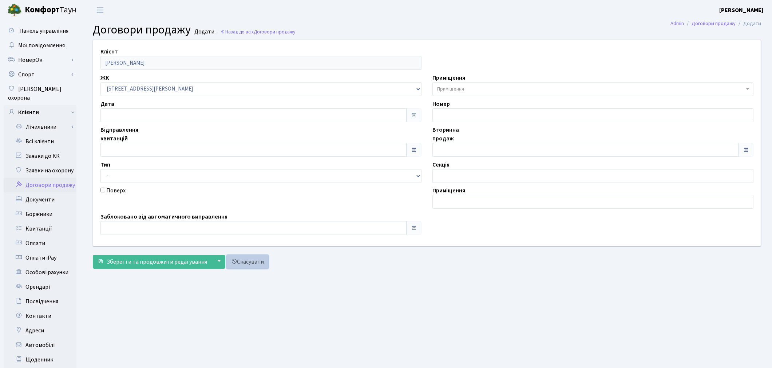
click at [249, 260] on link "Скасувати" at bounding box center [247, 262] width 42 height 14
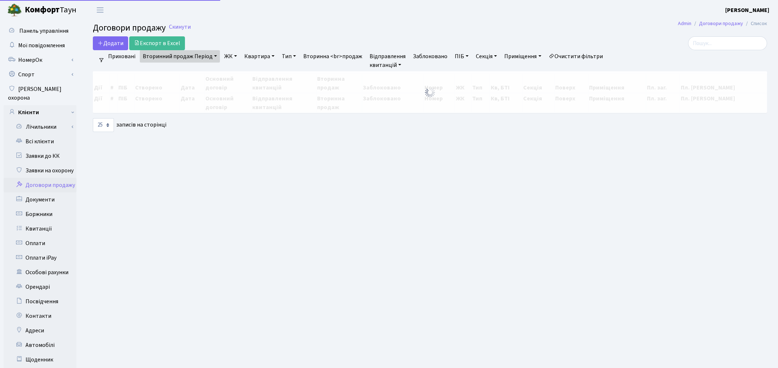
select select "25"
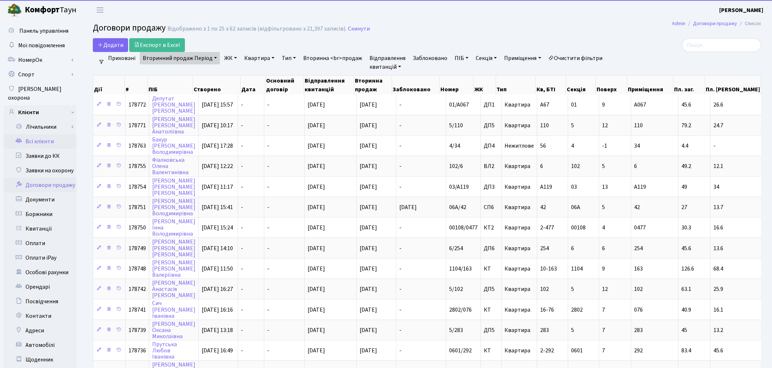
click at [31, 136] on link "Всі клієнти" at bounding box center [40, 141] width 73 height 15
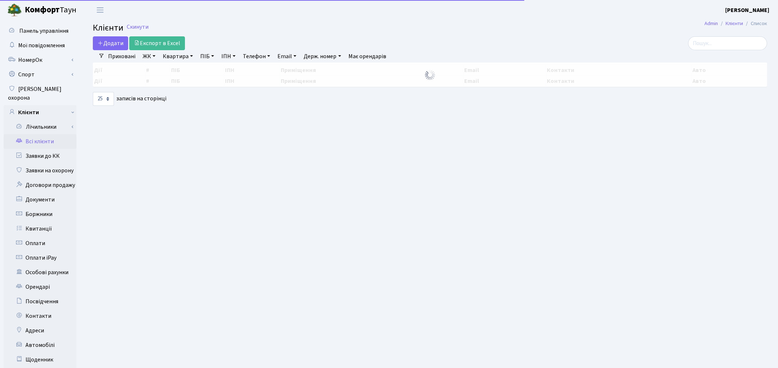
select select "25"
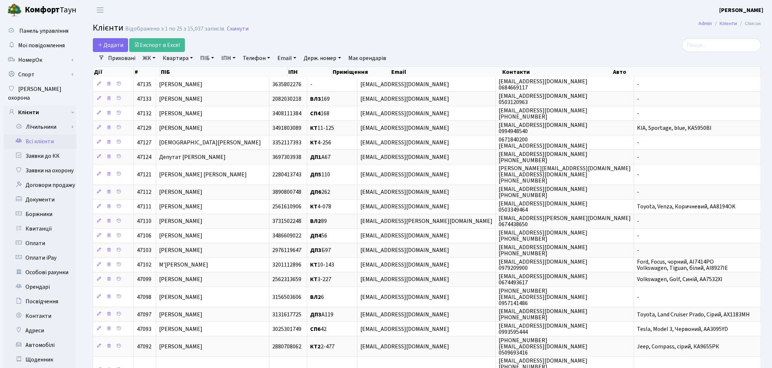
click at [209, 60] on link "ПІБ" at bounding box center [207, 58] width 20 height 12
type input "смалій"
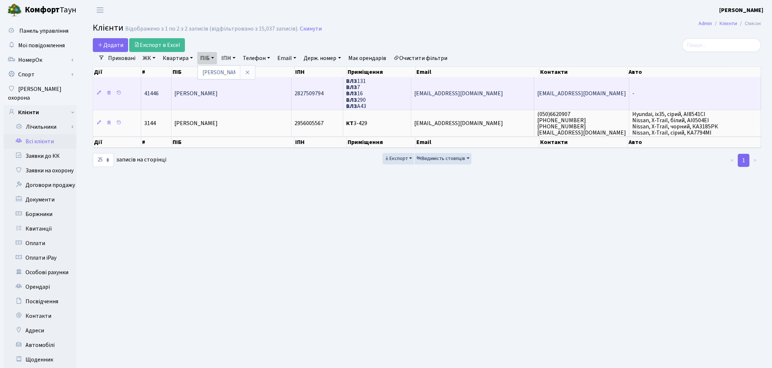
click at [205, 91] on span "Смалій Олександр Борисович" at bounding box center [195, 94] width 43 height 8
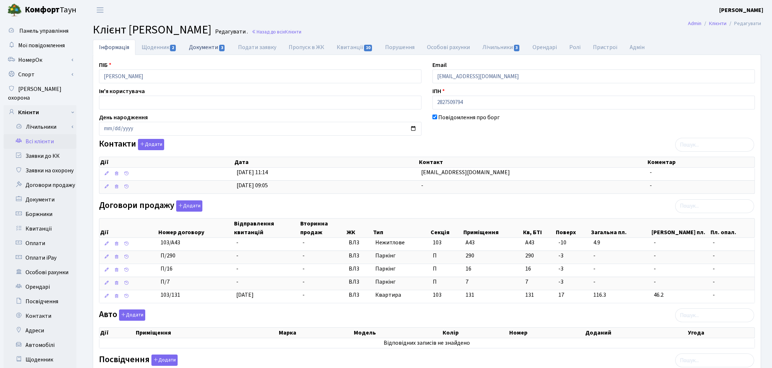
click at [204, 46] on link "Документи 3" at bounding box center [207, 47] width 49 height 15
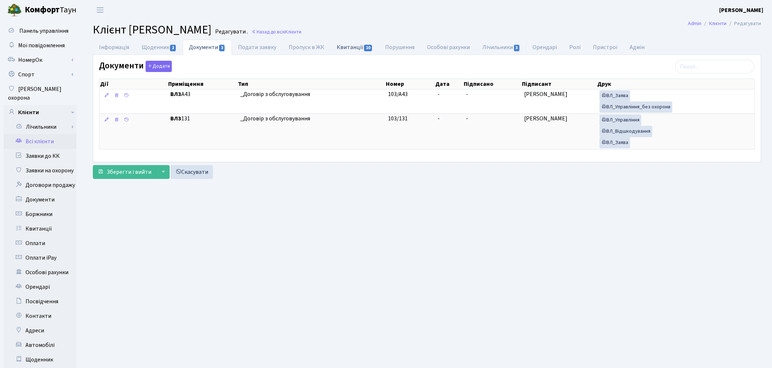
click at [347, 45] on link "Квитанції 10" at bounding box center [354, 47] width 48 height 15
select select "25"
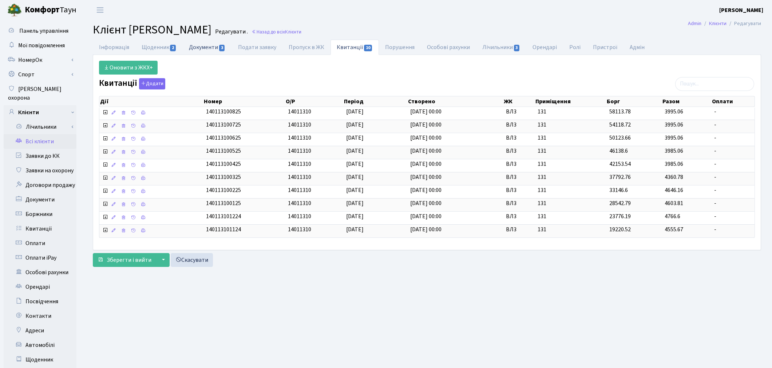
click at [210, 44] on link "Документи 3" at bounding box center [207, 47] width 49 height 15
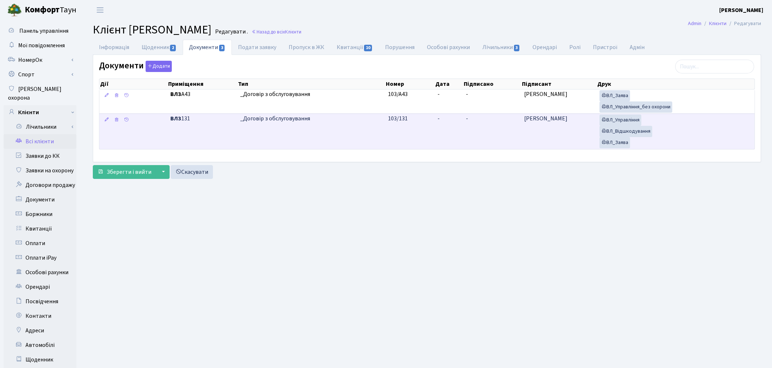
click at [445, 131] on td "-" at bounding box center [449, 132] width 28 height 36
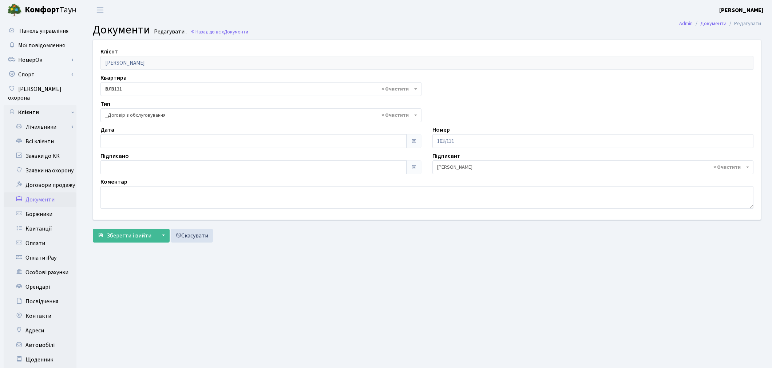
select select "289"
type input "[DATE]"
click at [151, 168] on input "[DATE]" at bounding box center [253, 168] width 306 height 14
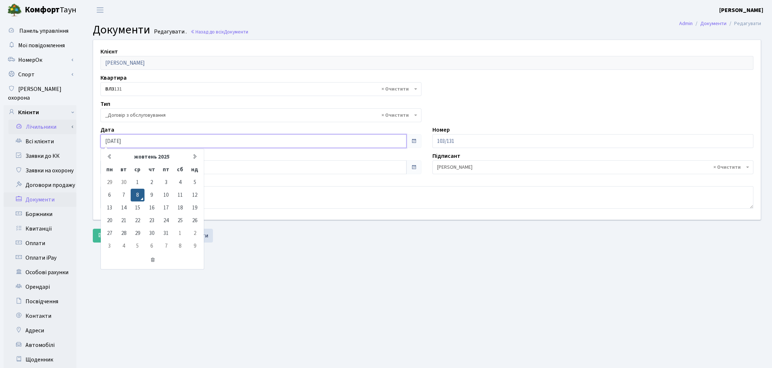
drag, startPoint x: 140, startPoint y: 138, endPoint x: 47, endPoint y: 124, distance: 94.3
click at [47, 124] on div "Панель управління Мої повідомлення [GEOGRAPHIC_DATA]" at bounding box center [386, 232] width 772 height 424
type input "[DATE]"
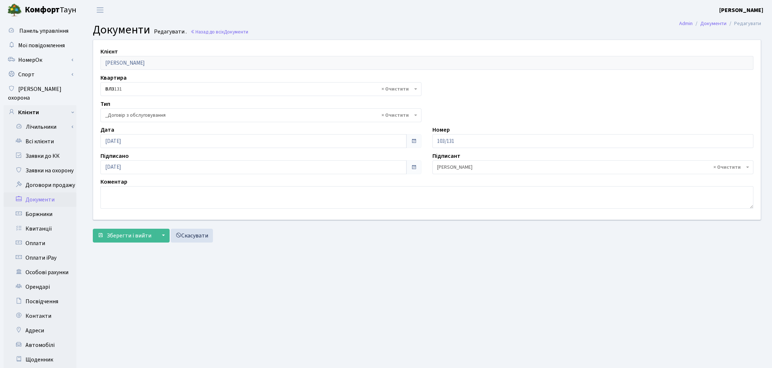
click at [383, 233] on div "Зберегти і вийти ▼ Зберегти та продовжити редагування Зберегти та створити Скас…" at bounding box center [427, 236] width 668 height 14
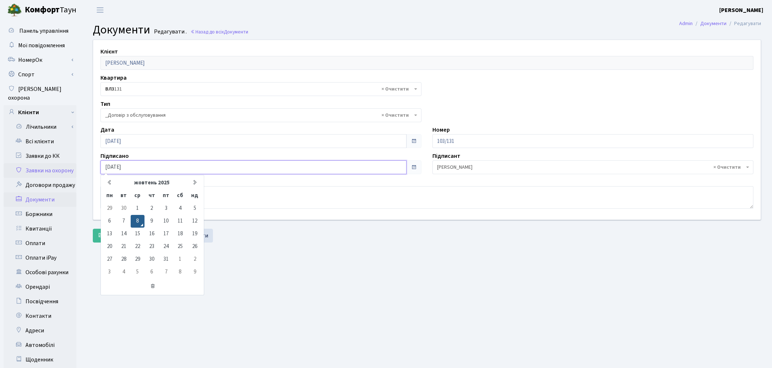
drag, startPoint x: 137, startPoint y: 166, endPoint x: 47, endPoint y: 155, distance: 90.6
click at [47, 155] on div "Панель управління Мої повідомлення [GEOGRAPHIC_DATA]" at bounding box center [386, 232] width 772 height 424
drag, startPoint x: 344, startPoint y: 281, endPoint x: 336, endPoint y: 267, distance: 15.9
click at [344, 280] on main "Admin Документи Редагувати Документи Редагувати . Назад до всіх Документи Клієн…" at bounding box center [427, 232] width 690 height 424
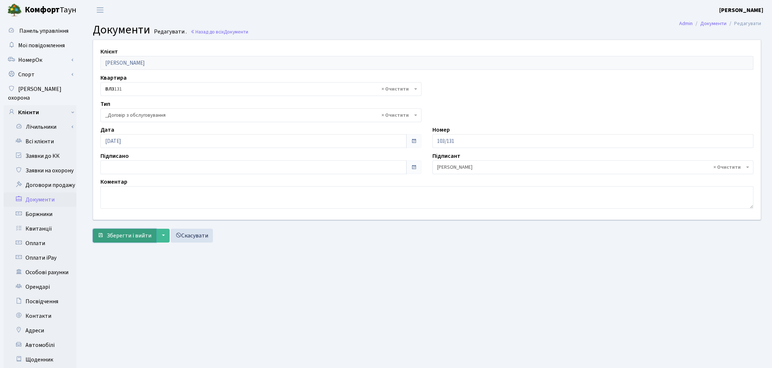
click at [111, 235] on span "Зберегти і вийти" at bounding box center [129, 236] width 45 height 8
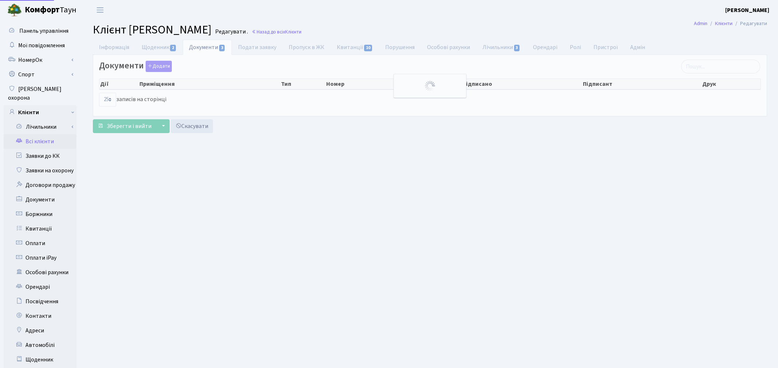
select select "25"
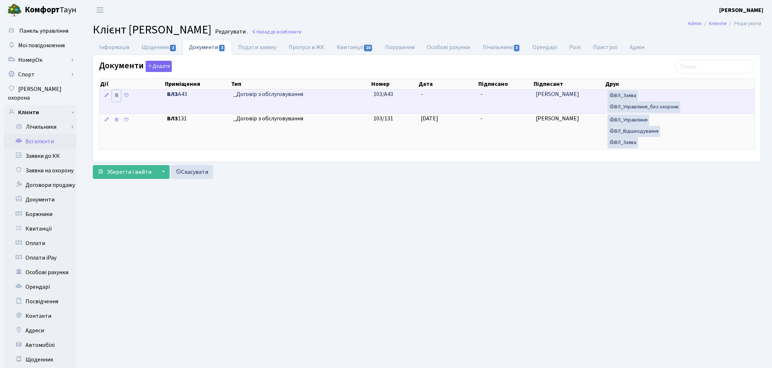
click at [115, 96] on icon at bounding box center [116, 95] width 5 height 5
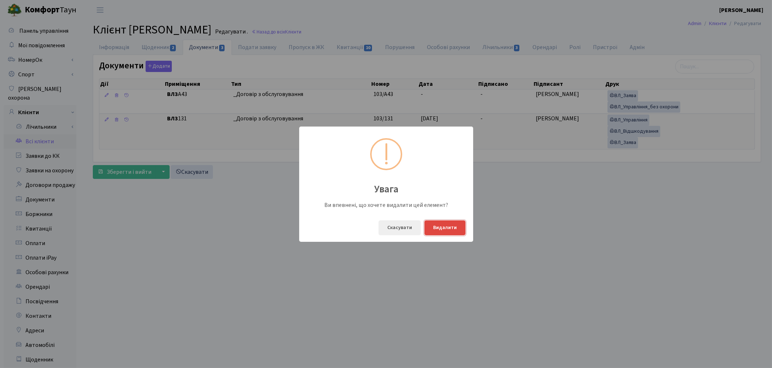
click at [439, 229] on button "Видалити" at bounding box center [444, 228] width 41 height 15
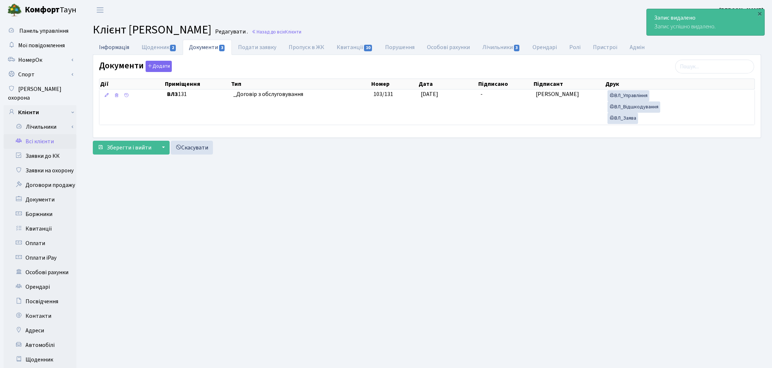
click at [103, 46] on link "Інформація" at bounding box center [114, 47] width 43 height 15
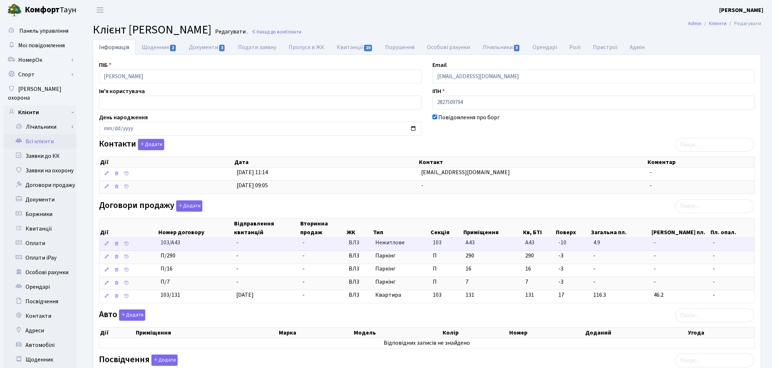
scroll to position [40, 0]
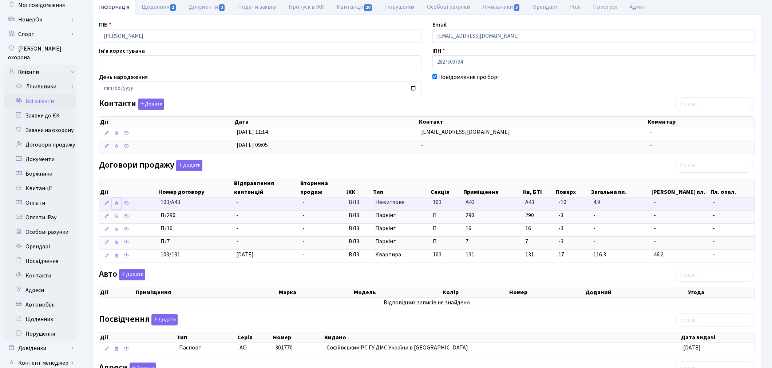
click at [116, 205] on icon at bounding box center [116, 203] width 5 height 5
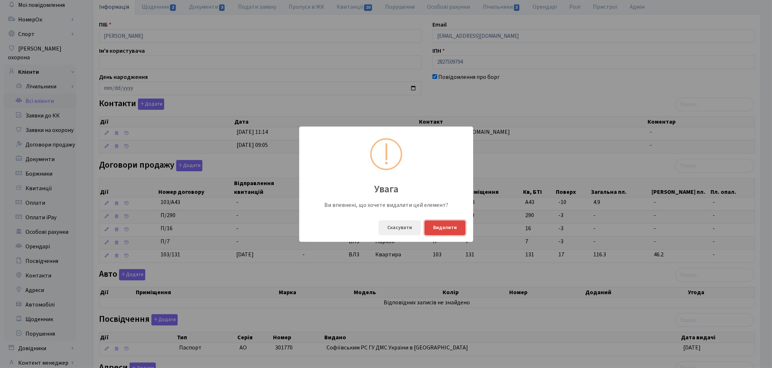
click at [449, 226] on button "Видалити" at bounding box center [444, 228] width 41 height 15
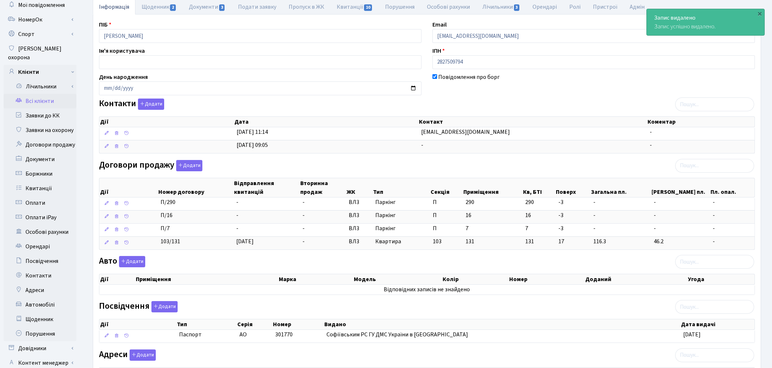
scroll to position [0, 0]
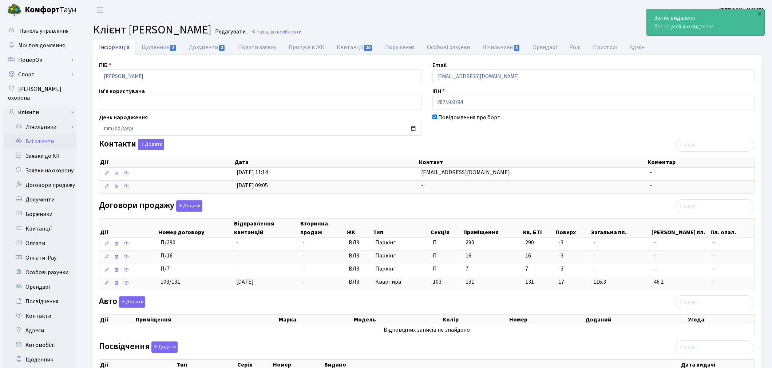
click at [48, 134] on link "Всі клієнти" at bounding box center [40, 141] width 73 height 15
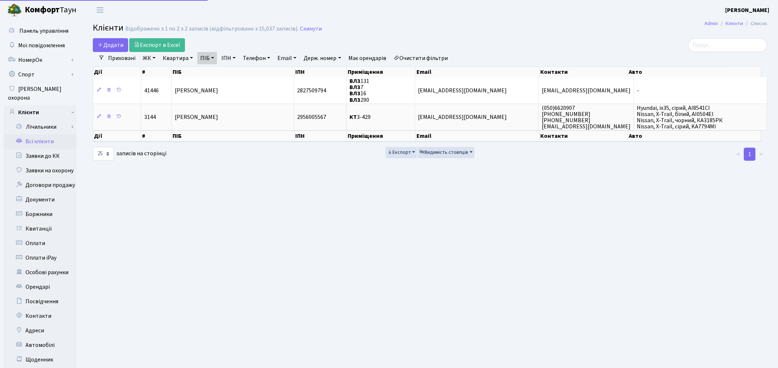
select select "25"
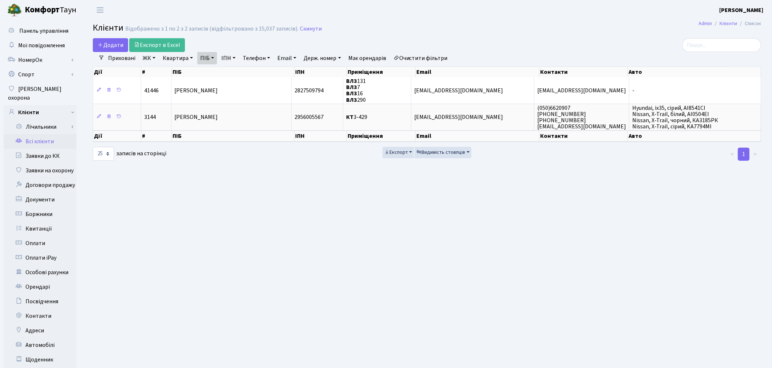
click at [447, 56] on link "Очистити фільтри" at bounding box center [421, 58] width 60 height 12
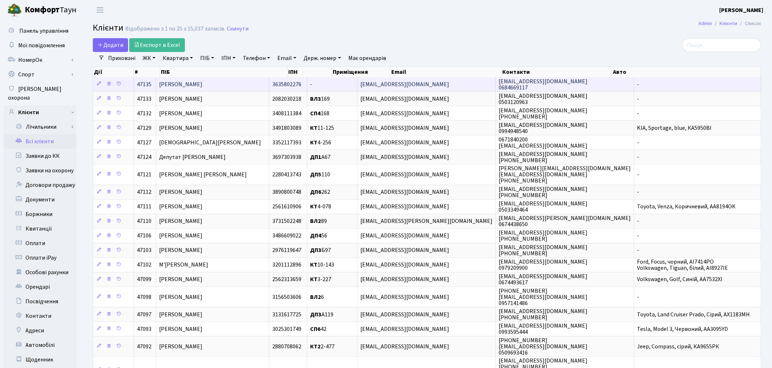
click at [265, 84] on td "[PERSON_NAME]" at bounding box center [212, 84] width 113 height 14
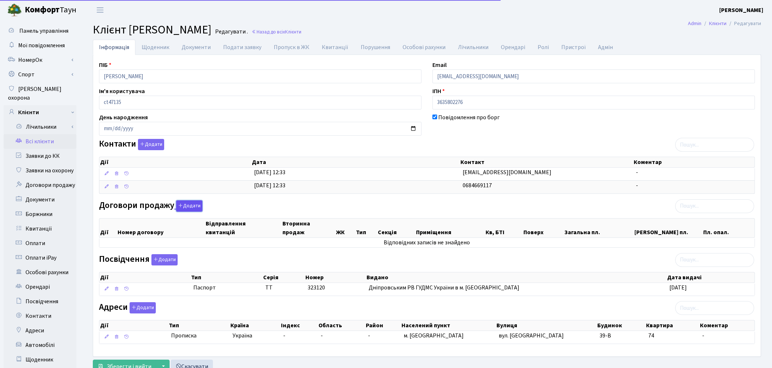
click at [190, 209] on button "Додати" at bounding box center [189, 206] width 26 height 11
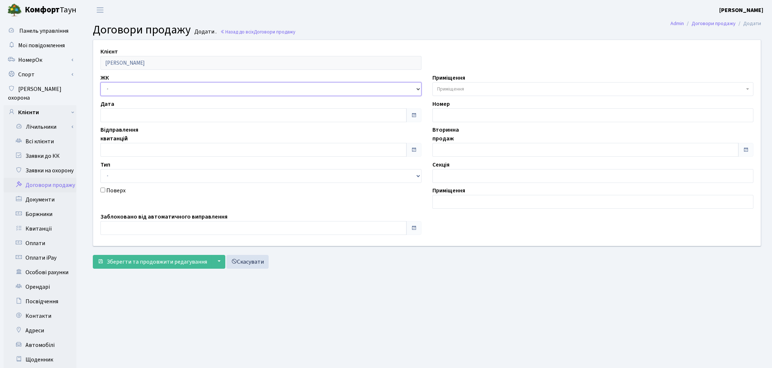
click at [146, 87] on select "- ТХ, вул. Ділова, 1/2 КТ, вул. Регенераторна, 4 КТ2, просп. Соборності, 17 КТ3…" at bounding box center [260, 89] width 321 height 14
select select "322"
click at [100, 82] on select "- ТХ, вул. Ділова, 1/2 КТ, вул. Регенераторна, 4 КТ2, просп. Соборності, 17 КТ3…" at bounding box center [260, 89] width 321 height 14
select select
click at [482, 86] on span "Приміщення" at bounding box center [590, 89] width 307 height 7
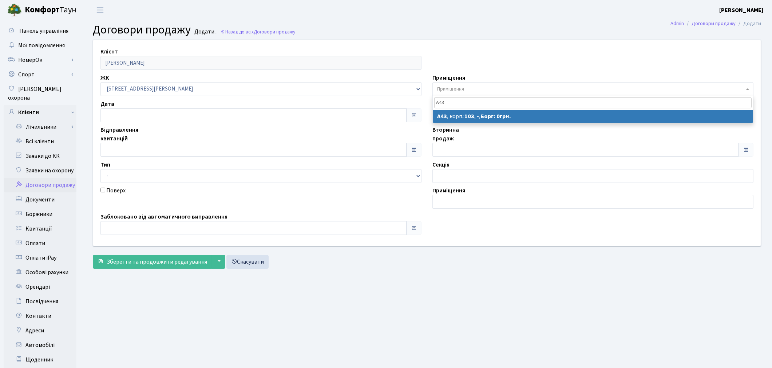
type input "А43"
select select "44230"
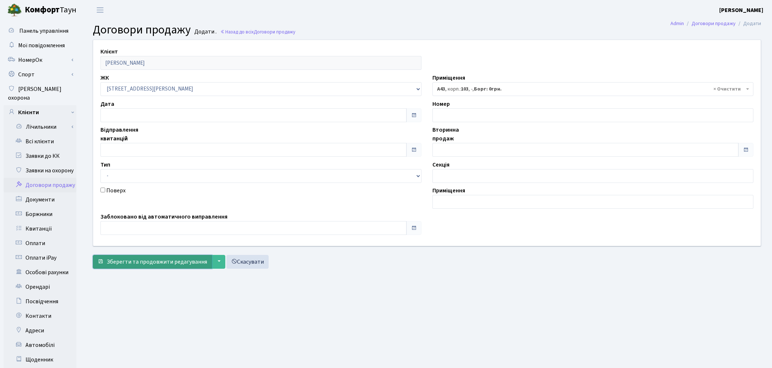
click at [159, 264] on span "Зберегти та продовжити редагування" at bounding box center [157, 262] width 100 height 8
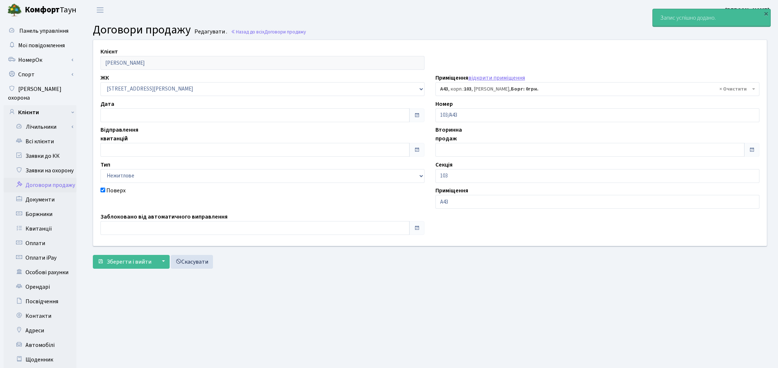
select select "44230"
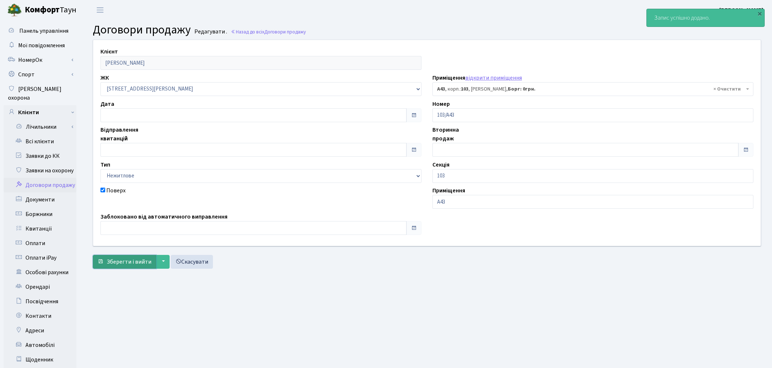
click at [125, 265] on span "Зберегти і вийти" at bounding box center [129, 262] width 45 height 8
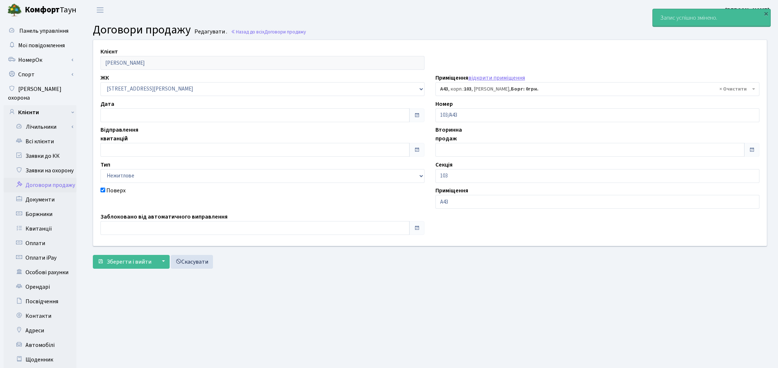
select select "44230"
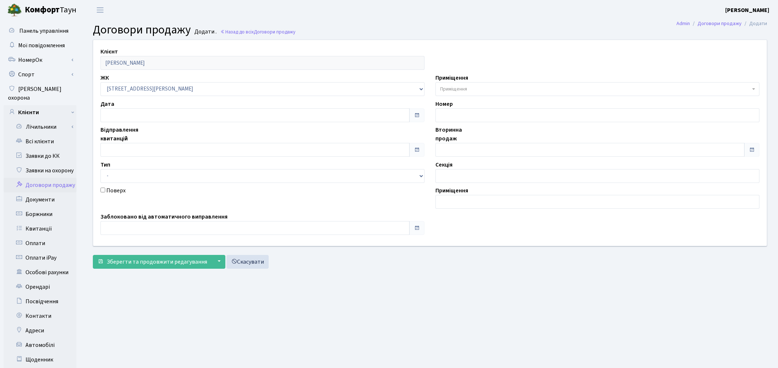
select select "322"
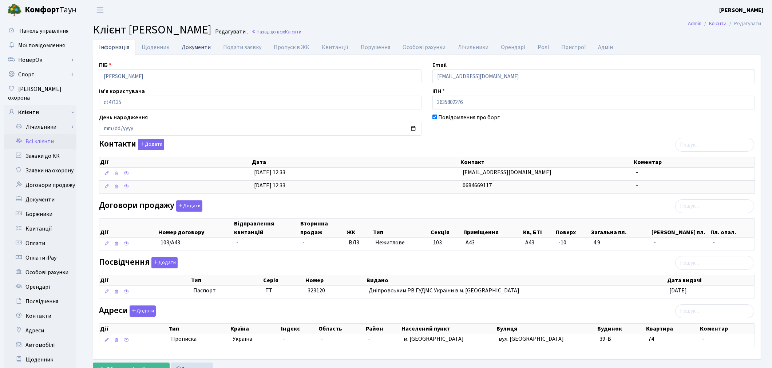
click at [199, 50] on link "Документи" at bounding box center [195, 47] width 41 height 15
select select "25"
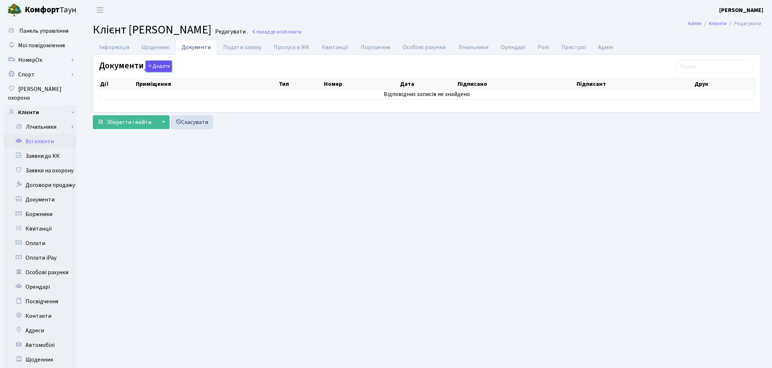
click at [161, 66] on button "Додати" at bounding box center [159, 66] width 26 height 11
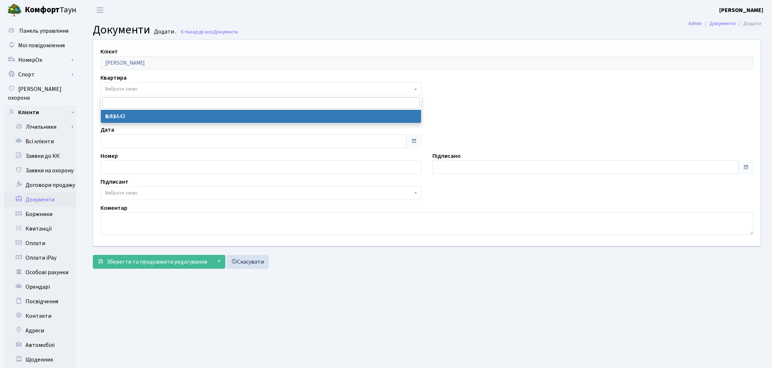
click at [135, 88] on span "Вибрати запис" at bounding box center [121, 89] width 33 height 7
select select "178778"
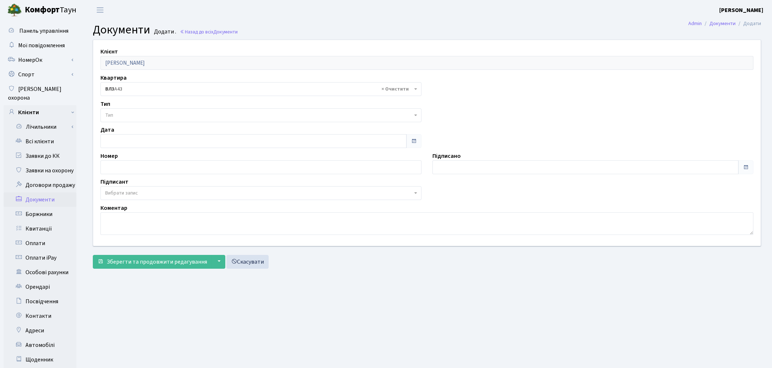
click at [135, 114] on span "Тип" at bounding box center [258, 115] width 307 height 7
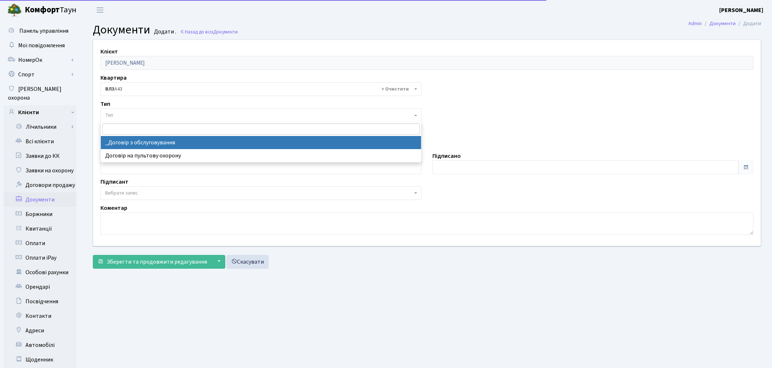
select select "289"
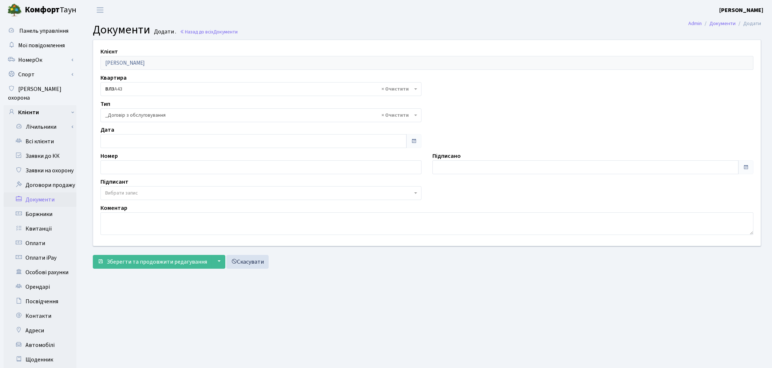
click at [140, 193] on span "Вибрати запис" at bounding box center [258, 193] width 307 height 7
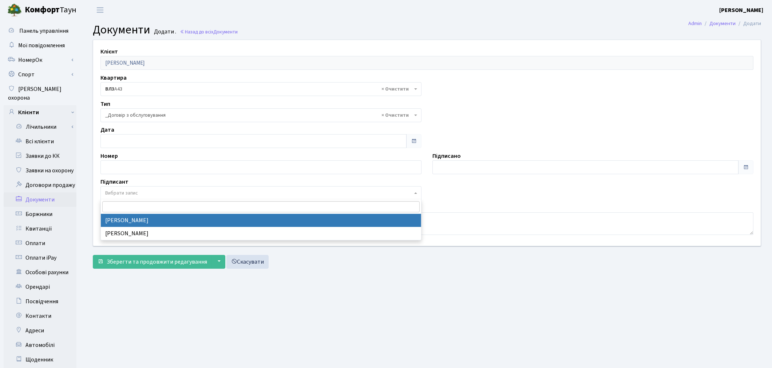
select select "74"
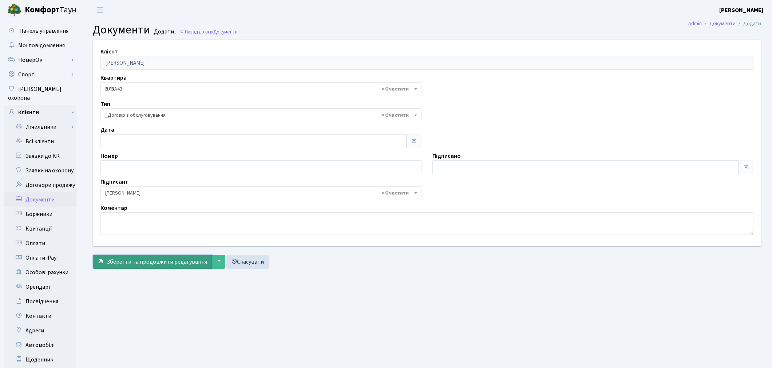
click at [124, 261] on span "Зберегти та продовжити редагування" at bounding box center [157, 262] width 100 height 8
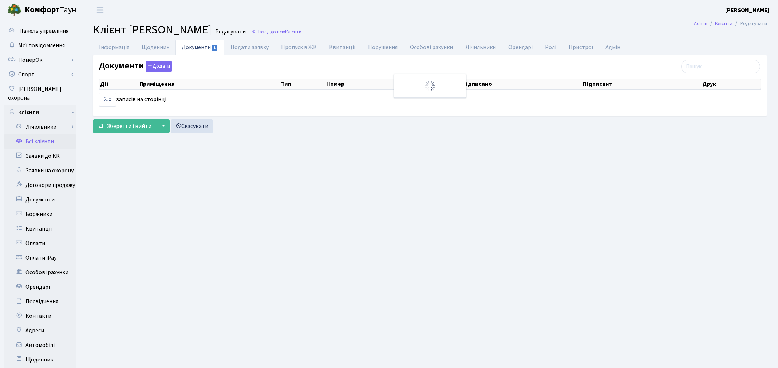
select select "25"
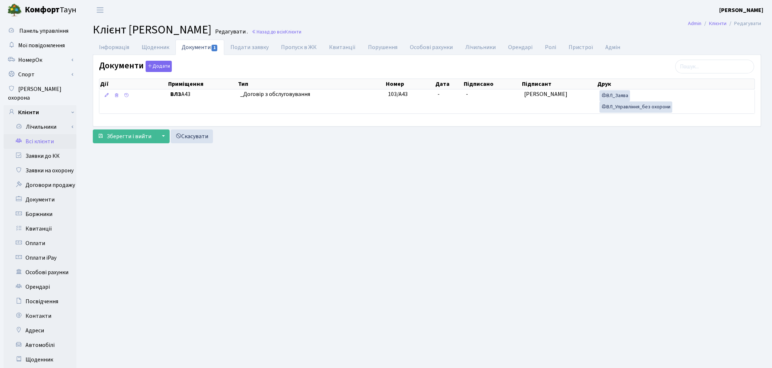
click at [32, 136] on link "Всі клієнти" at bounding box center [40, 141] width 73 height 15
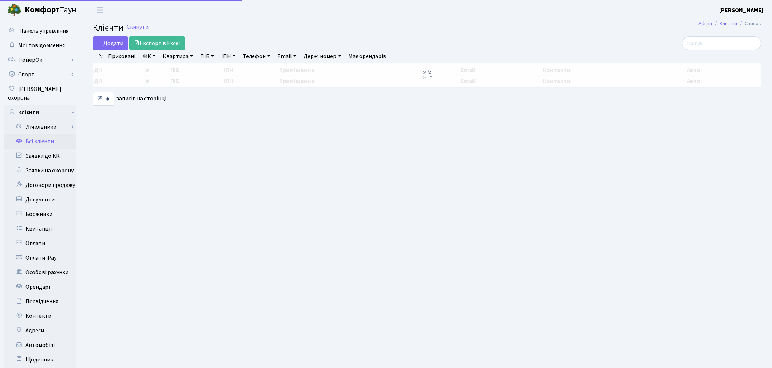
select select "25"
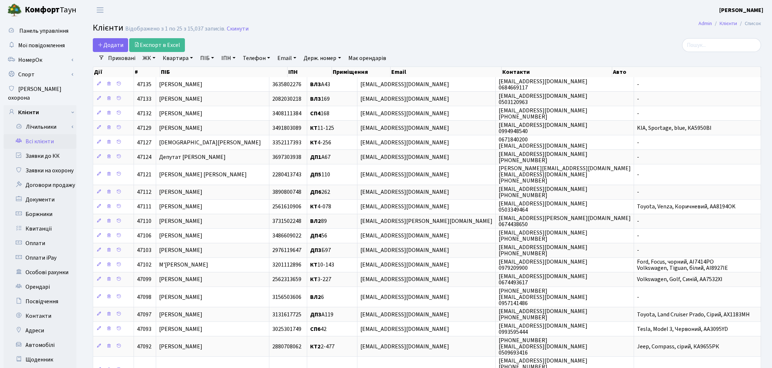
click at [179, 56] on link "Квартира" at bounding box center [178, 58] width 36 height 12
type input "294"
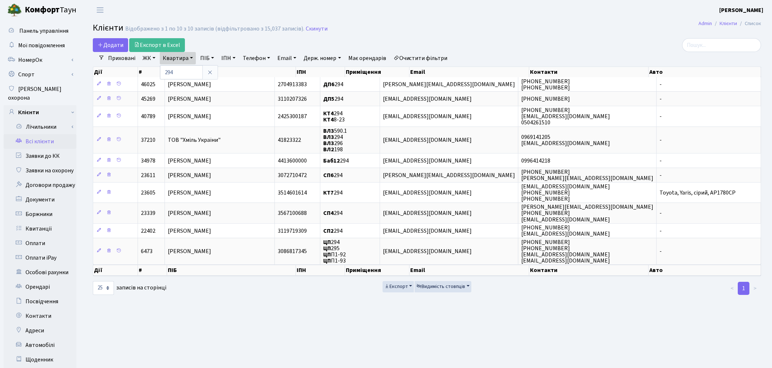
click at [428, 57] on link "Очистити фільтри" at bounding box center [421, 58] width 60 height 12
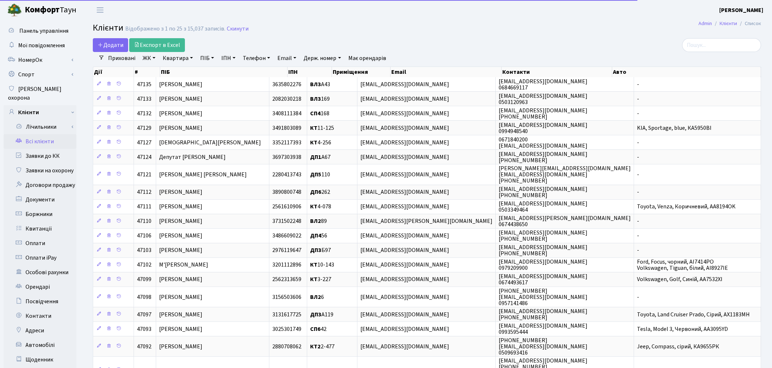
click at [177, 55] on link "Квартира" at bounding box center [178, 58] width 36 height 12
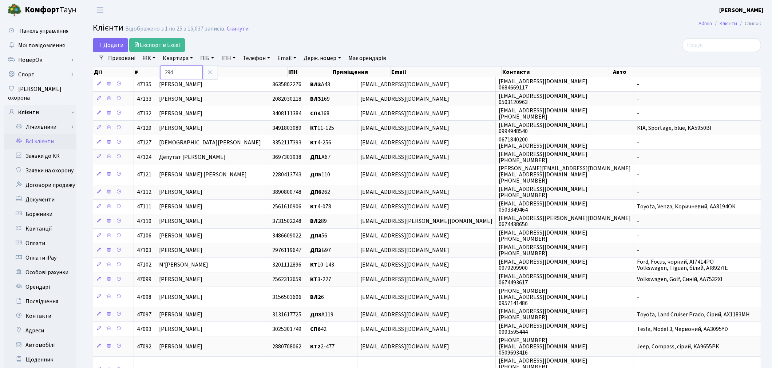
type input "294"
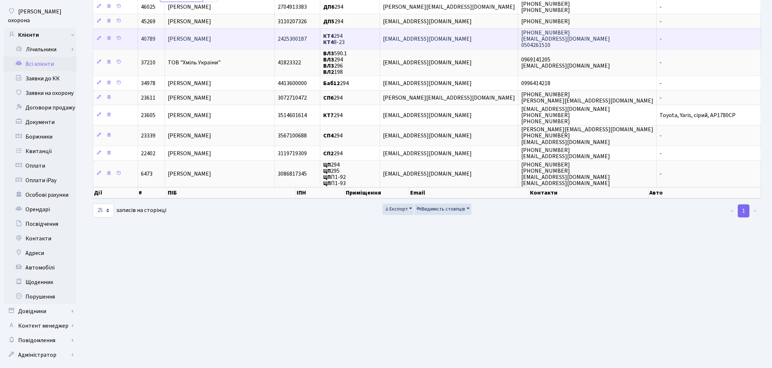
scroll to position [81, 0]
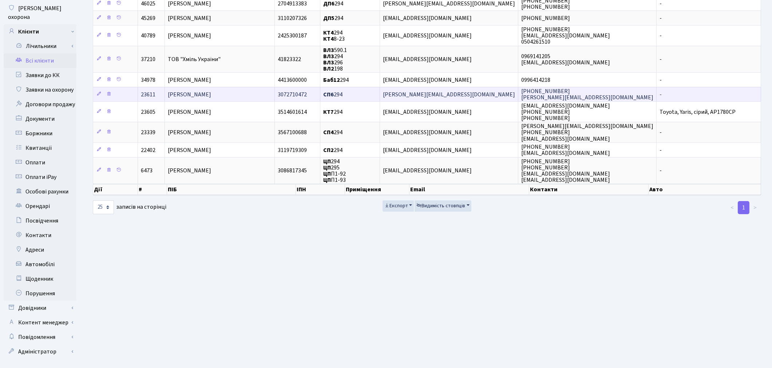
click at [211, 94] on span "[PERSON_NAME]" at bounding box center [189, 95] width 43 height 8
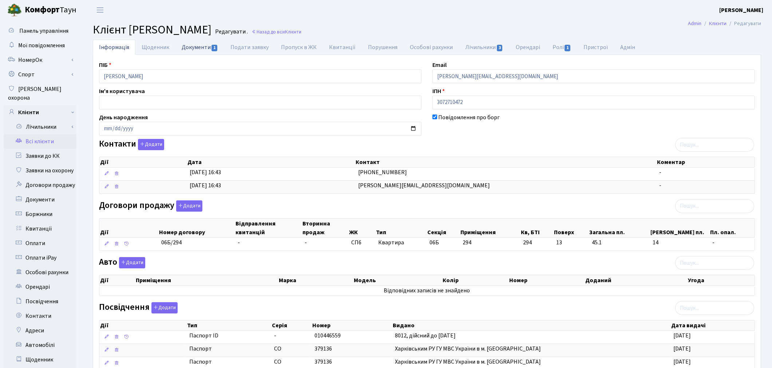
click at [192, 51] on link "Документи 1" at bounding box center [199, 47] width 49 height 15
select select "25"
